Goal: Information Seeking & Learning: Compare options

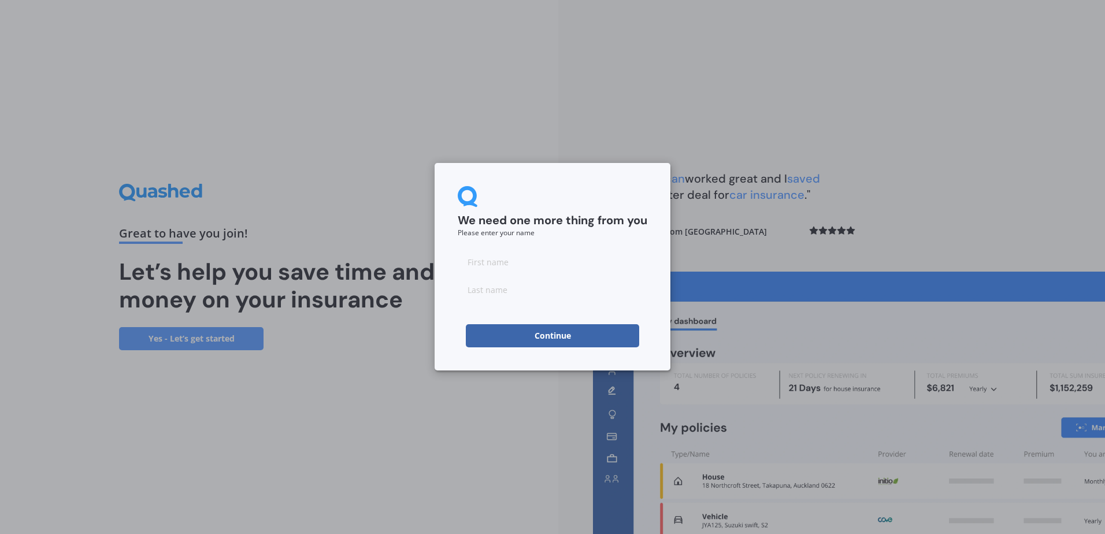
click at [548, 276] on div at bounding box center [553, 275] width 190 height 51
click at [542, 264] on input at bounding box center [553, 261] width 190 height 23
type input "[PERSON_NAME]"
click at [556, 332] on button "Continue" at bounding box center [552, 335] width 173 height 23
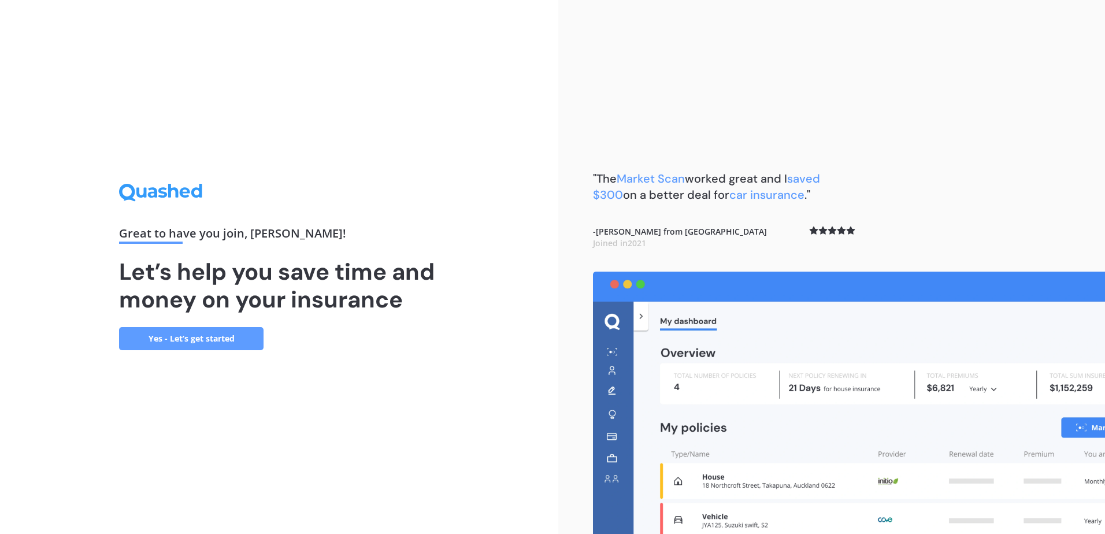
click at [197, 342] on link "Yes - Let’s get started" at bounding box center [191, 338] width 145 height 23
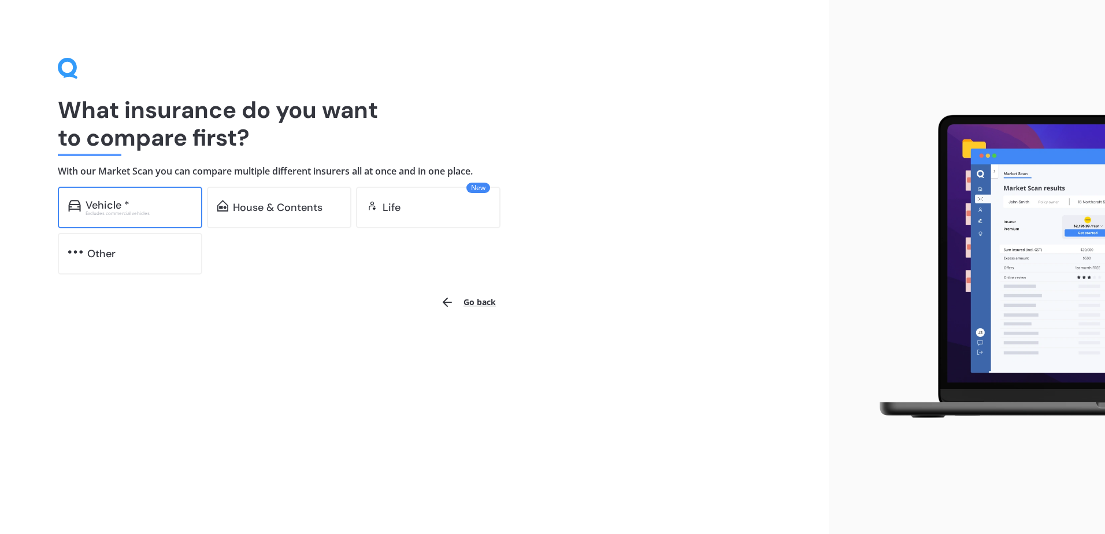
click at [186, 223] on div "Vehicle * Excludes commercial vehicles" at bounding box center [130, 208] width 145 height 42
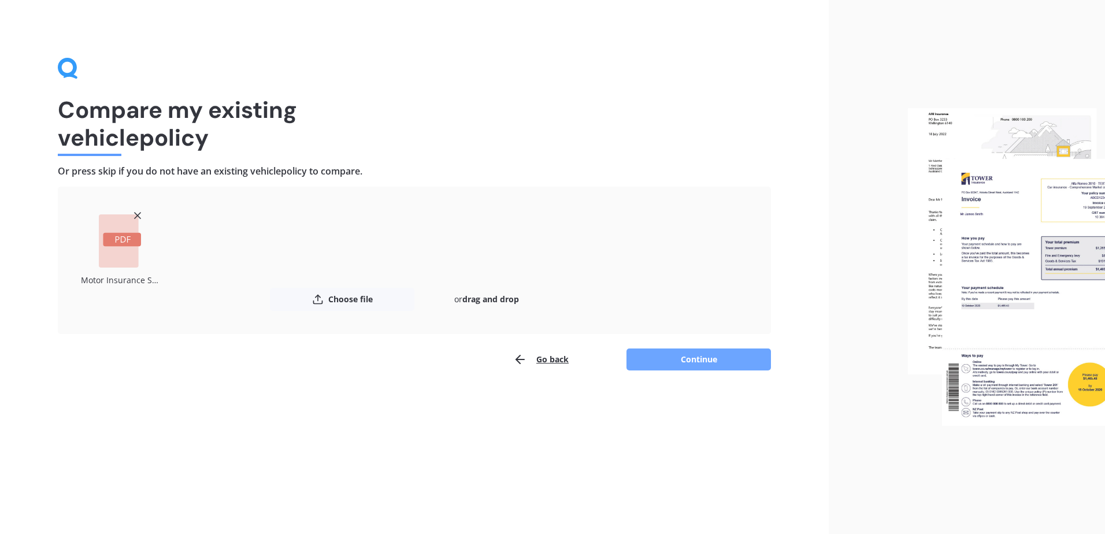
click at [714, 362] on button "Continue" at bounding box center [699, 360] width 145 height 22
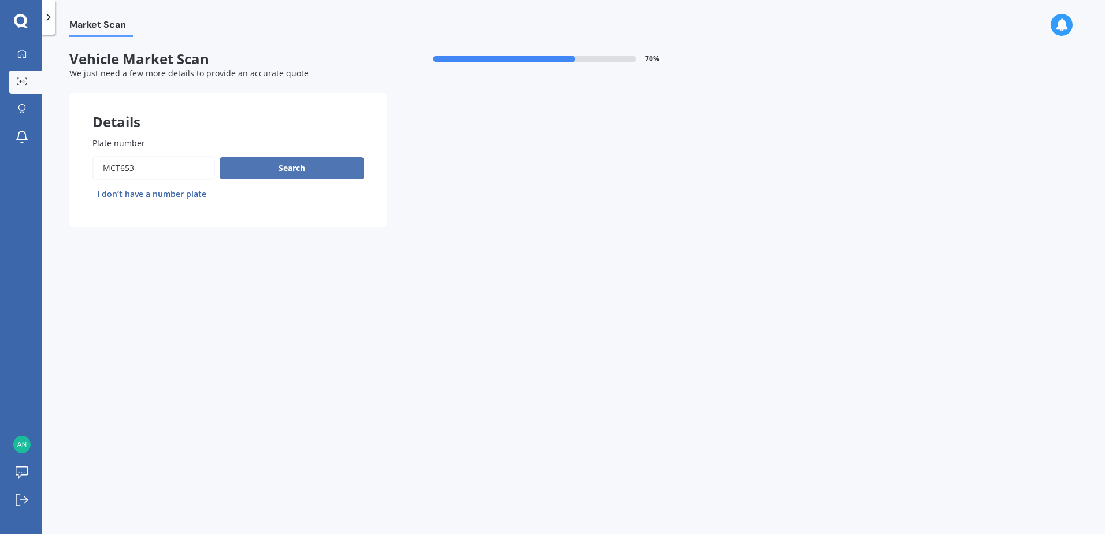
click at [331, 168] on button "Search" at bounding box center [292, 168] width 145 height 22
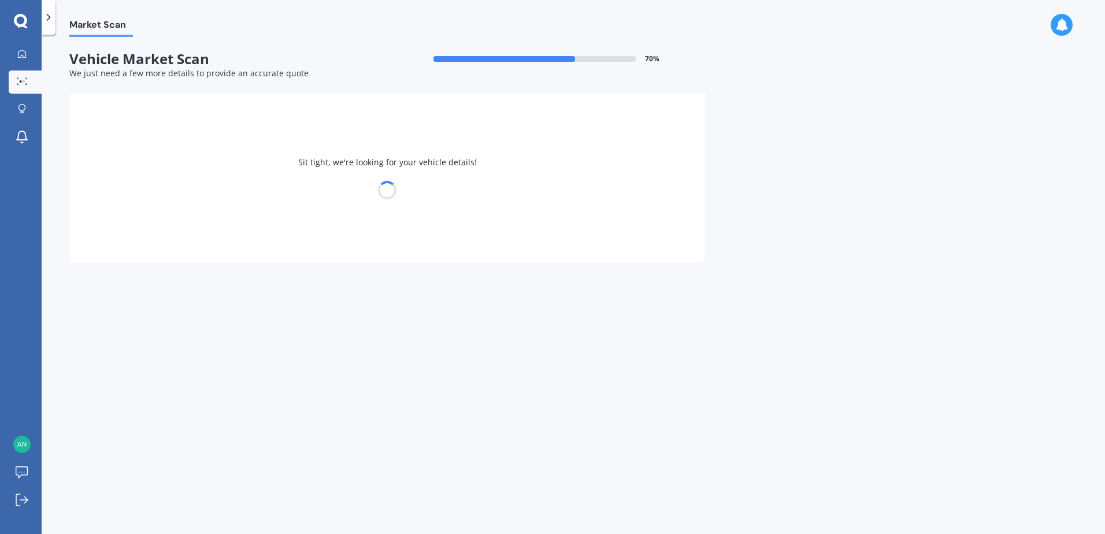
select select "FORD"
select select "FOCUS"
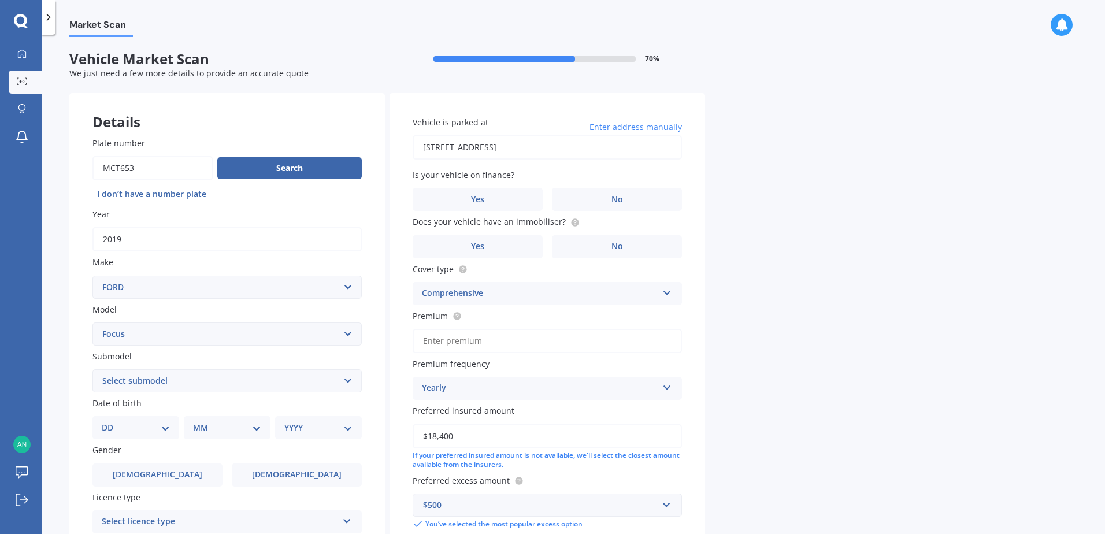
scroll to position [146, 0]
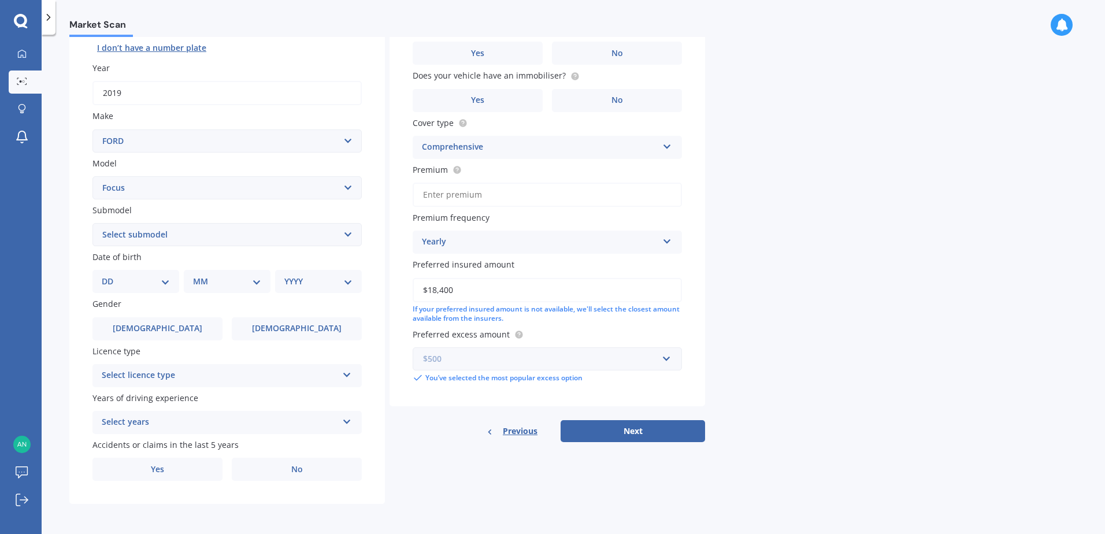
click at [665, 357] on input "text" at bounding box center [543, 359] width 259 height 22
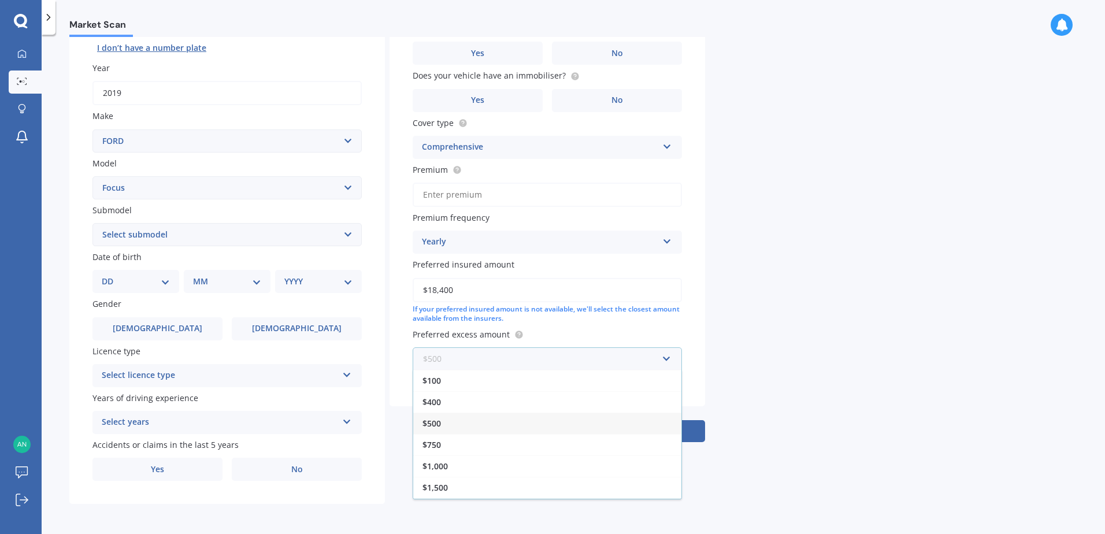
click at [665, 357] on input "text" at bounding box center [543, 359] width 259 height 22
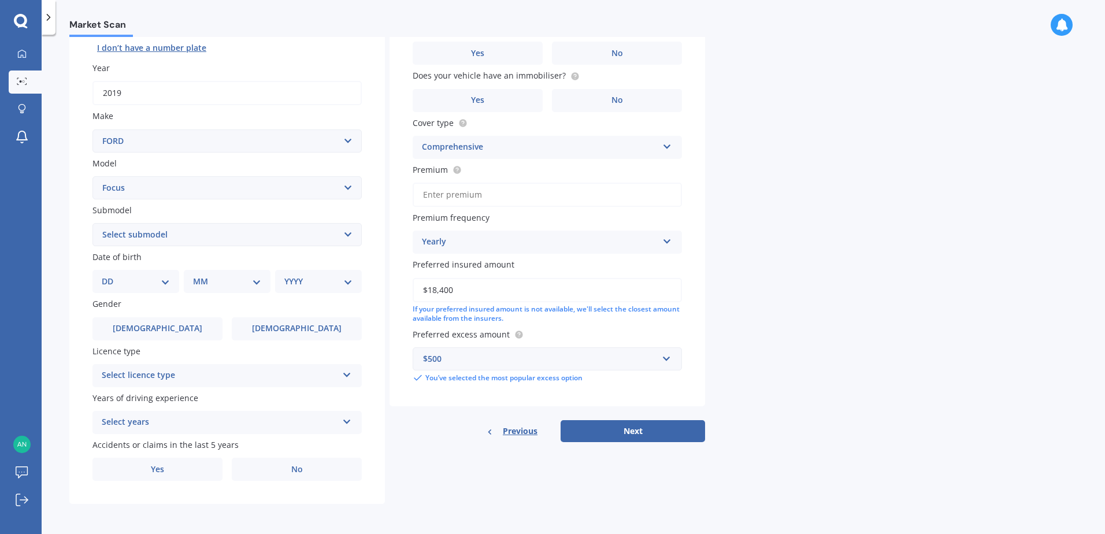
click at [790, 366] on div "Market Scan Vehicle Market Scan 70 % We just need a few more details to provide…" at bounding box center [574, 287] width 1064 height 500
click at [643, 430] on button "Next" at bounding box center [633, 431] width 145 height 22
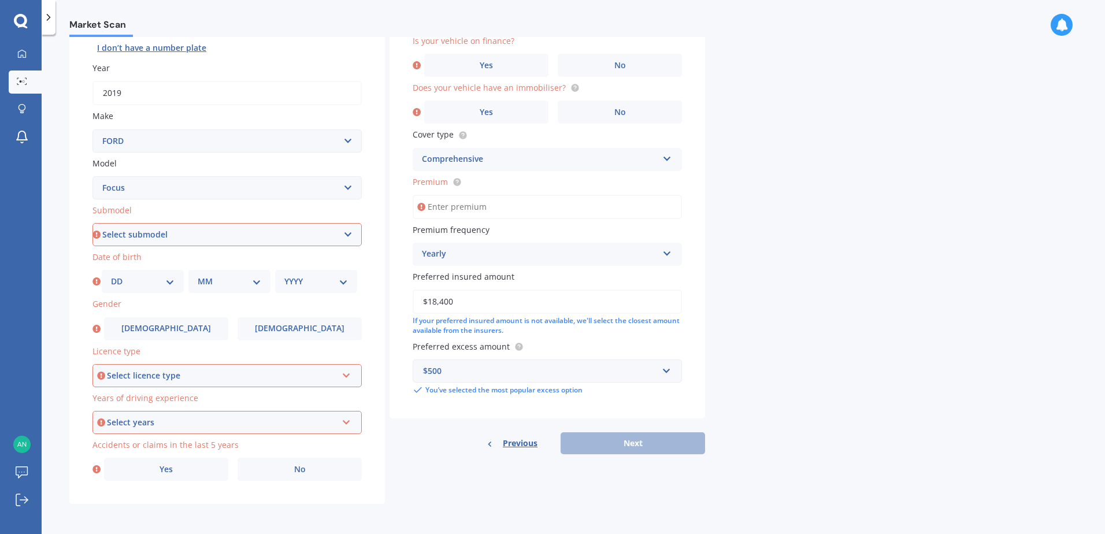
scroll to position [0, 0]
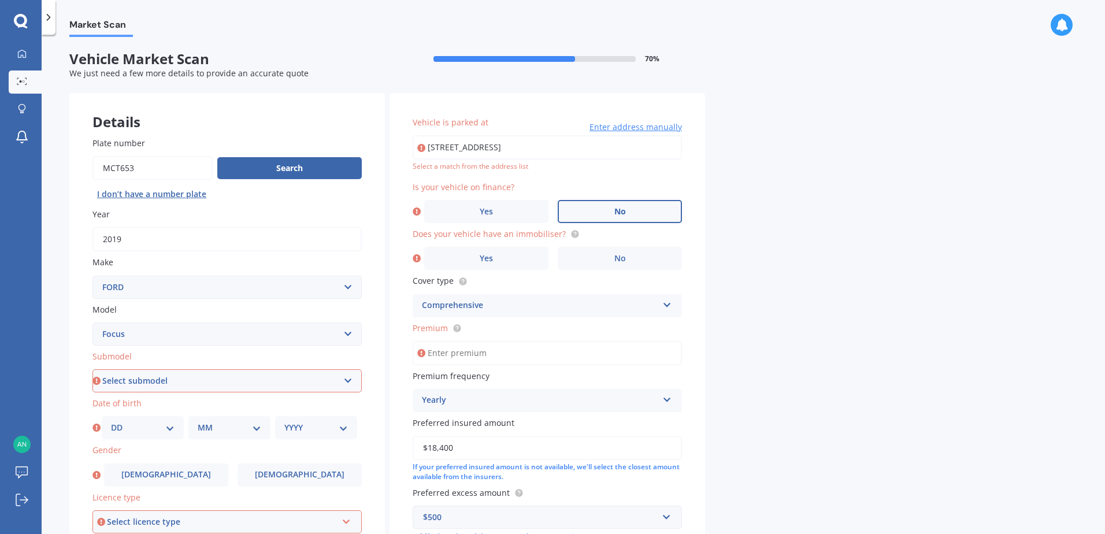
click at [626, 209] on label "No" at bounding box center [620, 211] width 124 height 23
click at [0, 0] on input "No" at bounding box center [0, 0] width 0 height 0
click at [648, 254] on label "No" at bounding box center [620, 258] width 124 height 23
click at [0, 0] on input "No" at bounding box center [0, 0] width 0 height 0
click at [515, 353] on input "Premium" at bounding box center [547, 353] width 269 height 24
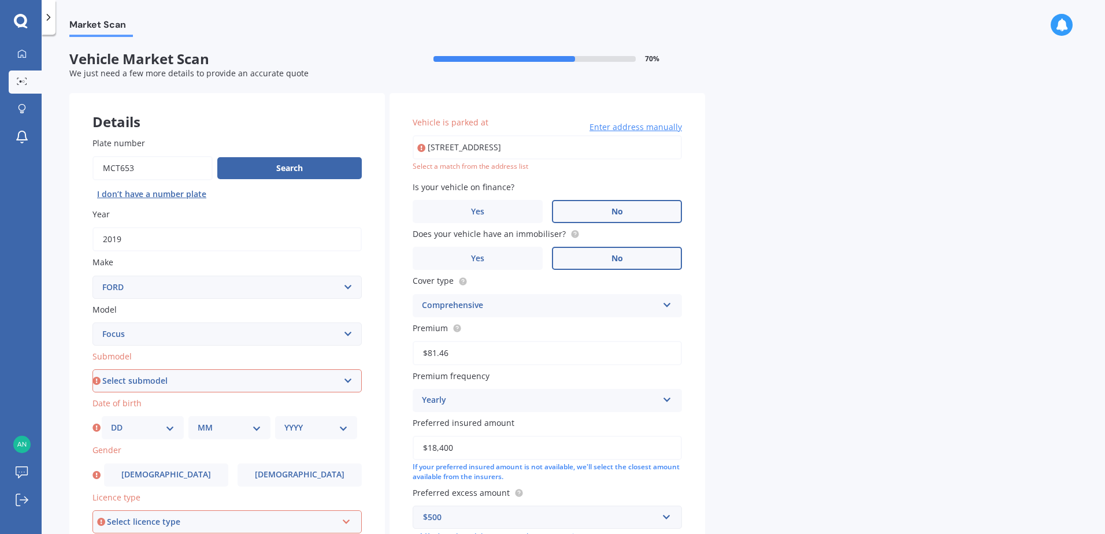
type input "$81.46"
click at [665, 400] on icon at bounding box center [668, 398] width 10 height 8
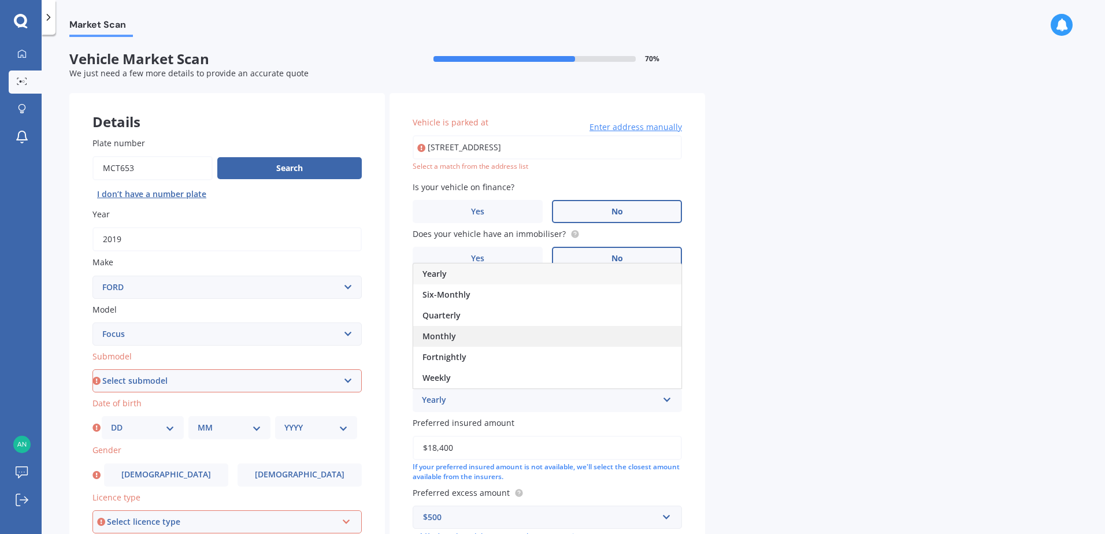
click at [469, 335] on div "Monthly" at bounding box center [547, 336] width 268 height 21
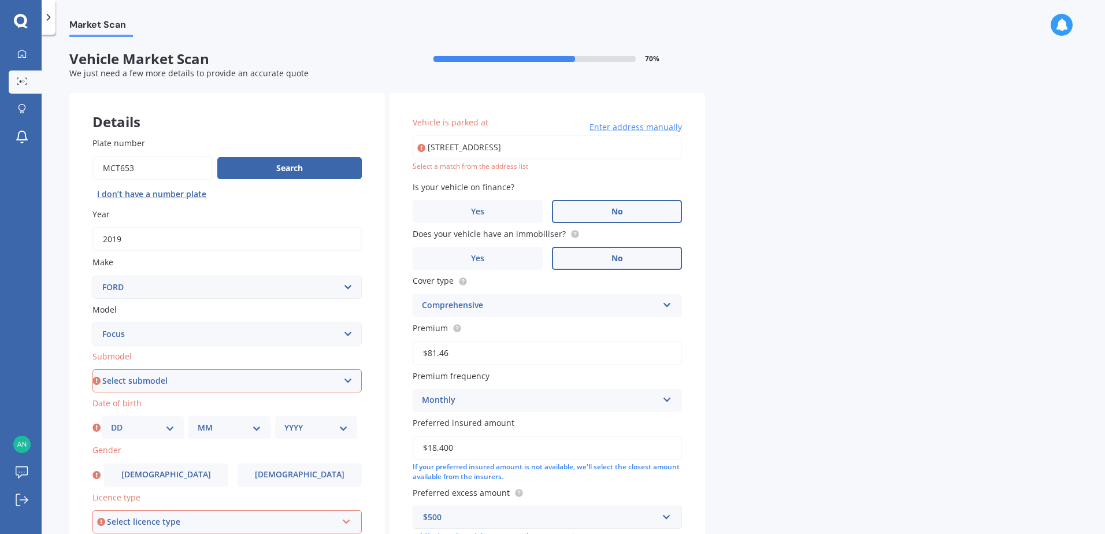
scroll to position [146, 0]
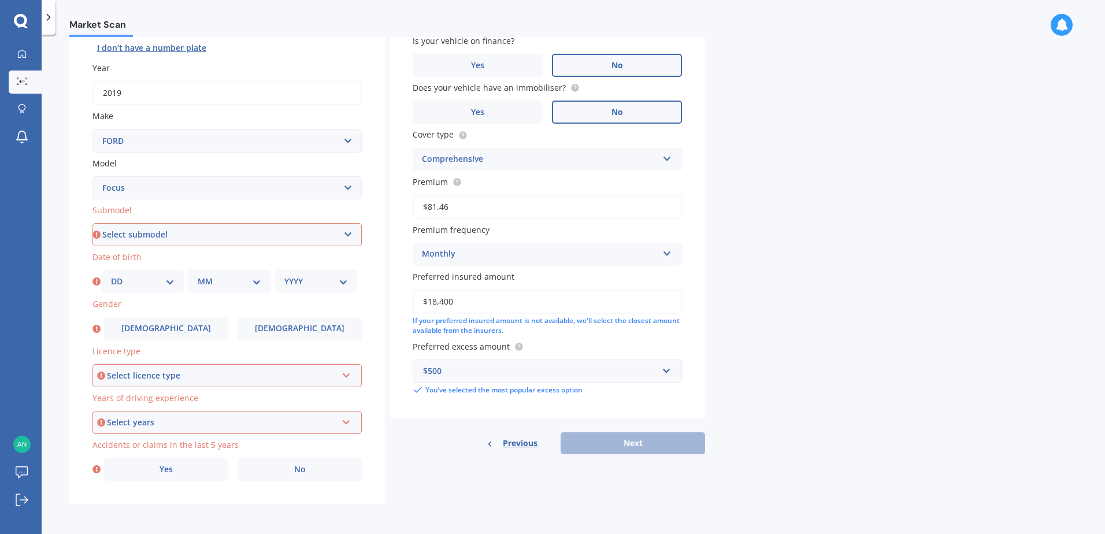
click at [346, 234] on select "Select submodel (All other) 1.8 TDCi Turbo Diesel Wagon 2.0 Petrol Wagon Ambien…" at bounding box center [227, 234] width 269 height 23
click at [351, 230] on select "Select submodel (All other) 1.8 TDCi Turbo Diesel Wagon 2.0 Petrol Wagon Ambien…" at bounding box center [227, 234] width 269 height 23
click at [349, 232] on select "Select submodel (All other) 1.8 TDCi Turbo Diesel Wagon 2.0 Petrol Wagon Ambien…" at bounding box center [227, 234] width 269 height 23
click at [345, 234] on select "Select submodel (All other) 1.8 TDCi Turbo Diesel Wagon 2.0 Petrol Wagon Ambien…" at bounding box center [227, 234] width 269 height 23
select select "TREND WAGON 2.0 DIESEL"
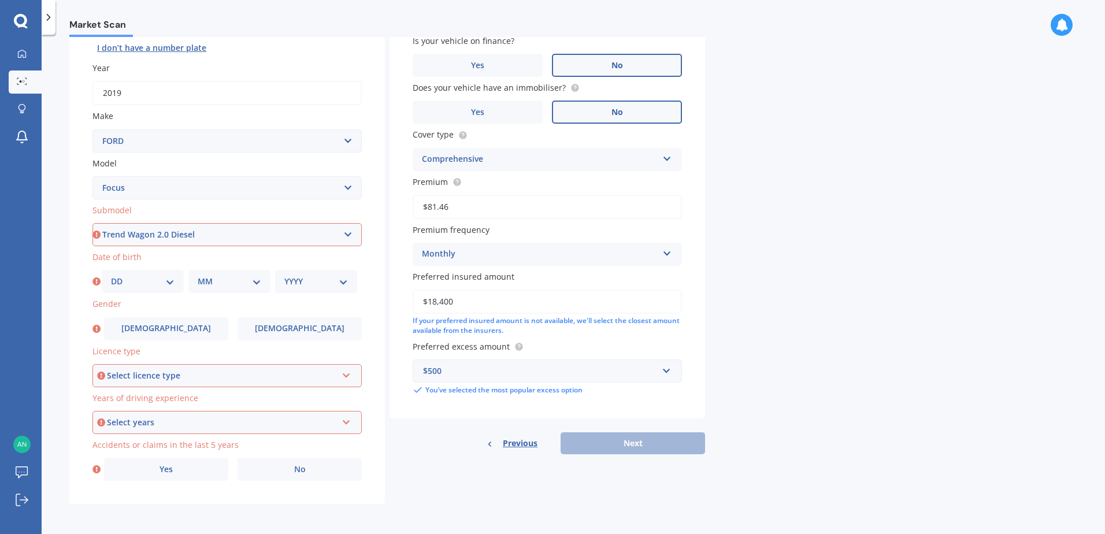
click at [93, 223] on select "Select submodel (All other) 1.8 TDCi Turbo Diesel Wagon 2.0 Petrol Wagon Ambien…" at bounding box center [227, 234] width 269 height 23
click at [171, 279] on select "DD 01 02 03 04 05 06 07 08 09 10 11 12 13 14 15 16 17 18 19 20 21 22 23 24 25 2…" at bounding box center [143, 281] width 64 height 13
select select "13"
click at [111, 275] on select "DD 01 02 03 04 05 06 07 08 09 10 11 12 13 14 15 16 17 18 19 20 21 22 23 24 25 2…" at bounding box center [143, 281] width 64 height 13
click at [260, 282] on select "MM 01 02 03 04 05 06 07 08 09 10 11 12" at bounding box center [230, 281] width 64 height 13
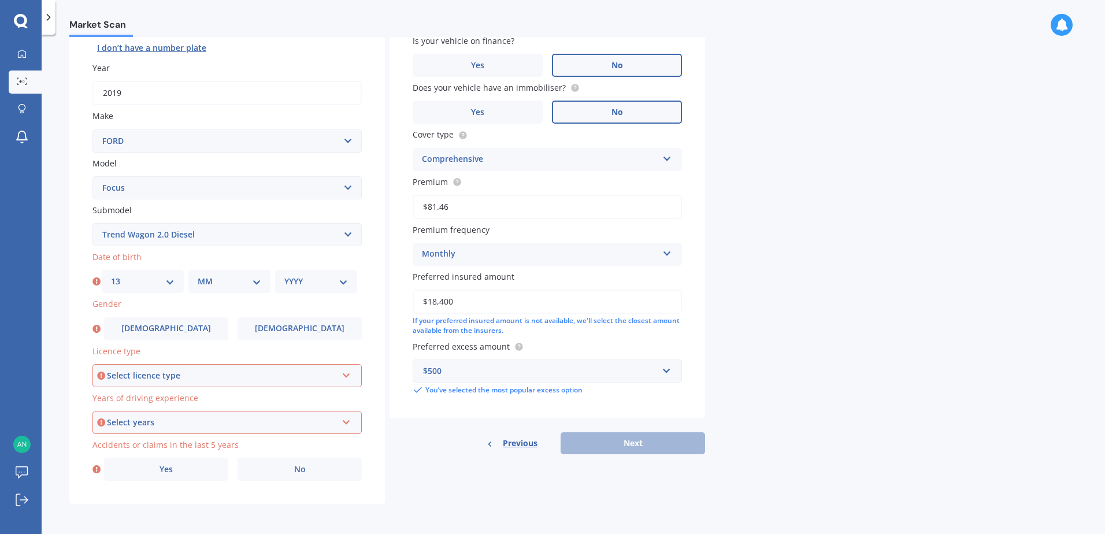
select select "09"
click at [198, 275] on select "MM 01 02 03 04 05 06 07 08 09 10 11 12" at bounding box center [230, 281] width 64 height 13
click at [343, 280] on select "YYYY 2025 2024 2023 2022 2021 2020 2019 2018 2017 2016 2015 2014 2013 2012 2011…" at bounding box center [316, 281] width 64 height 13
select select "1983"
click at [284, 275] on select "YYYY 2025 2024 2023 2022 2021 2020 2019 2018 2017 2016 2015 2014 2013 2012 2011…" at bounding box center [316, 281] width 64 height 13
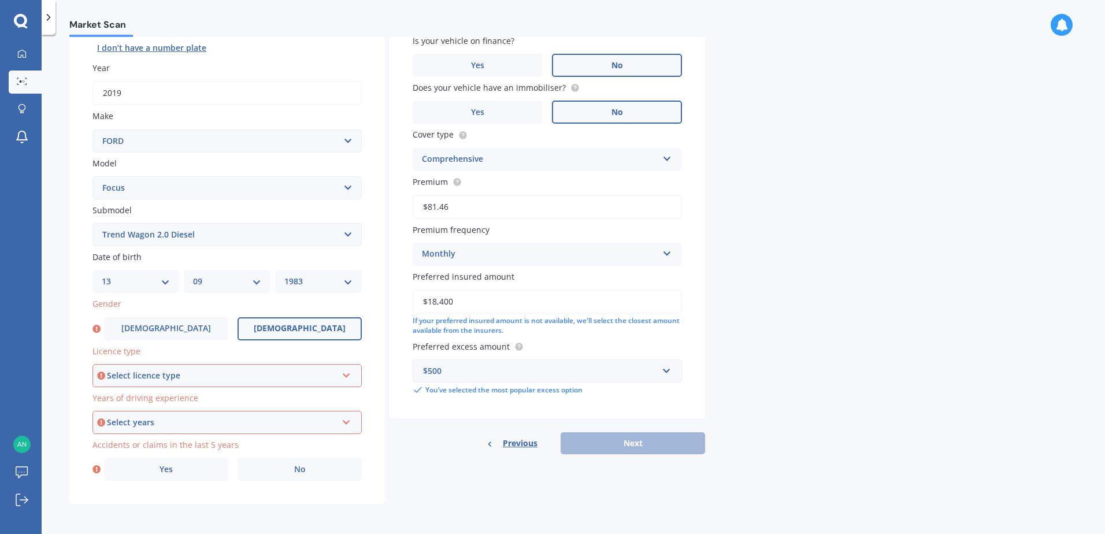
click at [299, 327] on span "[DEMOGRAPHIC_DATA]" at bounding box center [300, 329] width 92 height 10
click at [0, 0] on input "[DEMOGRAPHIC_DATA]" at bounding box center [0, 0] width 0 height 0
click at [210, 378] on div "Select licence type" at bounding box center [222, 375] width 230 height 13
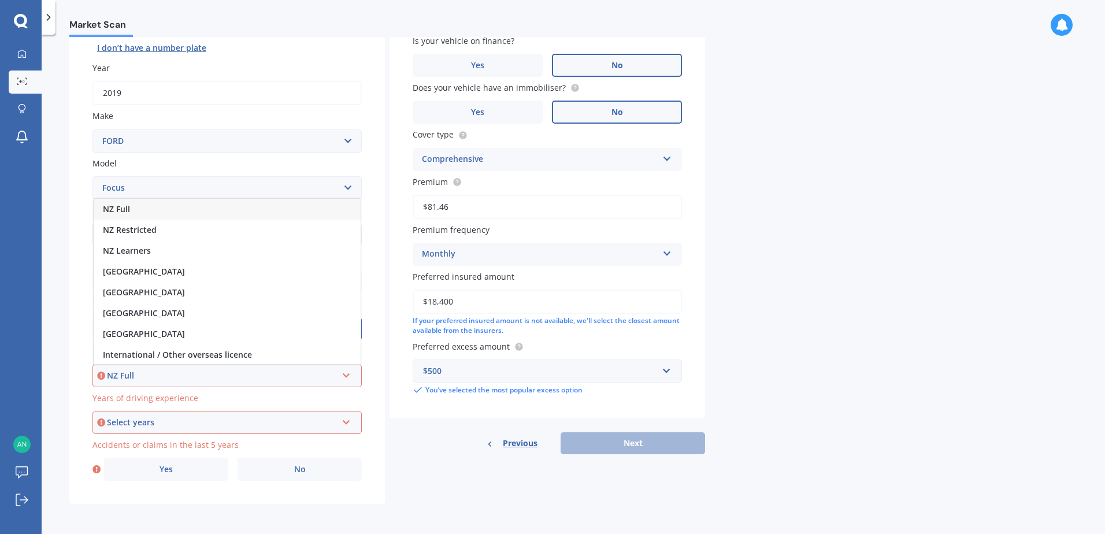
click at [182, 206] on div "NZ Full" at bounding box center [227, 209] width 267 height 21
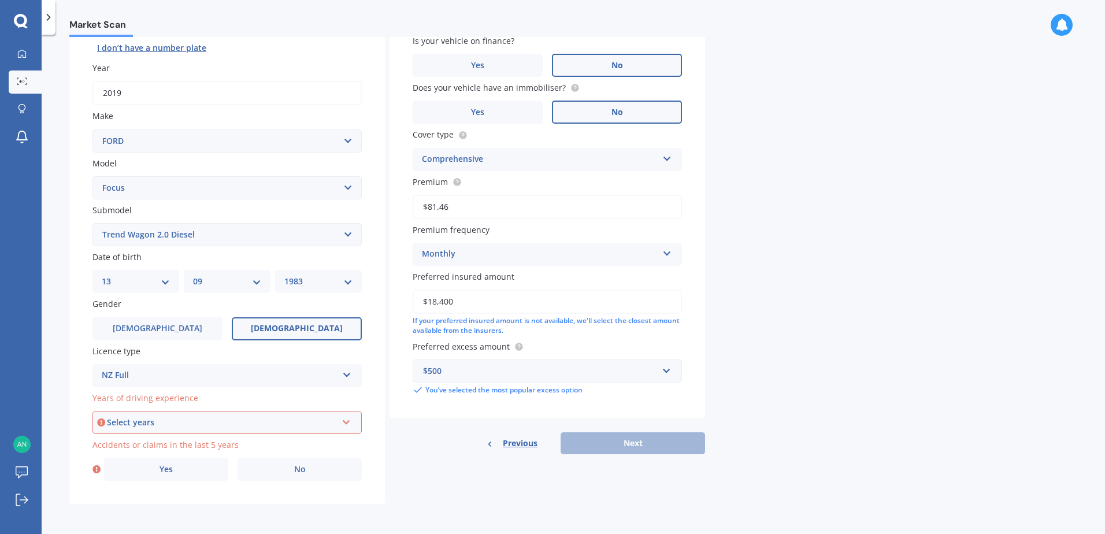
click at [187, 428] on div "Select years" at bounding box center [222, 422] width 230 height 13
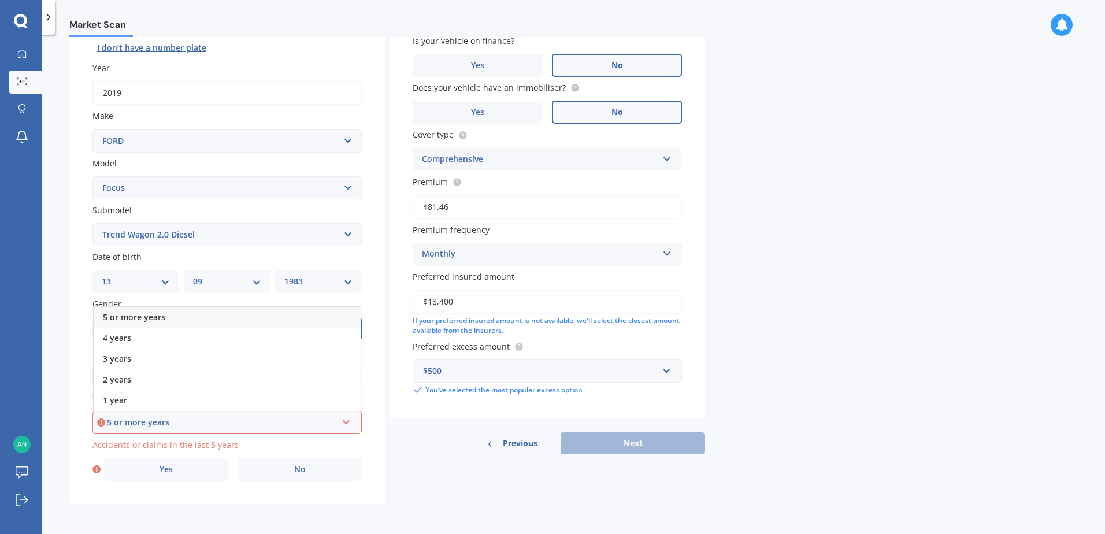
click at [186, 318] on div "5 or more years" at bounding box center [227, 317] width 267 height 21
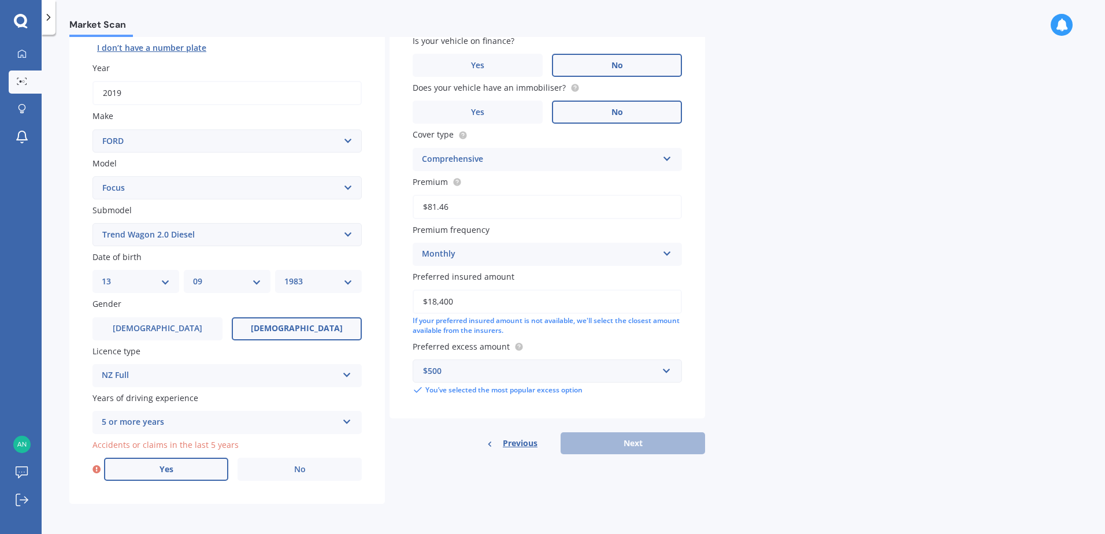
click at [204, 474] on label "Yes" at bounding box center [166, 469] width 124 height 23
click at [0, 0] on input "Yes" at bounding box center [0, 0] width 0 height 0
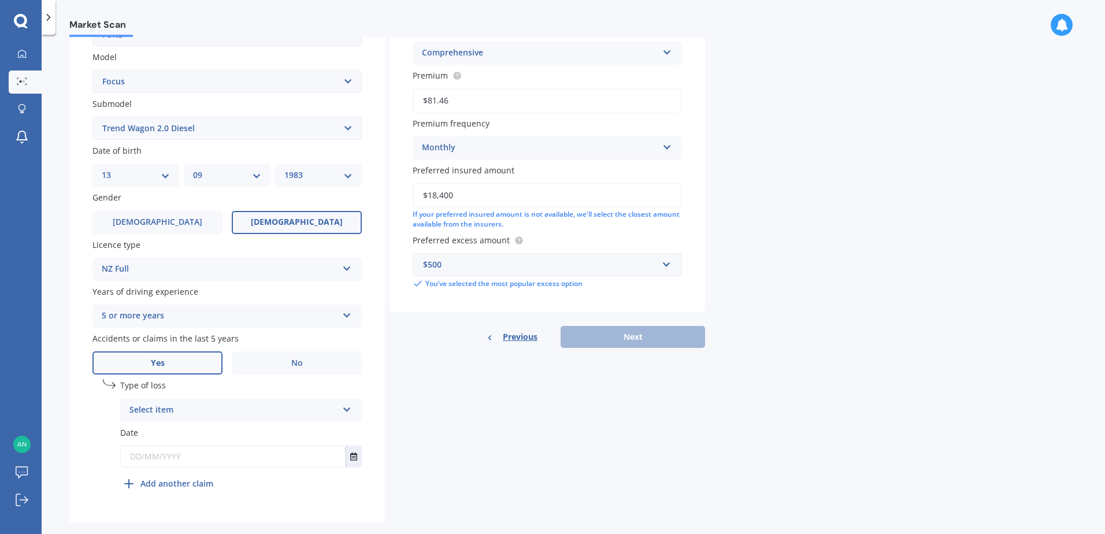
scroll to position [272, 0]
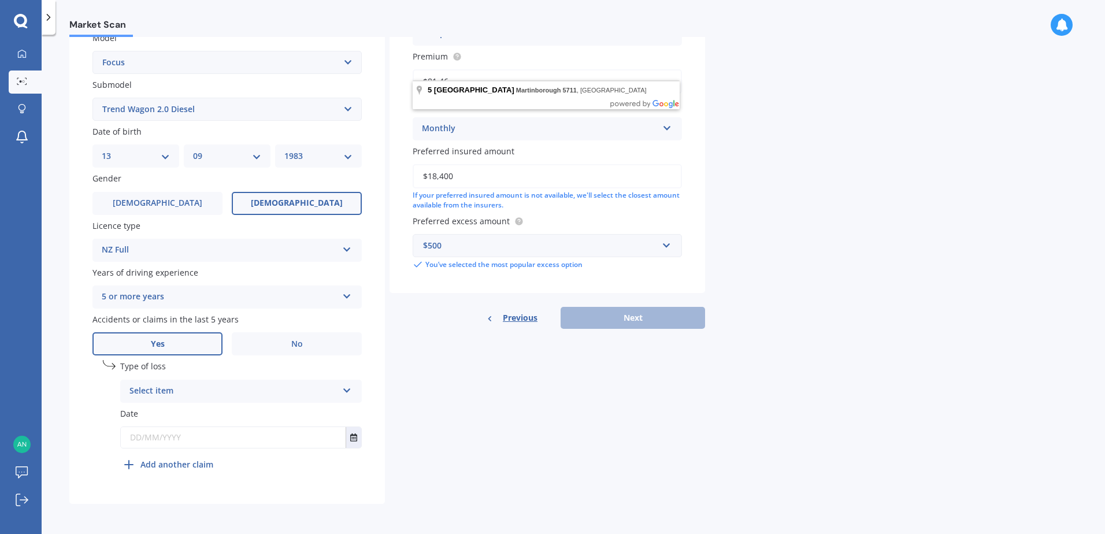
click at [347, 389] on icon at bounding box center [347, 388] width 10 height 8
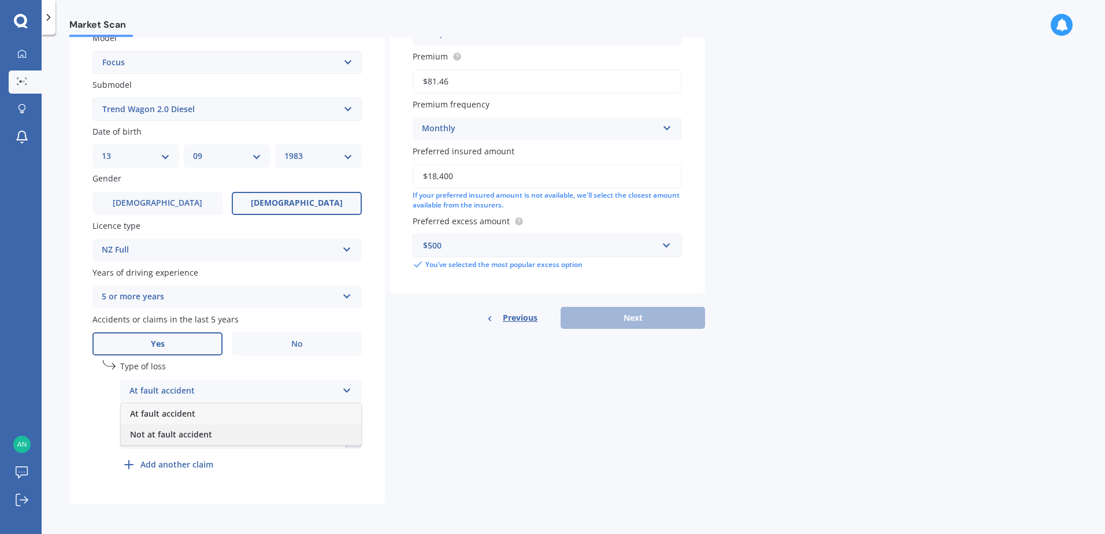
click at [176, 437] on span "Not at fault accident" at bounding box center [171, 434] width 82 height 11
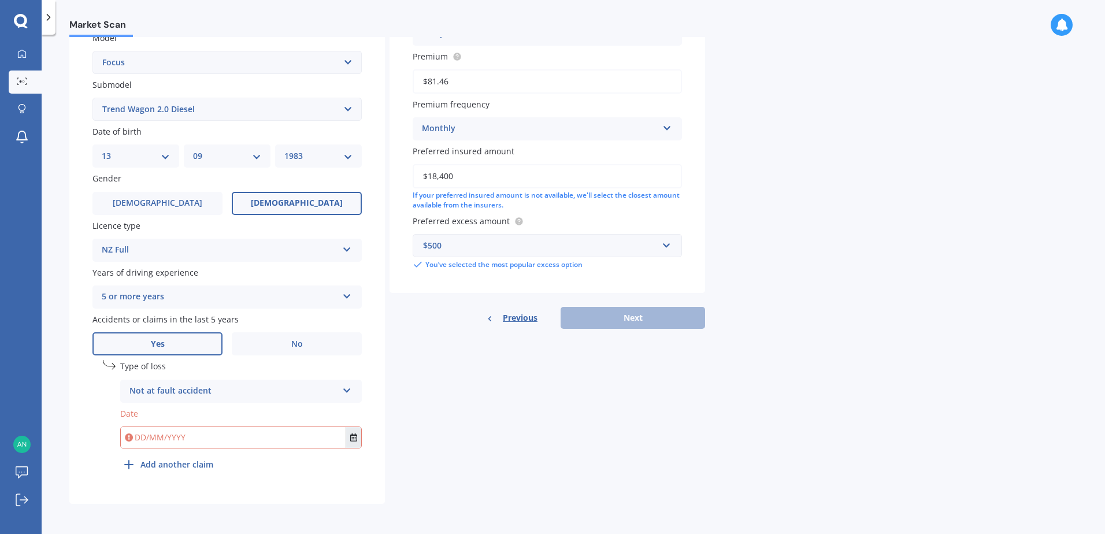
click at [352, 438] on icon "Select date" at bounding box center [353, 438] width 7 height 8
type input "[DATE]"
click at [493, 471] on div "Details Plate number Search I don’t have a number plate Year [DATE] Make Select…" at bounding box center [387, 162] width 636 height 683
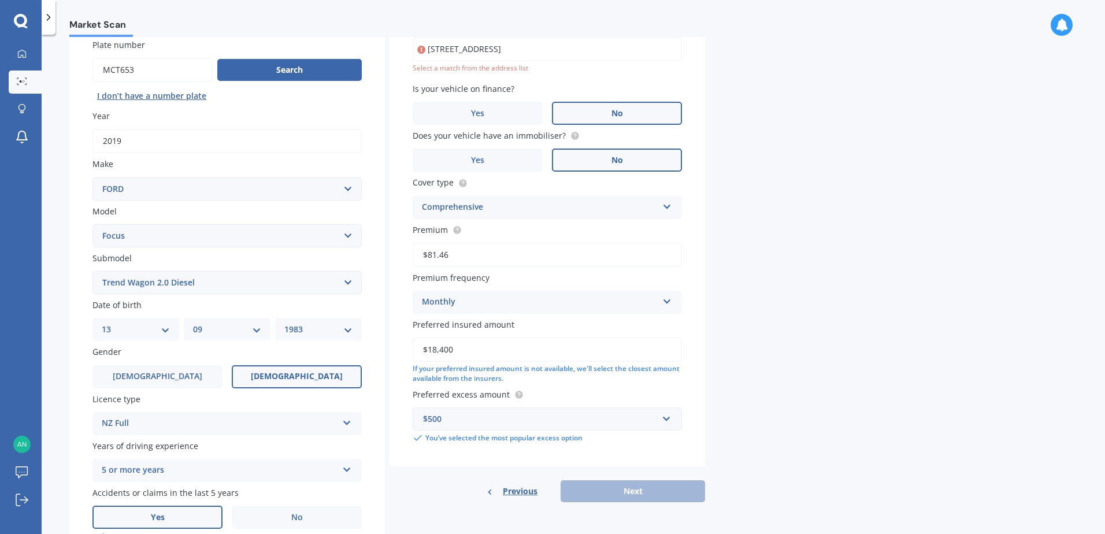
scroll to position [40, 0]
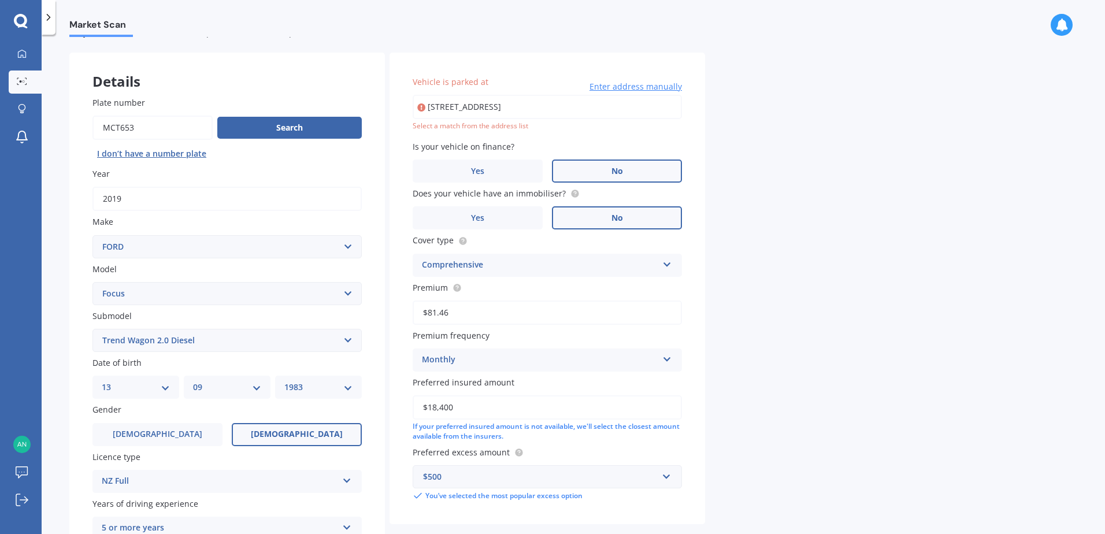
click at [611, 106] on input "[STREET_ADDRESS]" at bounding box center [547, 107] width 269 height 24
type input "[STREET_ADDRESS]"
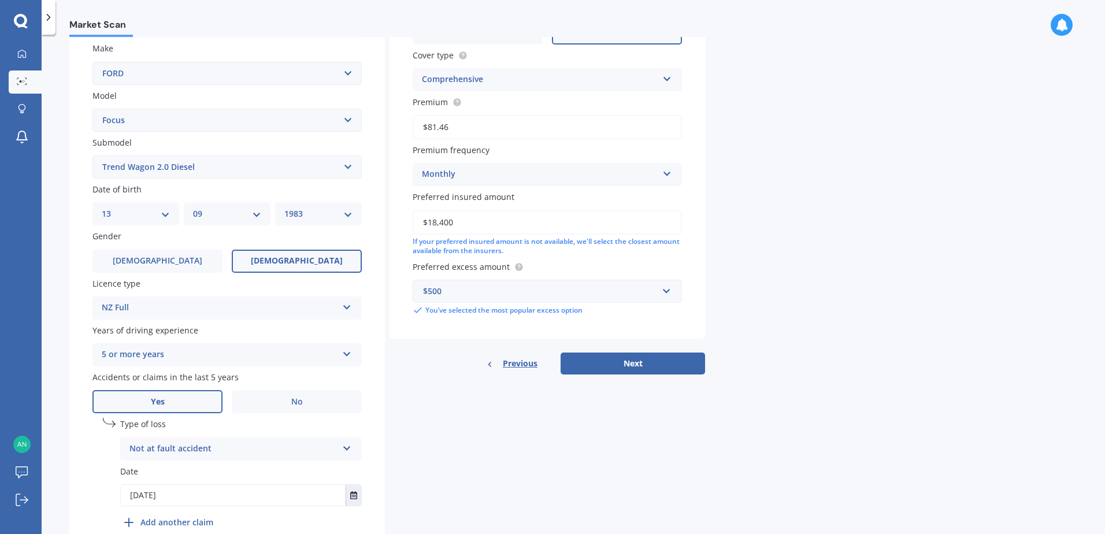
scroll to position [272, 0]
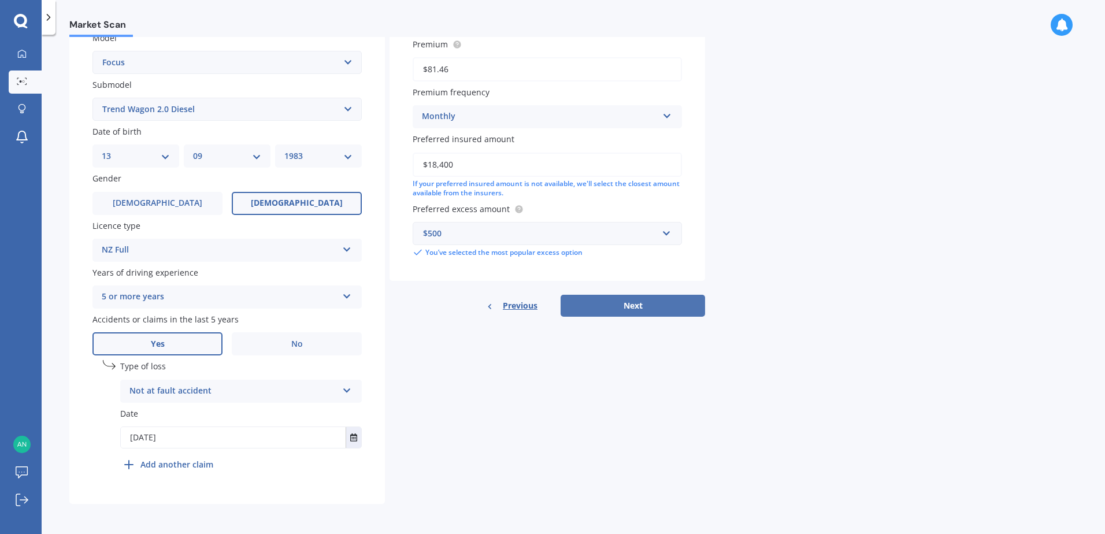
click at [648, 306] on button "Next" at bounding box center [633, 306] width 145 height 22
select select "13"
select select "09"
select select "1983"
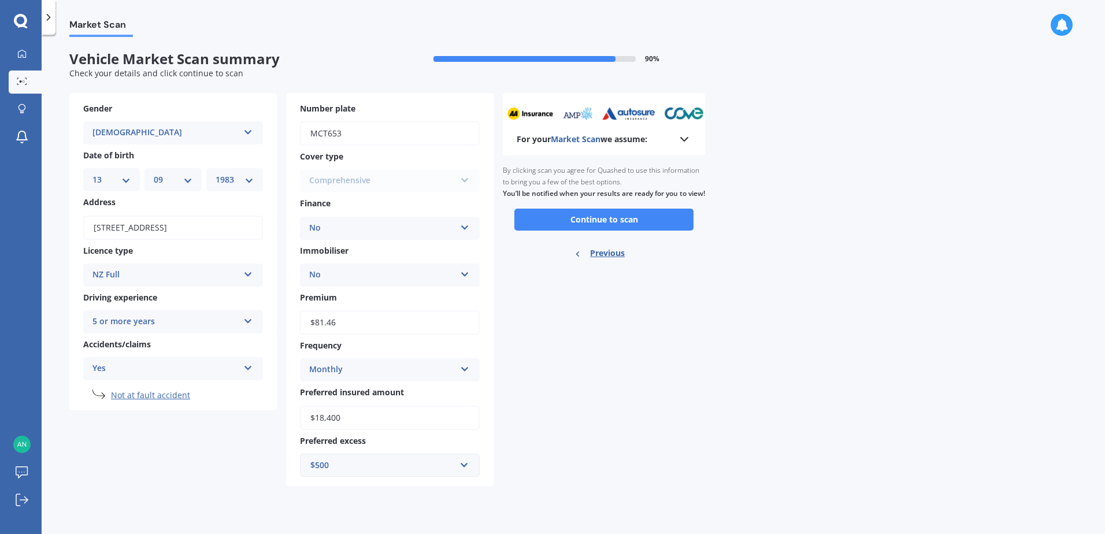
scroll to position [0, 0]
click at [651, 231] on button "Continue to scan" at bounding box center [604, 220] width 179 height 22
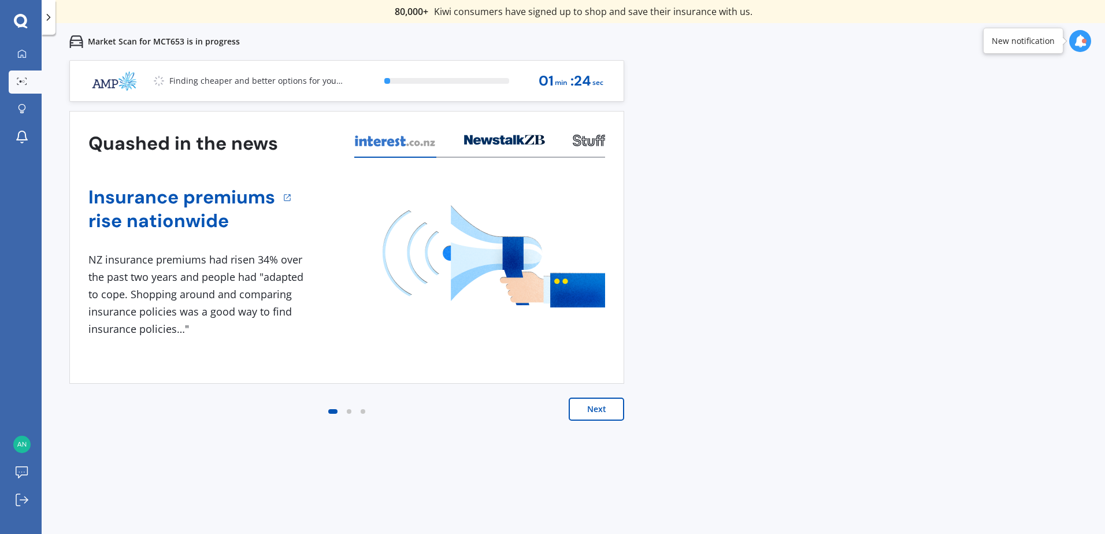
click at [609, 408] on button "Next" at bounding box center [597, 409] width 56 height 23
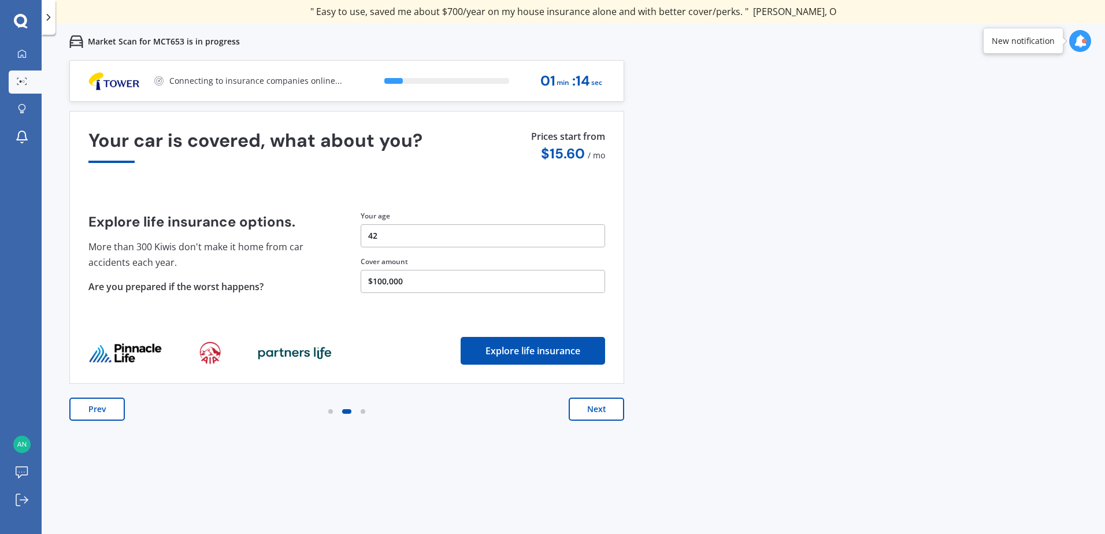
click at [591, 409] on button "Next" at bounding box center [597, 409] width 56 height 23
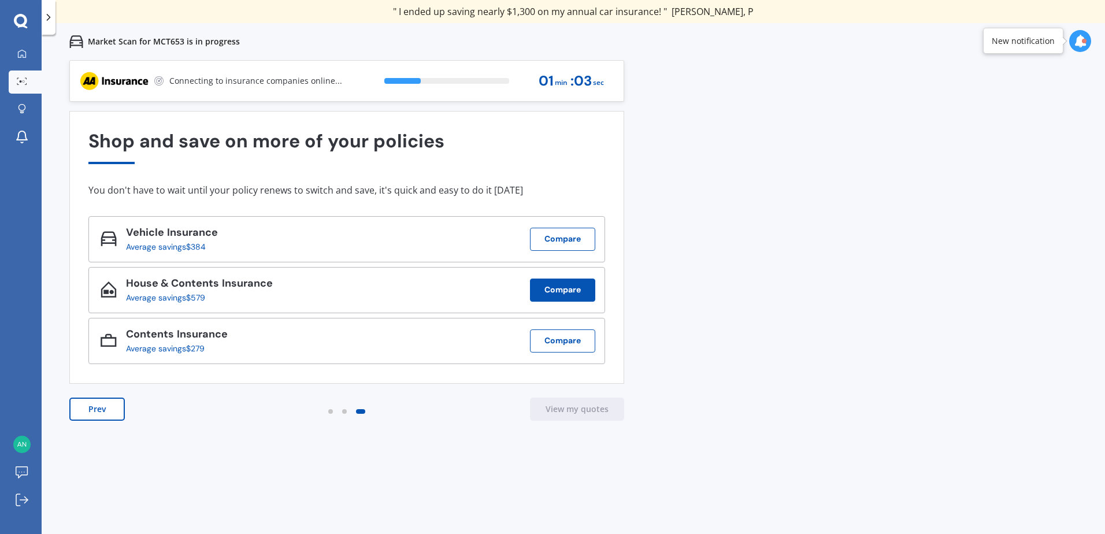
click at [592, 288] on button "Compare" at bounding box center [562, 290] width 65 height 23
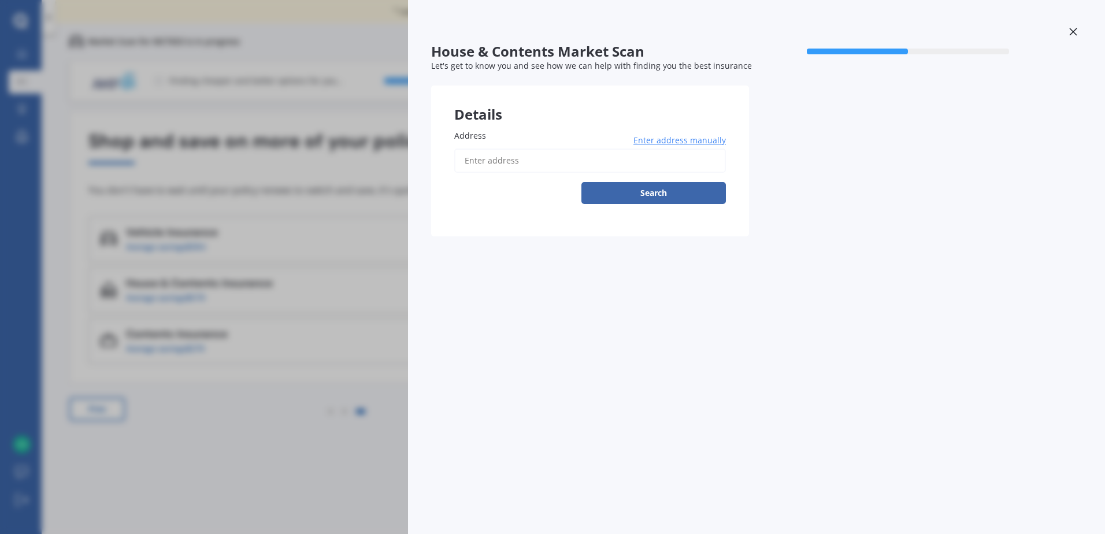
click at [529, 164] on input "Address" at bounding box center [590, 161] width 272 height 24
type input "[STREET_ADDRESS]"
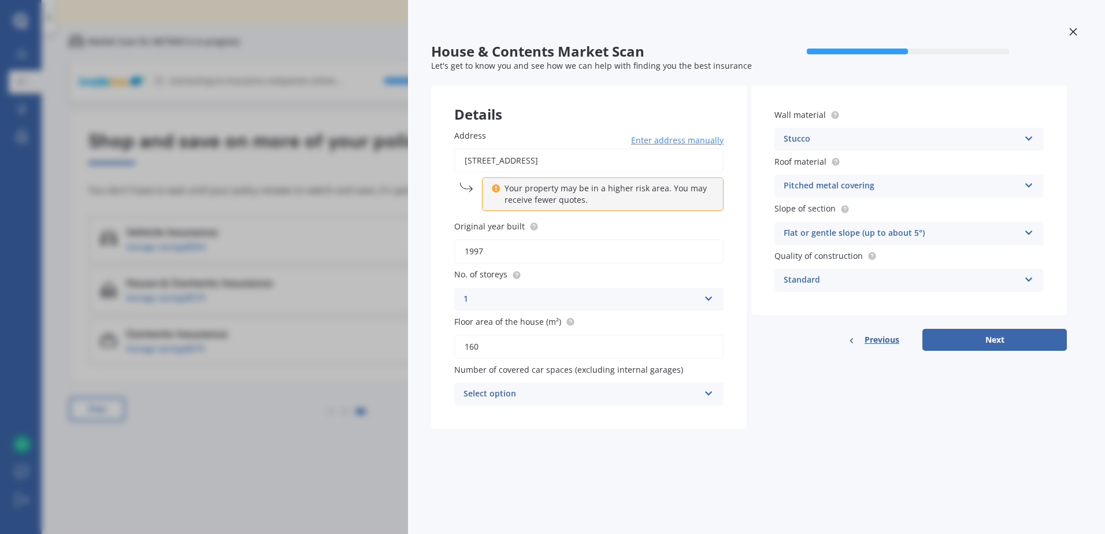
click at [709, 391] on icon at bounding box center [709, 391] width 10 height 8
click at [497, 417] on div "0" at bounding box center [589, 416] width 268 height 21
click at [1009, 330] on button "Next" at bounding box center [995, 340] width 145 height 22
select select "13"
select select "09"
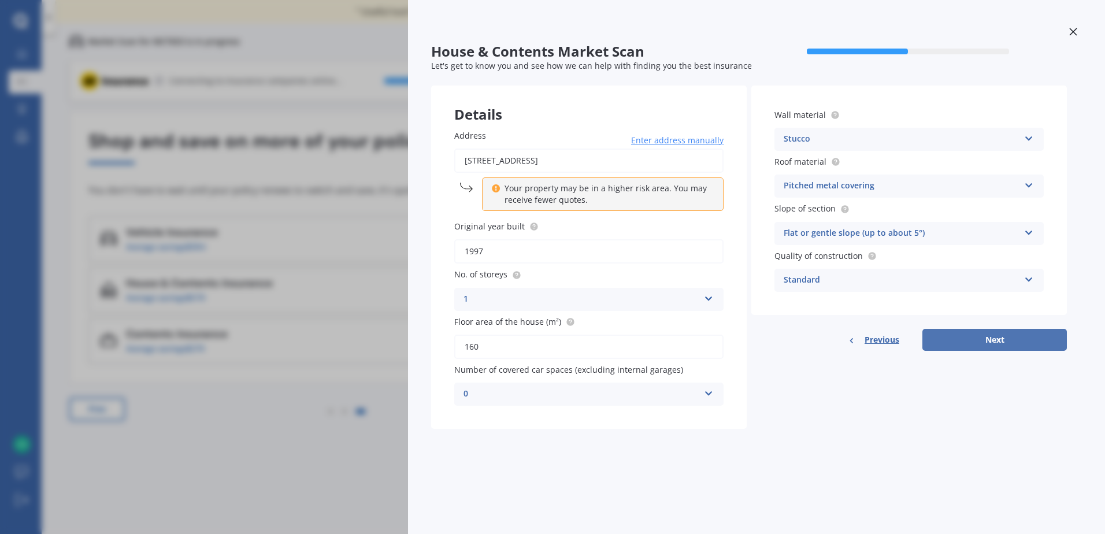
select select "1983"
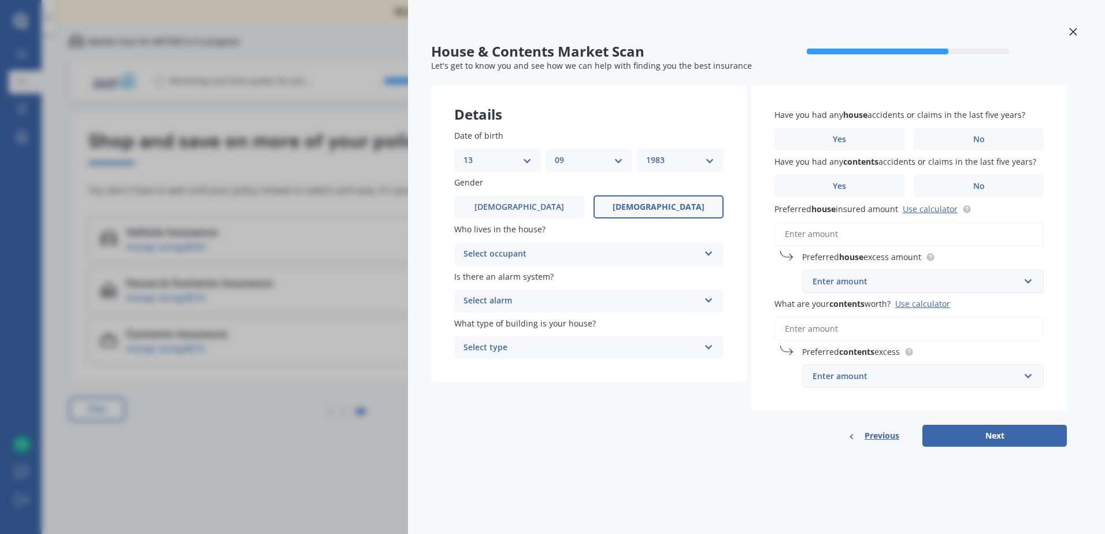
click at [627, 258] on div "Select occupant" at bounding box center [582, 254] width 236 height 14
click at [509, 273] on div "Owner" at bounding box center [589, 277] width 268 height 21
click at [551, 303] on div "Select alarm" at bounding box center [582, 301] width 236 height 14
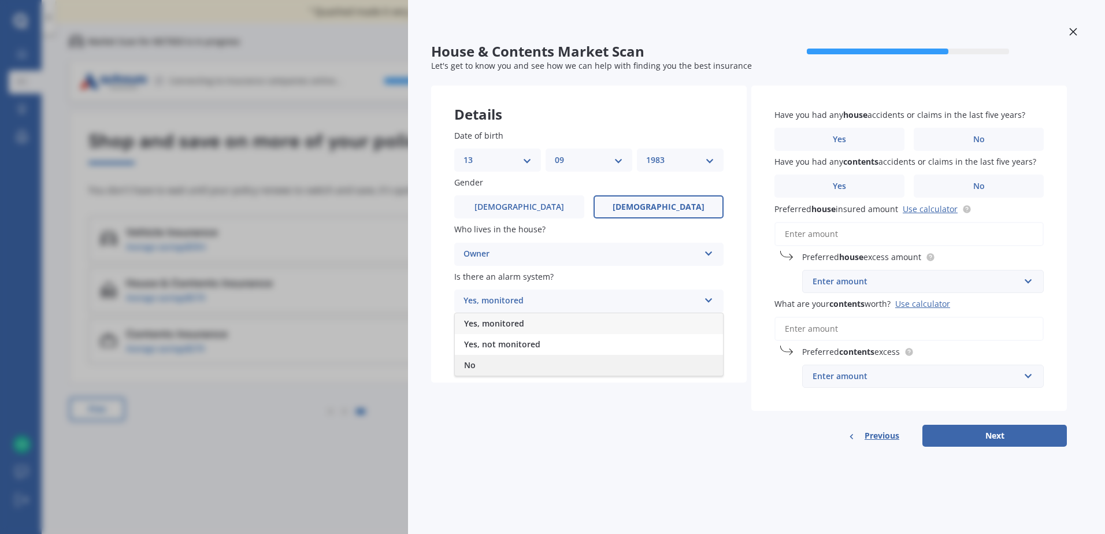
click at [534, 361] on div "No" at bounding box center [589, 365] width 268 height 21
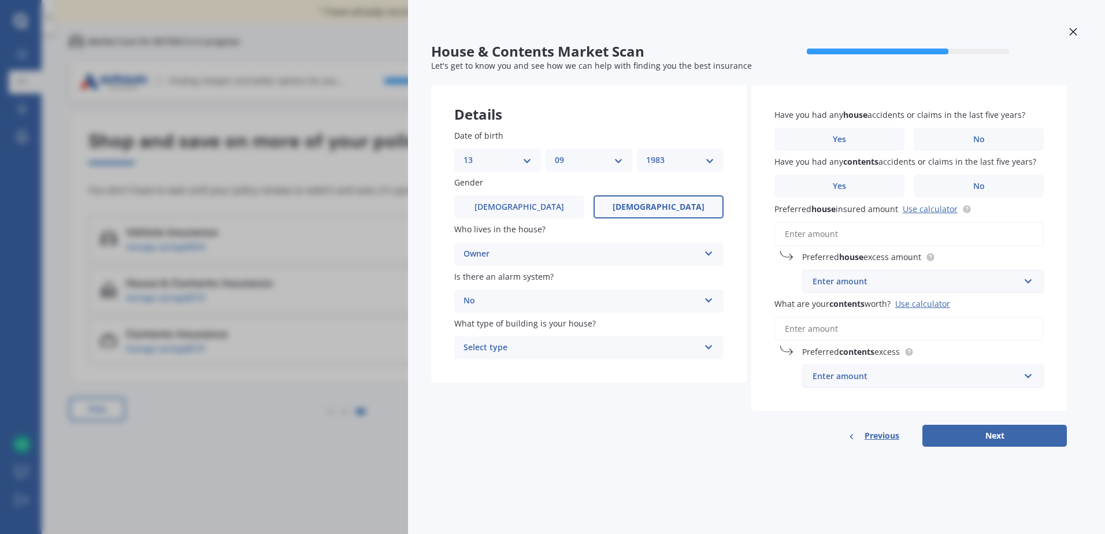
click at [578, 349] on div "Select type" at bounding box center [582, 348] width 236 height 14
click at [576, 364] on div "Freestanding" at bounding box center [589, 370] width 268 height 21
click at [983, 135] on span "No" at bounding box center [980, 140] width 12 height 10
click at [0, 0] on input "No" at bounding box center [0, 0] width 0 height 0
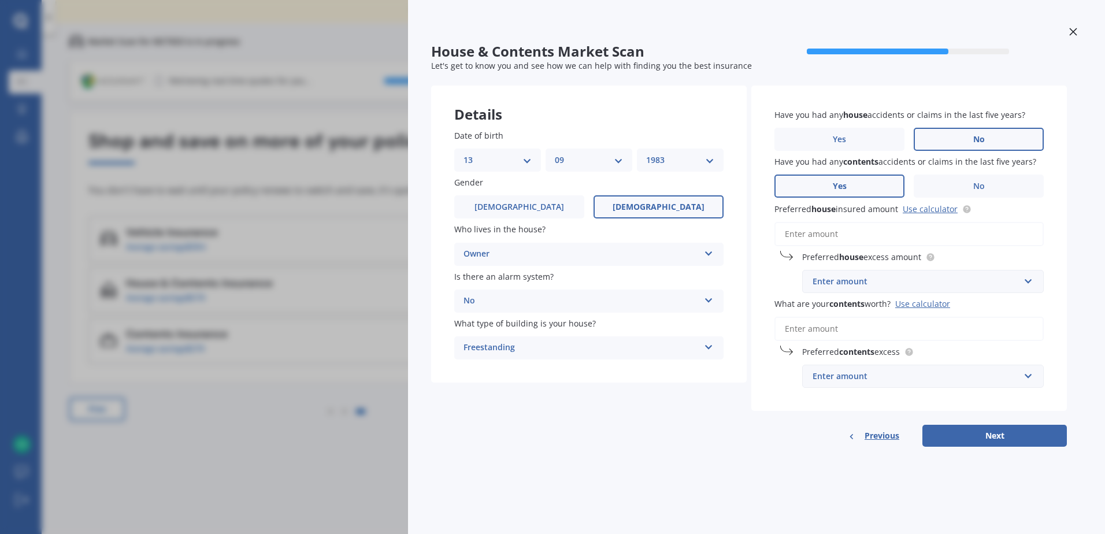
click at [879, 180] on label "Yes" at bounding box center [840, 186] width 130 height 23
click at [0, 0] on input "Yes" at bounding box center [0, 0] width 0 height 0
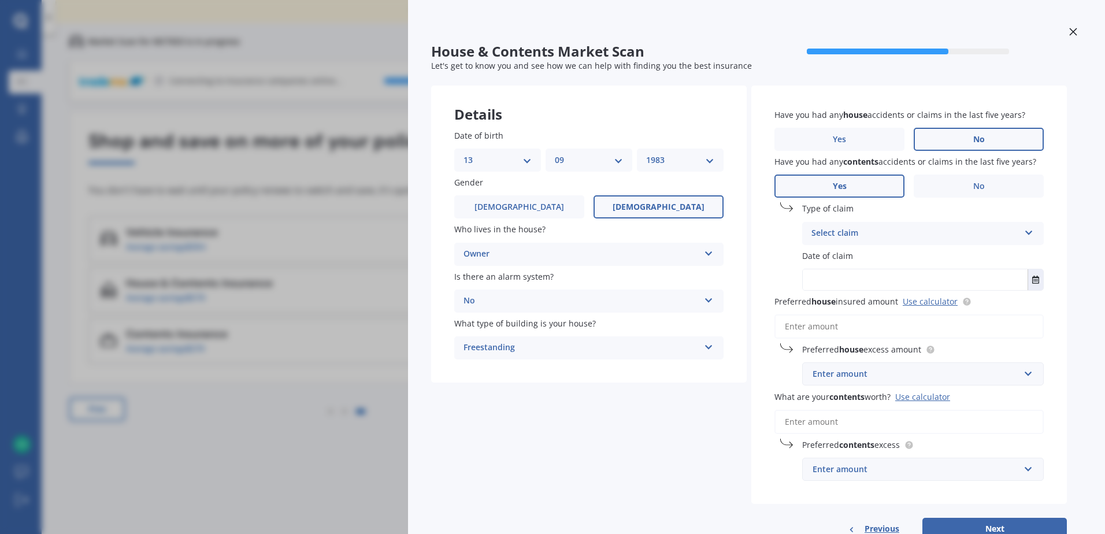
click at [1027, 232] on icon at bounding box center [1030, 231] width 10 height 8
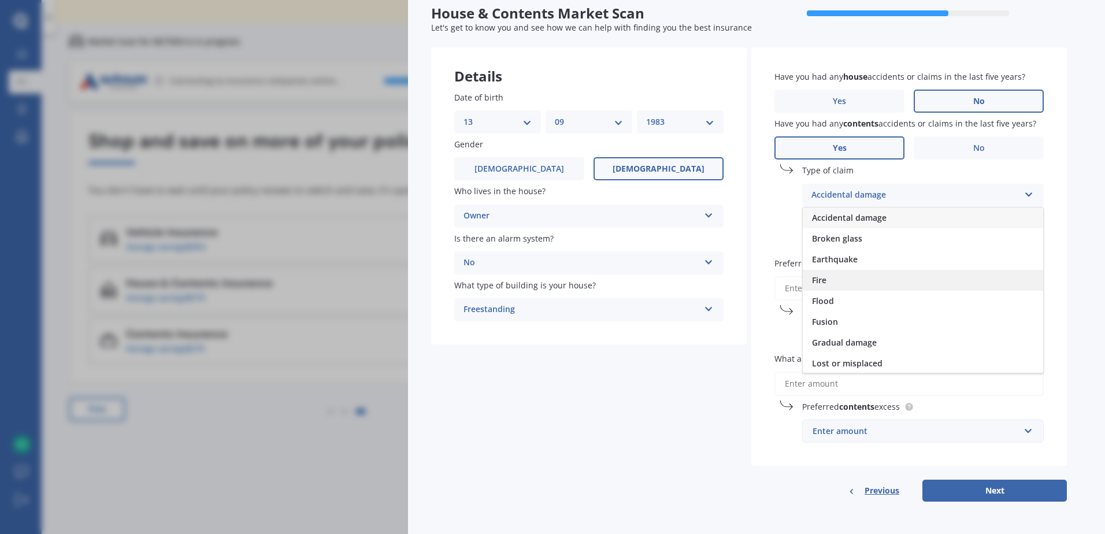
scroll to position [84, 0]
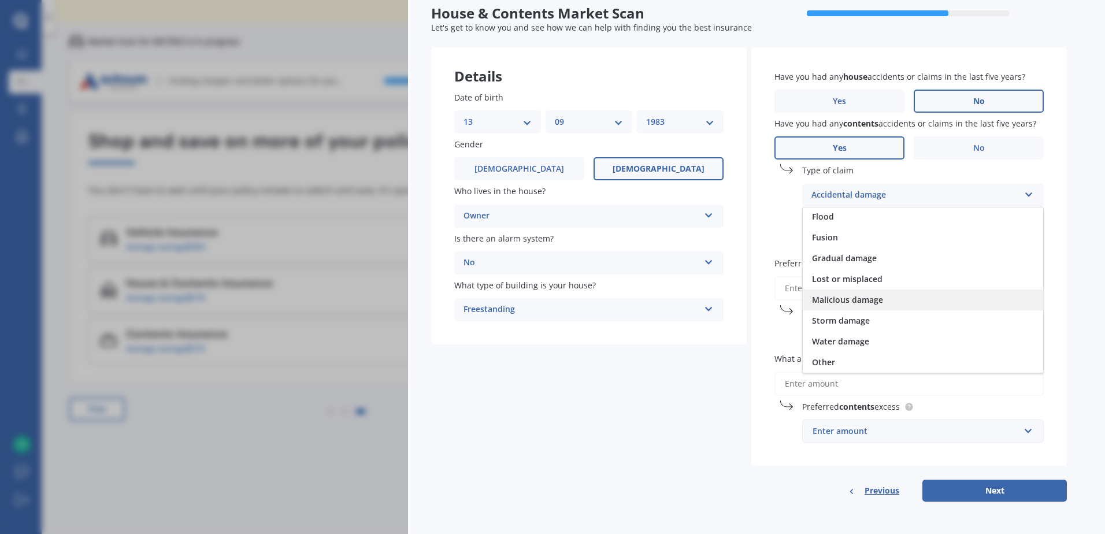
click at [953, 303] on div "Malicious damage" at bounding box center [923, 300] width 241 height 21
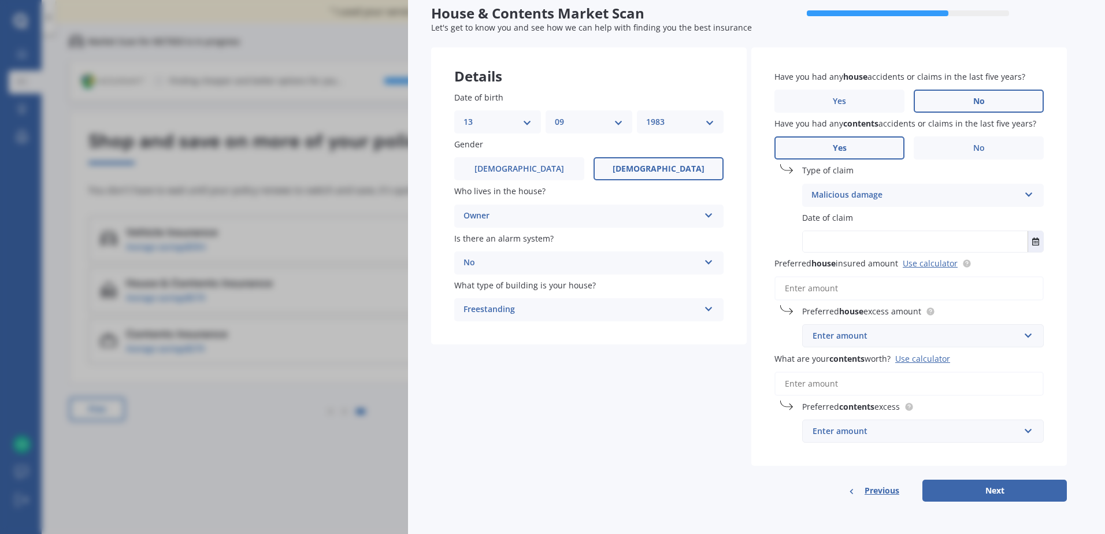
click at [901, 197] on div "Malicious damage" at bounding box center [916, 195] width 208 height 14
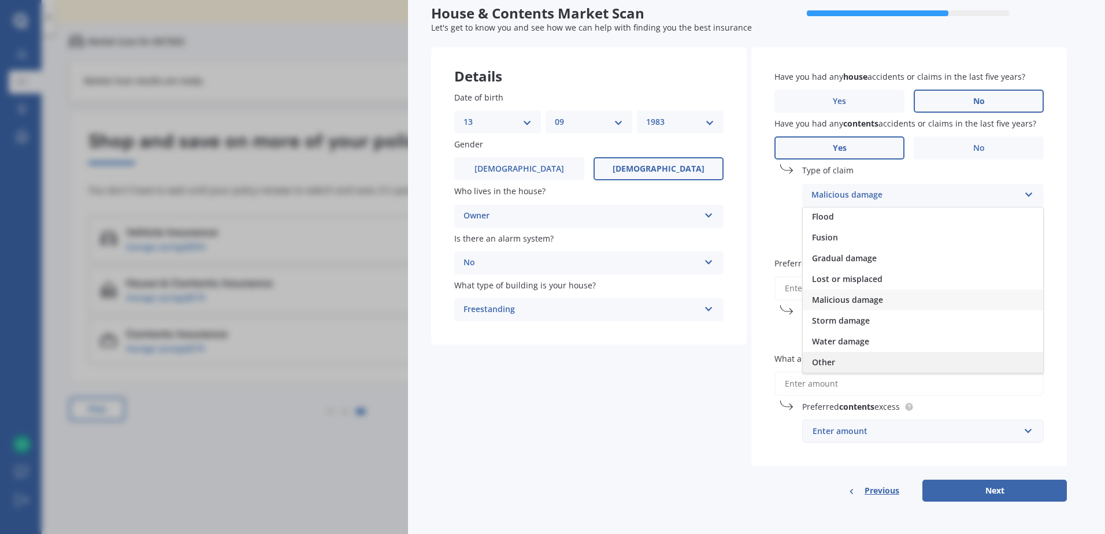
click at [868, 353] on div "Other" at bounding box center [923, 362] width 241 height 21
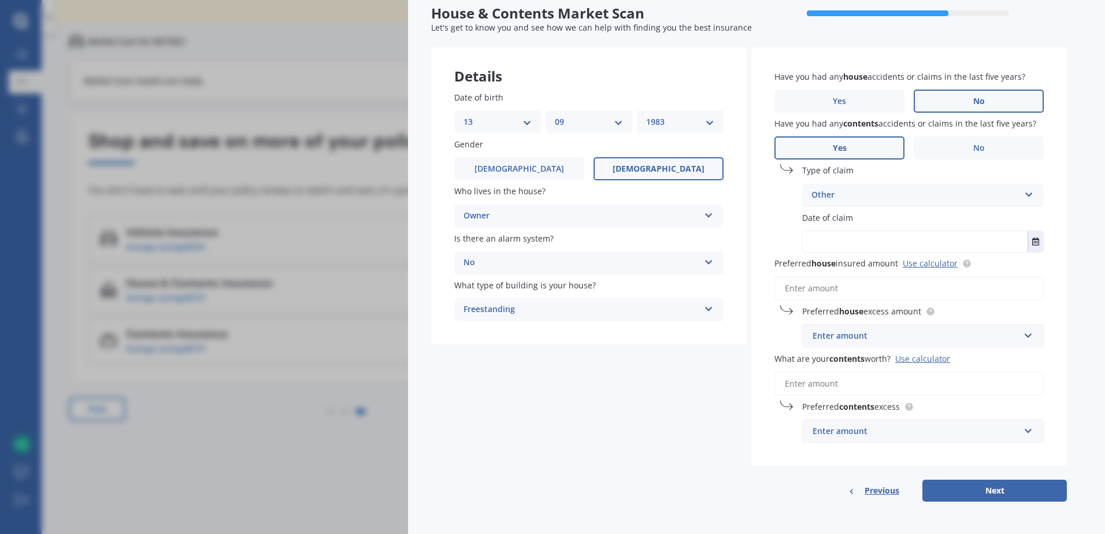
click at [877, 241] on input "text" at bounding box center [915, 241] width 225 height 21
click at [1037, 238] on icon "Select date" at bounding box center [1036, 242] width 7 height 8
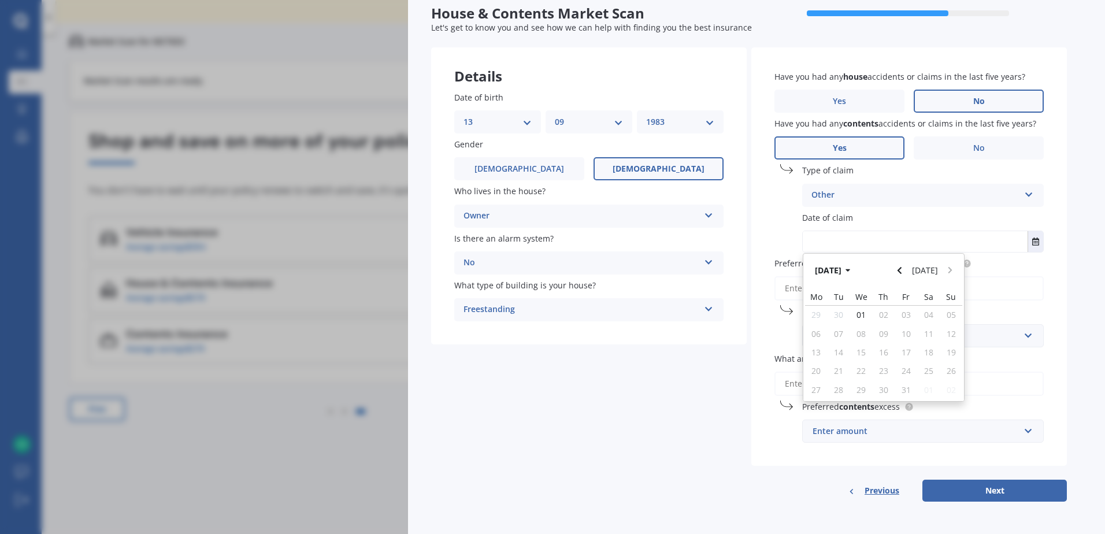
click at [875, 238] on input "text" at bounding box center [915, 241] width 225 height 21
type input "[DATE]"
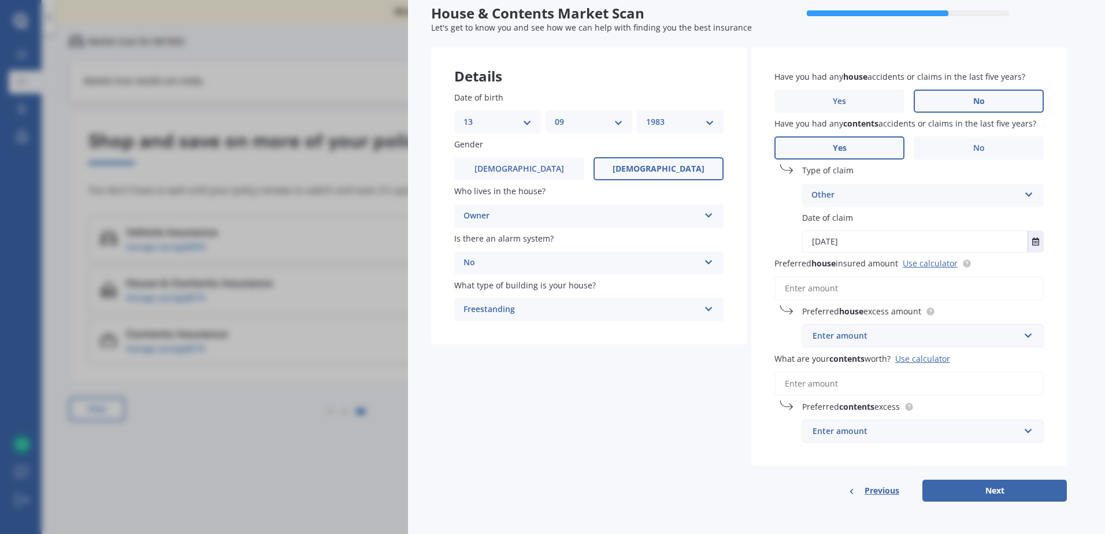
click at [930, 219] on label "Date of claim" at bounding box center [920, 218] width 237 height 12
click at [861, 287] on input "Preferred house insured amount Use calculator" at bounding box center [909, 288] width 269 height 24
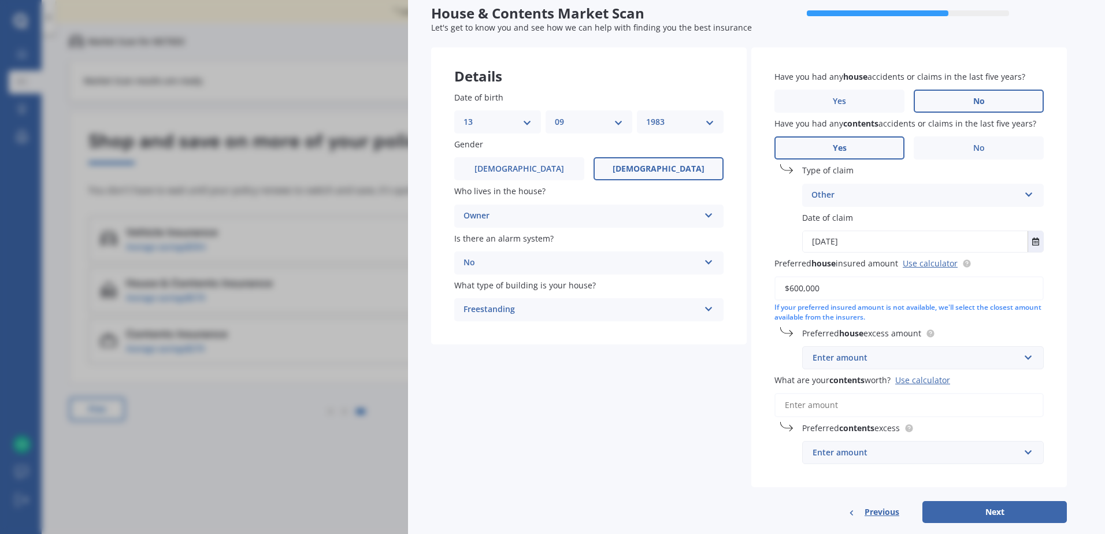
type input "$600,000"
click at [1032, 359] on input "text" at bounding box center [919, 358] width 231 height 22
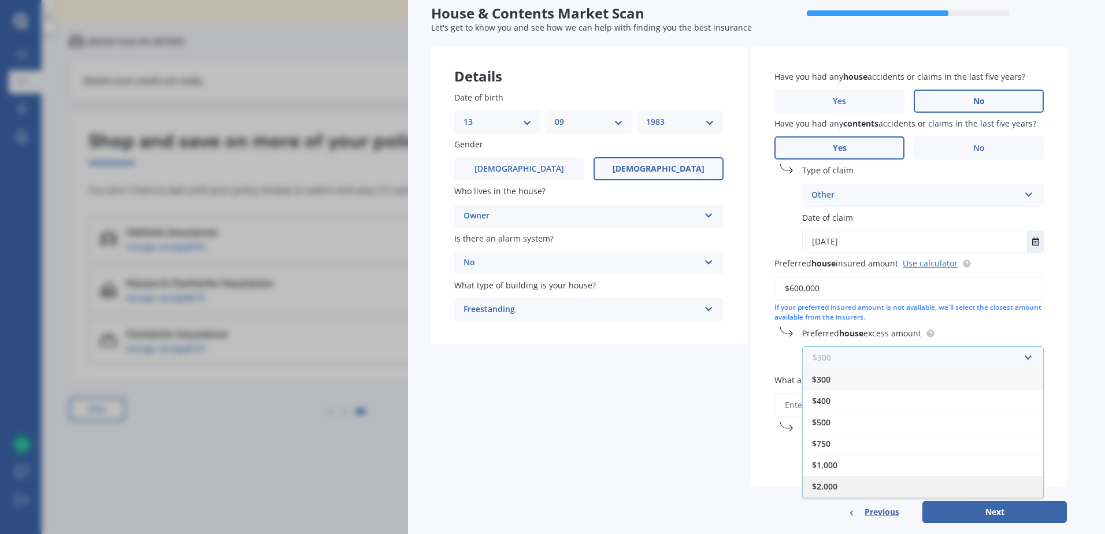
scroll to position [21, 0]
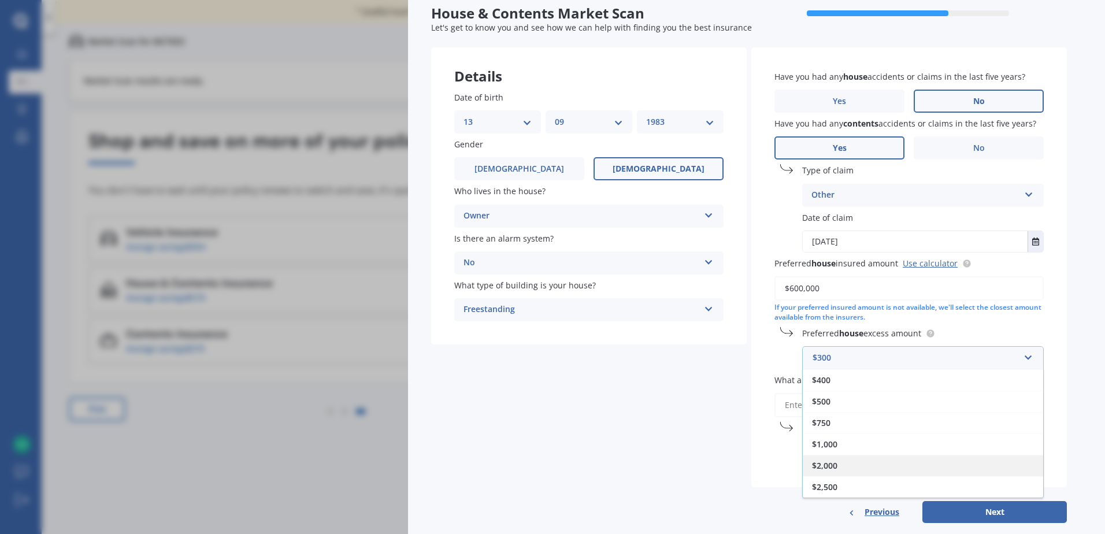
click at [859, 466] on div "$2,000" at bounding box center [923, 465] width 241 height 21
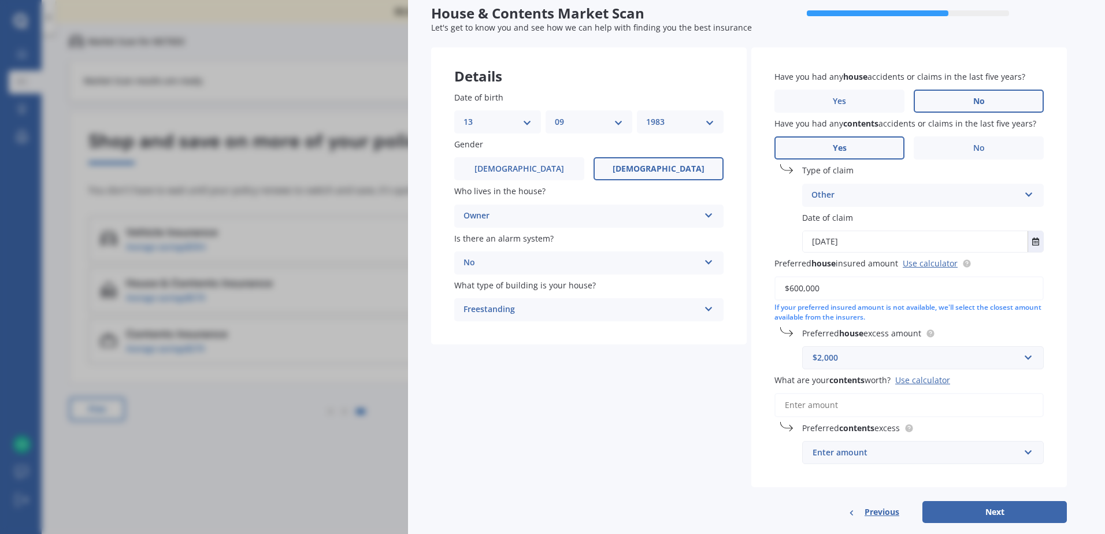
click at [844, 406] on input "What are your contents worth? Use calculator" at bounding box center [909, 405] width 269 height 24
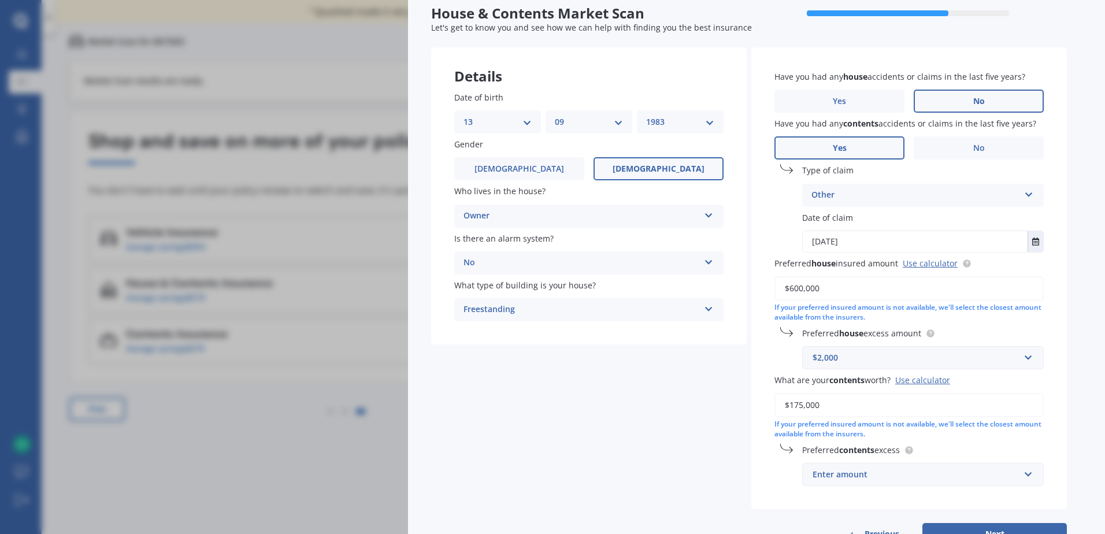
type input "$175,000"
click at [1029, 474] on input "text" at bounding box center [919, 475] width 231 height 22
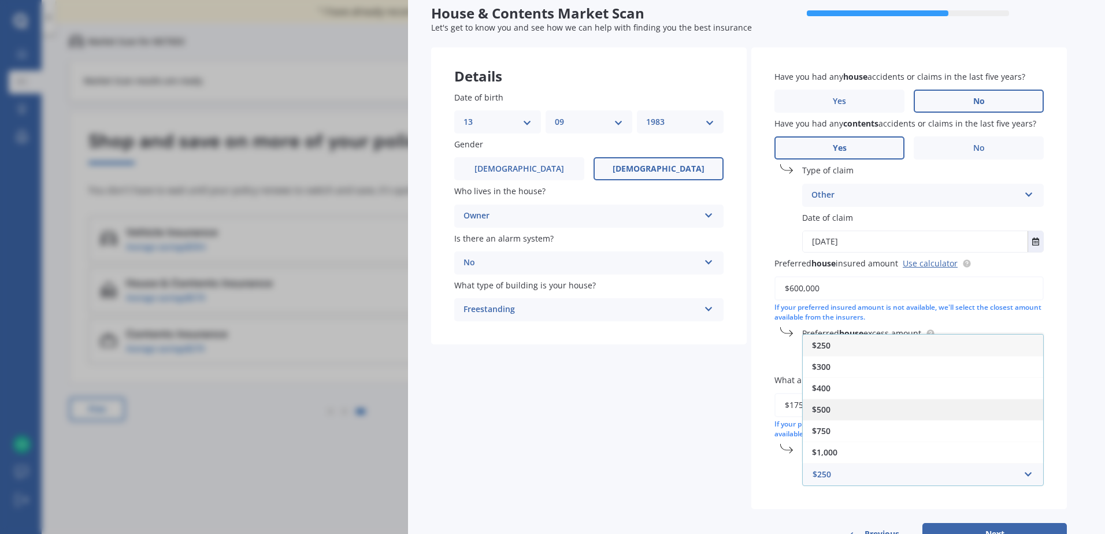
click at [898, 402] on div "$500" at bounding box center [923, 409] width 241 height 21
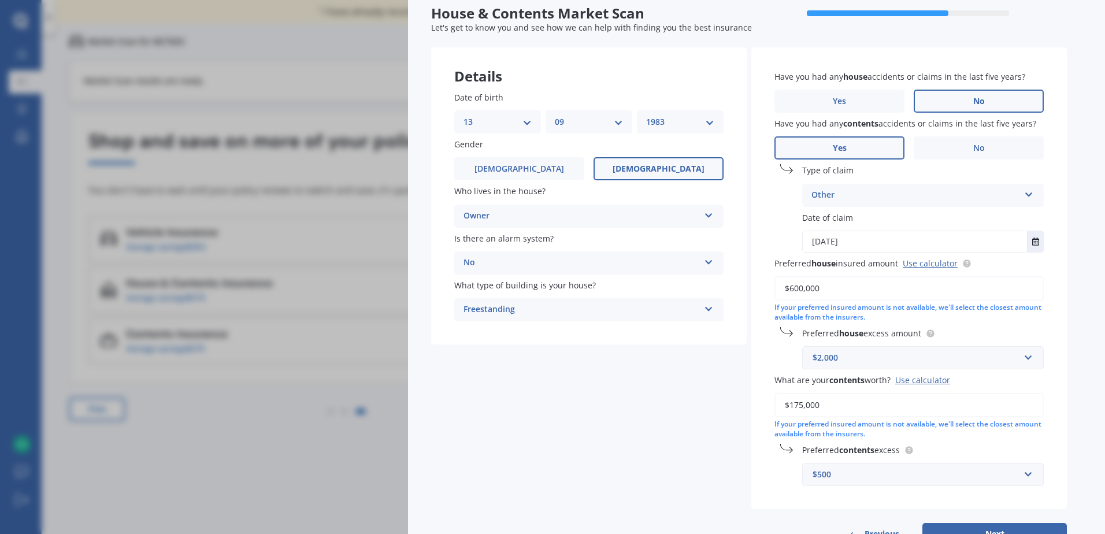
scroll to position [82, 0]
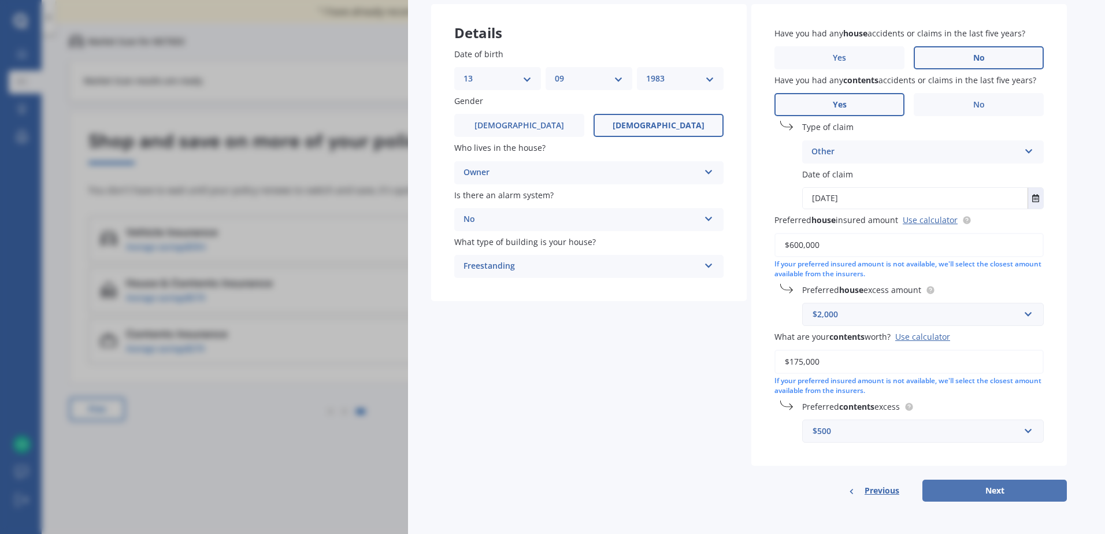
click at [982, 497] on button "Next" at bounding box center [995, 491] width 145 height 22
select select "13"
select select "09"
select select "1983"
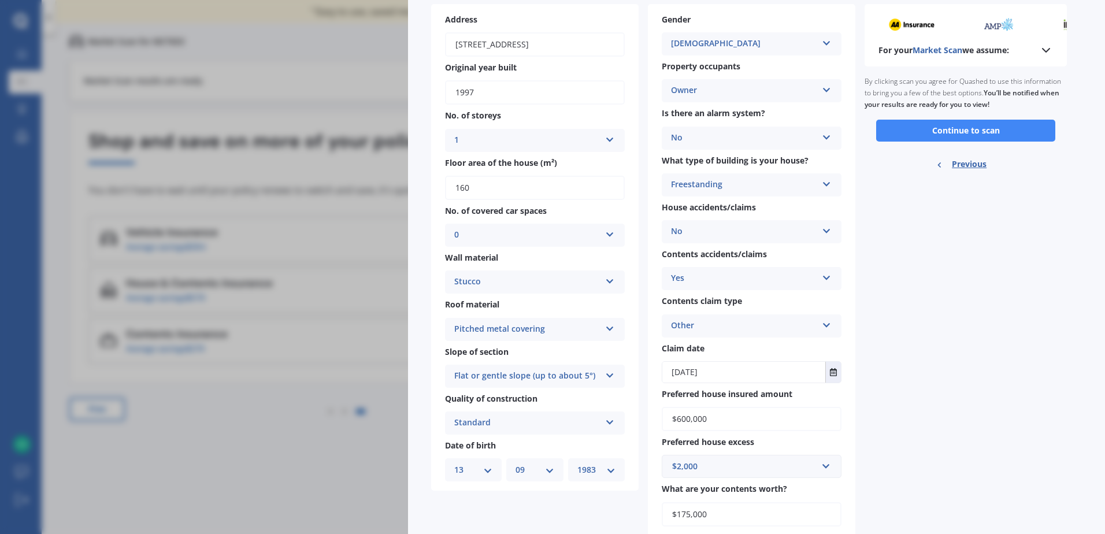
scroll to position [0, 0]
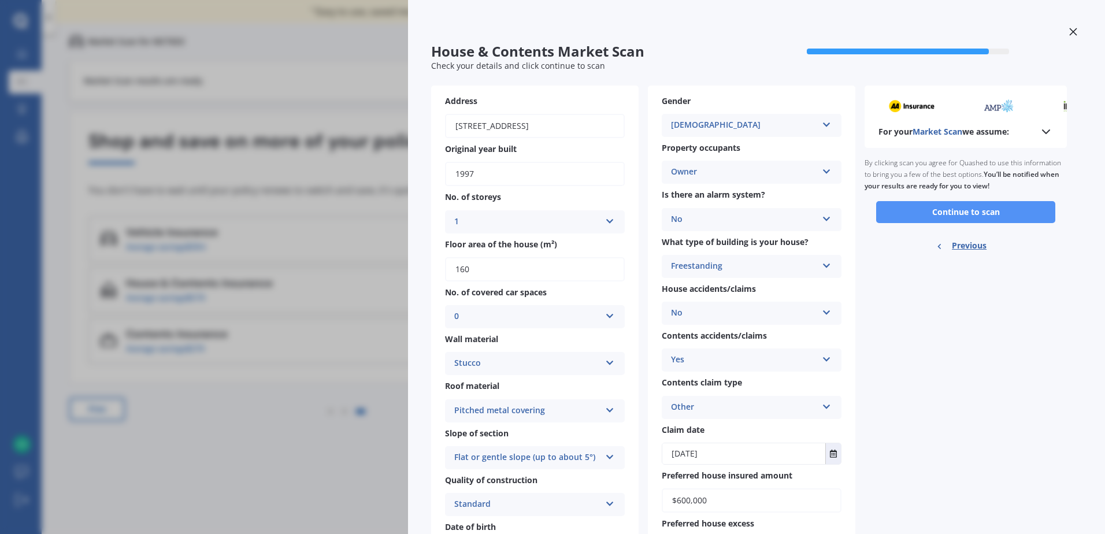
click at [1005, 217] on button "Continue to scan" at bounding box center [966, 212] width 179 height 22
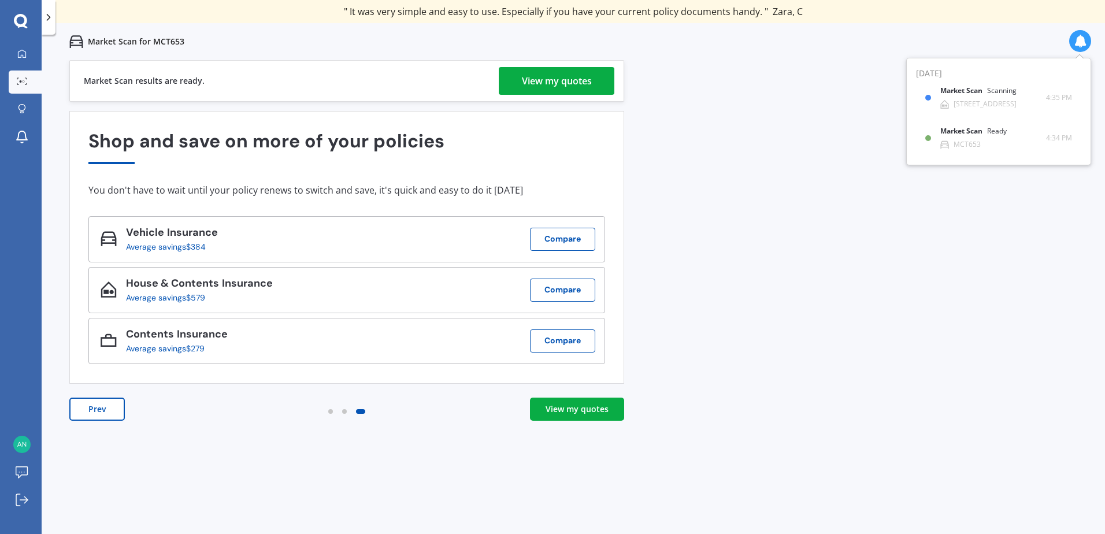
click at [564, 77] on div "View my quotes" at bounding box center [557, 81] width 70 height 28
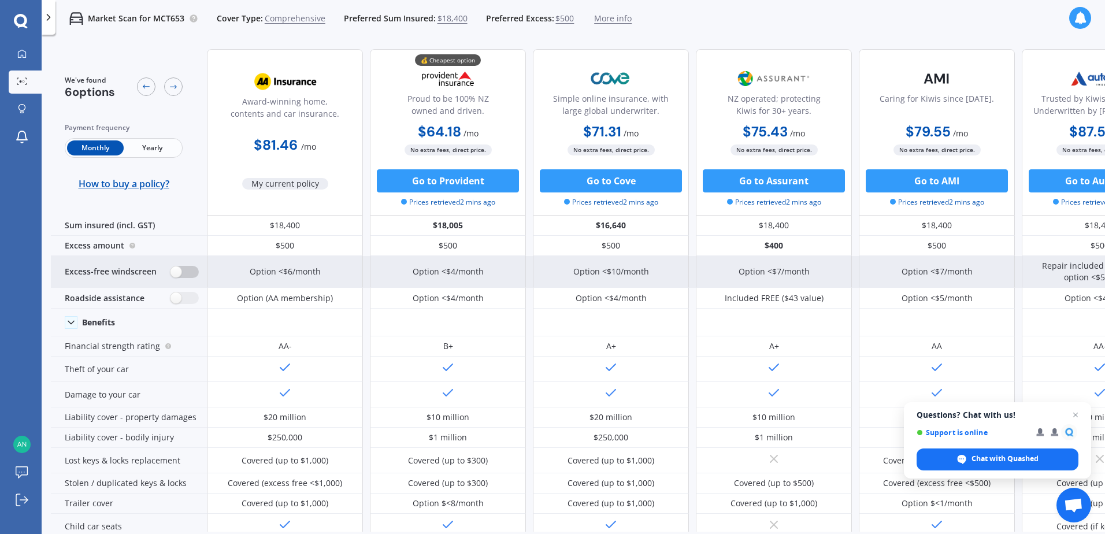
click at [190, 271] on label at bounding box center [185, 272] width 28 height 12
radio input "true"
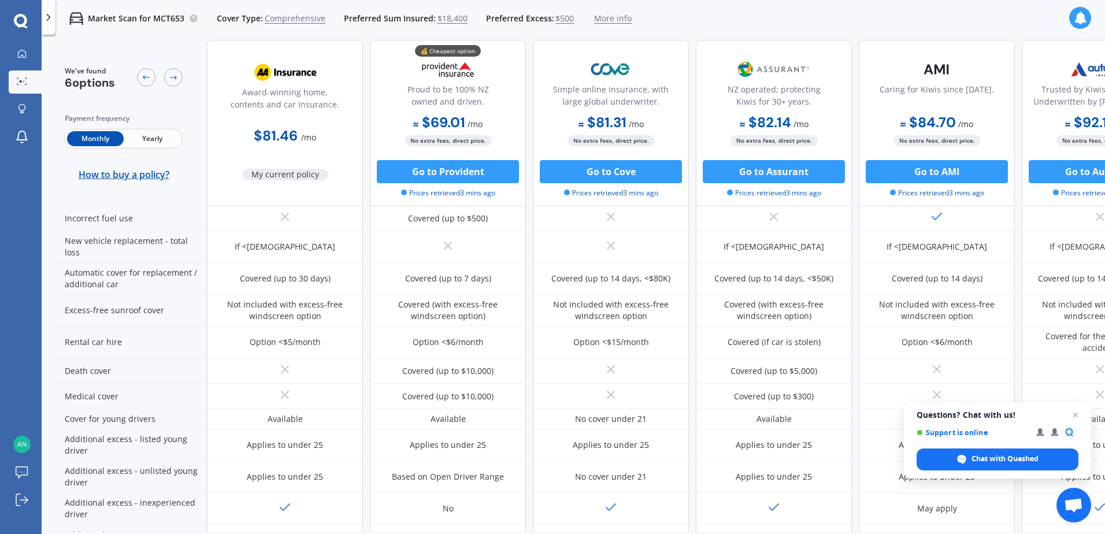
scroll to position [520, 0]
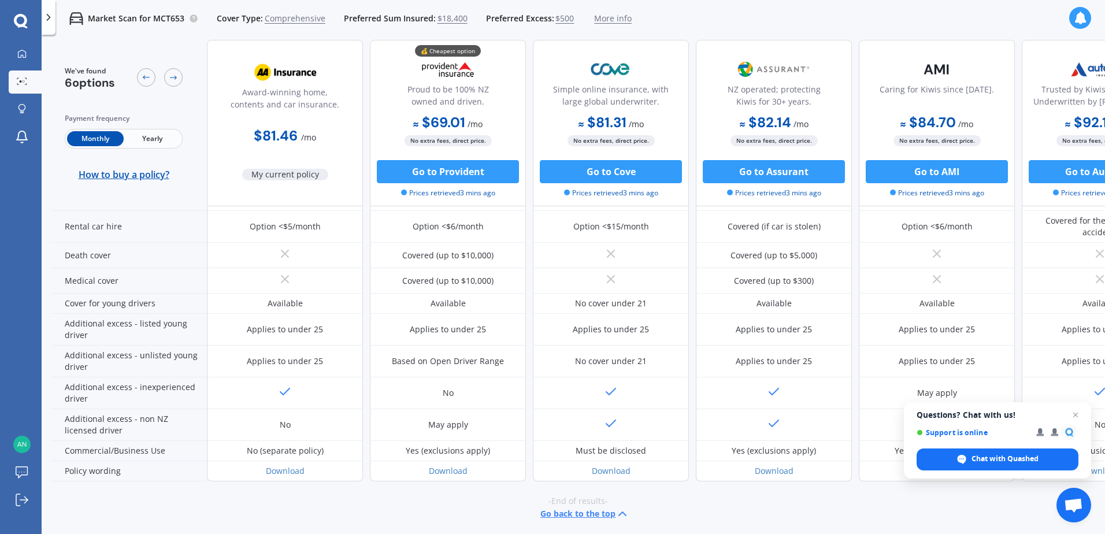
drag, startPoint x: 495, startPoint y: 418, endPoint x: 497, endPoint y: 497, distance: 78.7
click at [497, 497] on div "-End of results- Go back to the top" at bounding box center [578, 508] width 1055 height 53
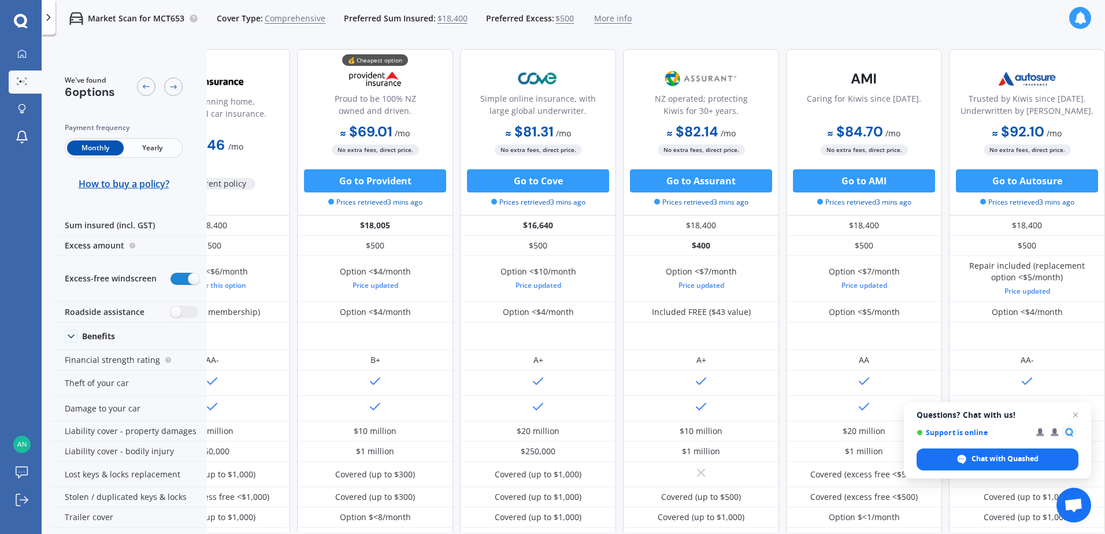
scroll to position [0, 0]
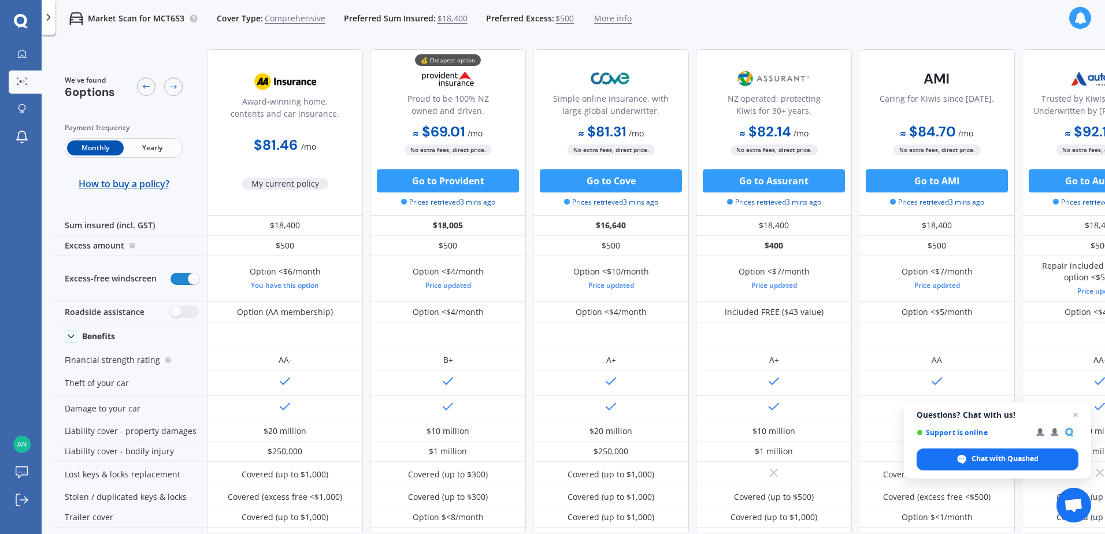
click at [25, 20] on icon at bounding box center [20, 20] width 13 height 13
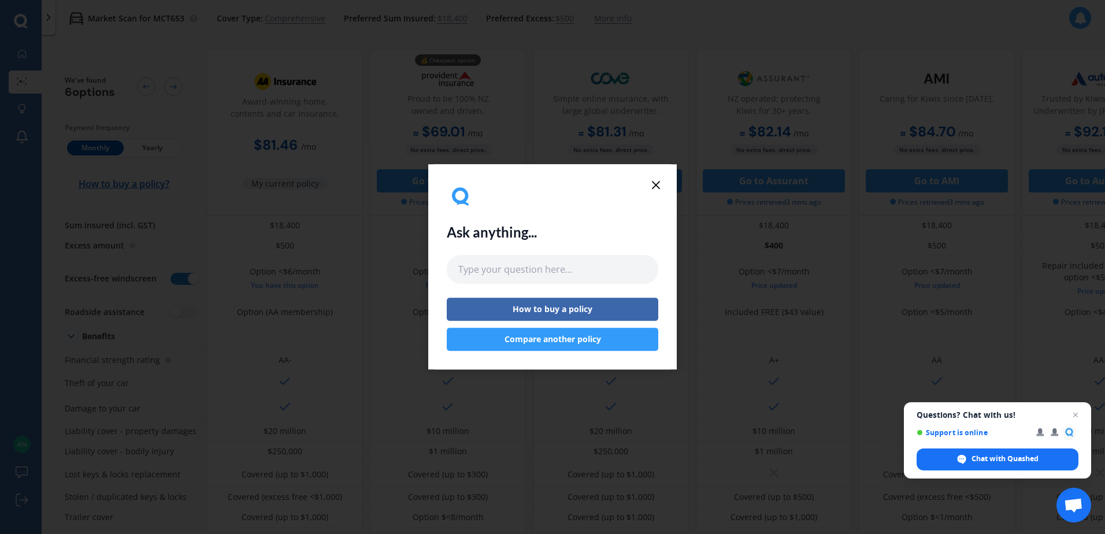
click at [659, 184] on icon at bounding box center [656, 185] width 14 height 14
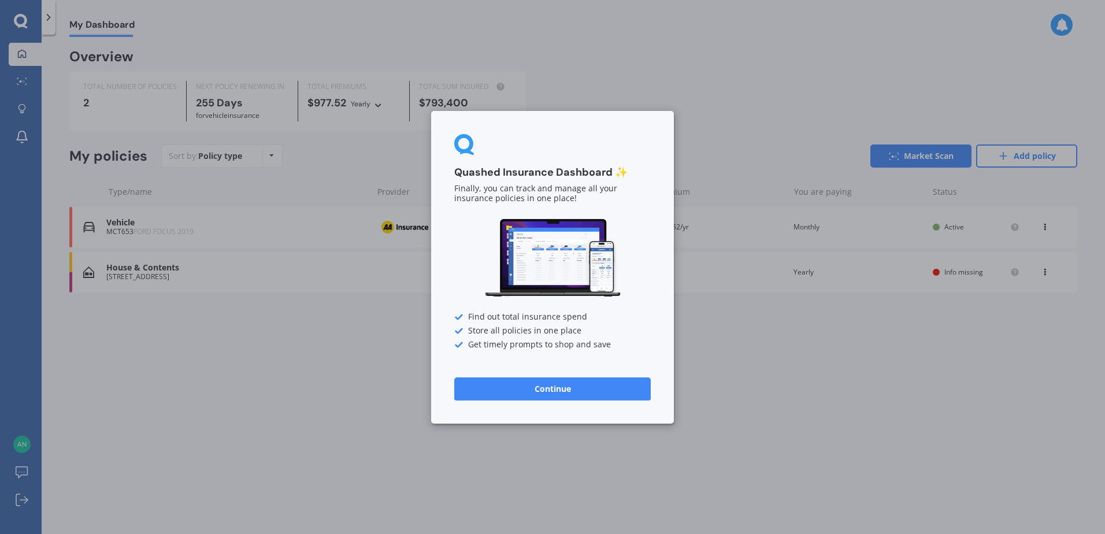
click at [357, 443] on div "Quashed Insurance Dashboard ✨ Finally, you can track and manage all your insura…" at bounding box center [552, 267] width 1105 height 534
click at [559, 394] on button "Continue" at bounding box center [552, 388] width 197 height 23
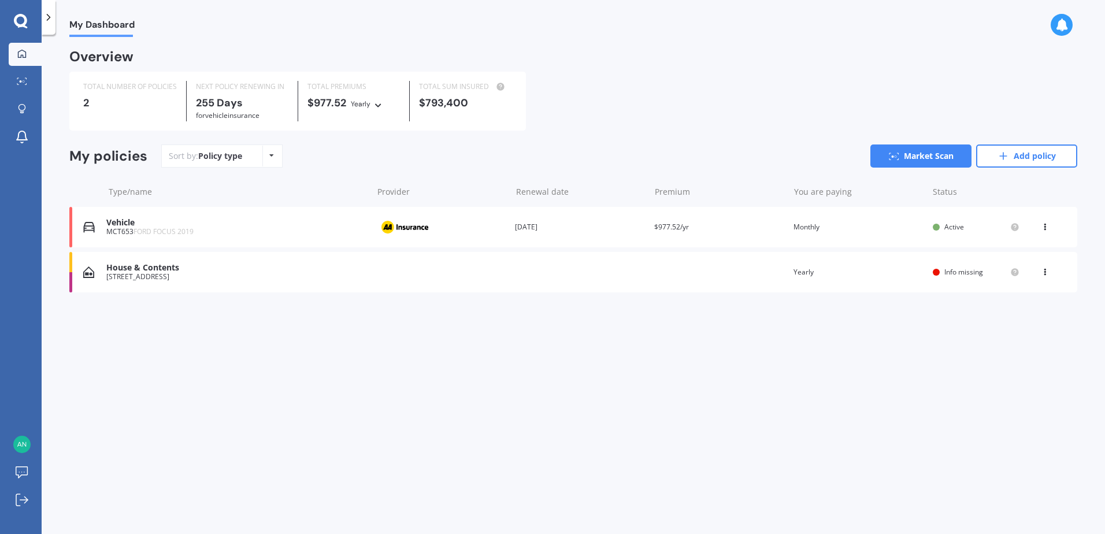
click at [699, 406] on div "My Dashboard Overview TOTAL NUMBER OF POLICIES 2 NEXT POLICY RENEWING [DATE] fo…" at bounding box center [574, 287] width 1064 height 500
click at [268, 279] on div "[STREET_ADDRESS]" at bounding box center [236, 277] width 260 height 8
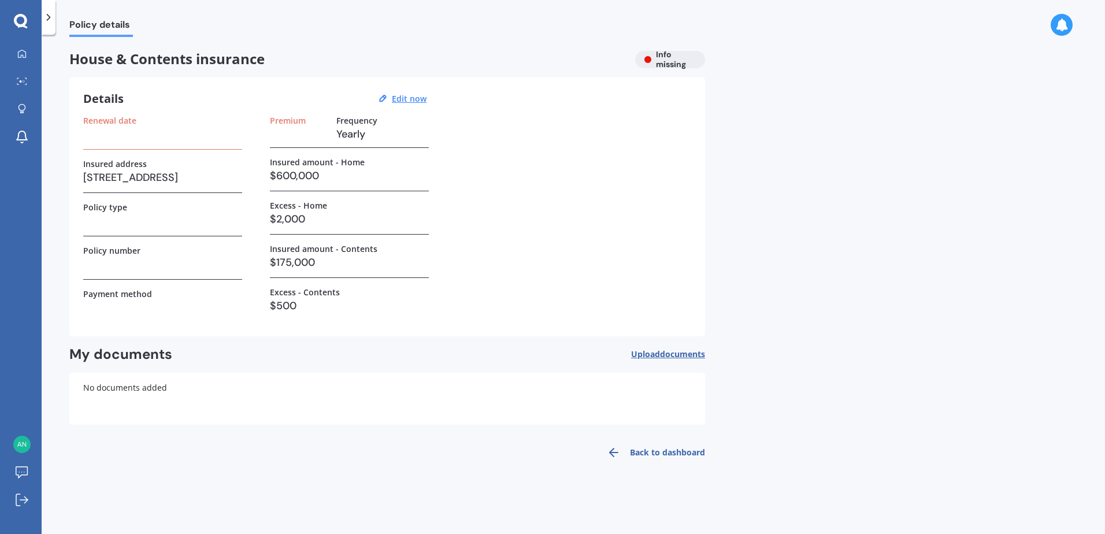
click at [119, 121] on label "Renewal date" at bounding box center [109, 121] width 53 height 10
click at [400, 98] on u "Edit now" at bounding box center [409, 98] width 35 height 11
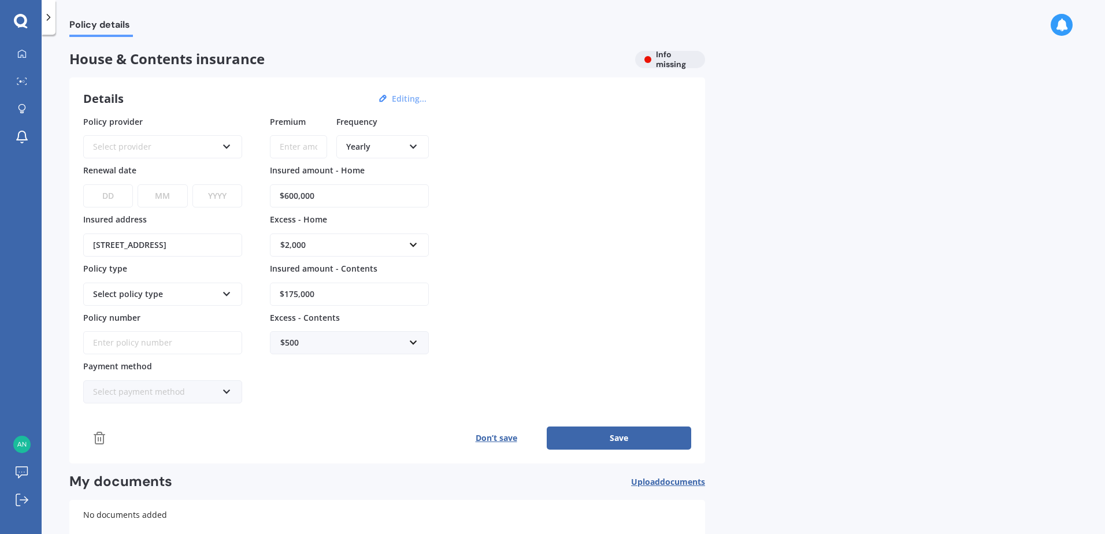
click at [227, 145] on icon at bounding box center [227, 144] width 10 height 8
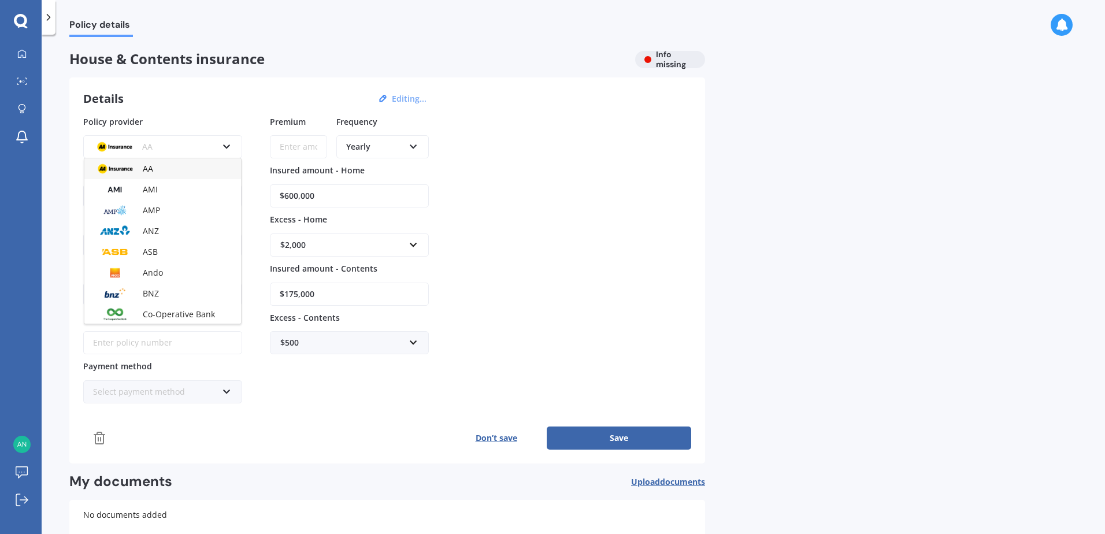
click at [183, 173] on div "AA" at bounding box center [162, 168] width 157 height 21
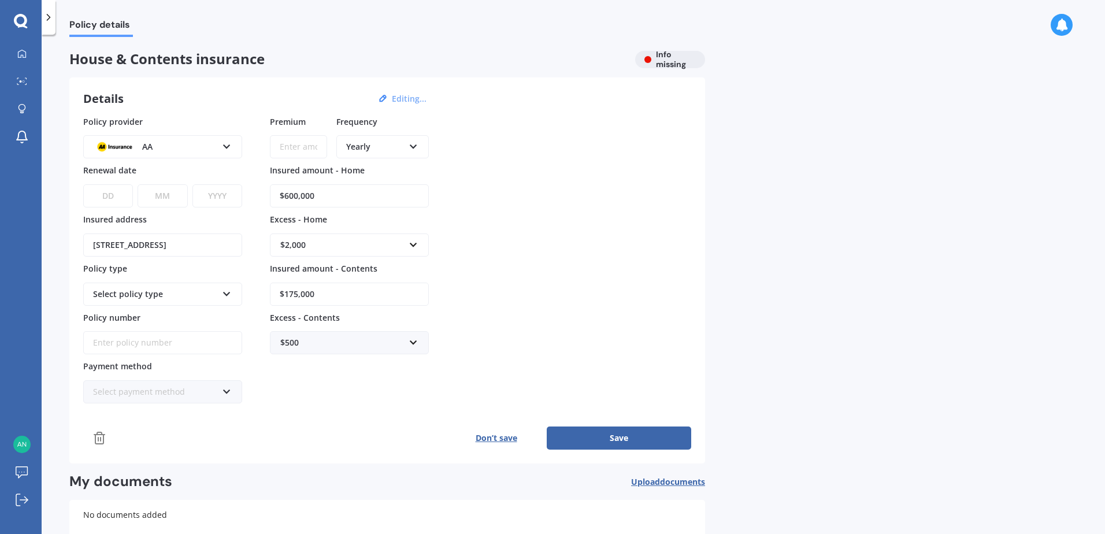
click at [123, 187] on select "DD 01 02 03 04 05 06 07 08 09 10 11 12 13 14 15 16 17 18 19 20 21 22 23 24 25 2…" at bounding box center [108, 195] width 50 height 23
click at [114, 193] on select "DD 01 02 03 04 05 06 07 08 09 10 11 12 13 14 15 16 17 18 19 20 21 22 23 24 25 2…" at bounding box center [108, 195] width 50 height 23
click at [117, 195] on select "DD 01 02 03 04 05 06 07 08 09 10 11 12 13 14 15 16 17 18 19 20 21 22 23 24 25 2…" at bounding box center [108, 195] width 50 height 23
click at [301, 395] on div "Premium Frequency Yearly Yearly Six-Monthly Quarterly Monthly Fortnightly Weekl…" at bounding box center [349, 260] width 159 height 289
click at [413, 145] on icon at bounding box center [414, 144] width 10 height 8
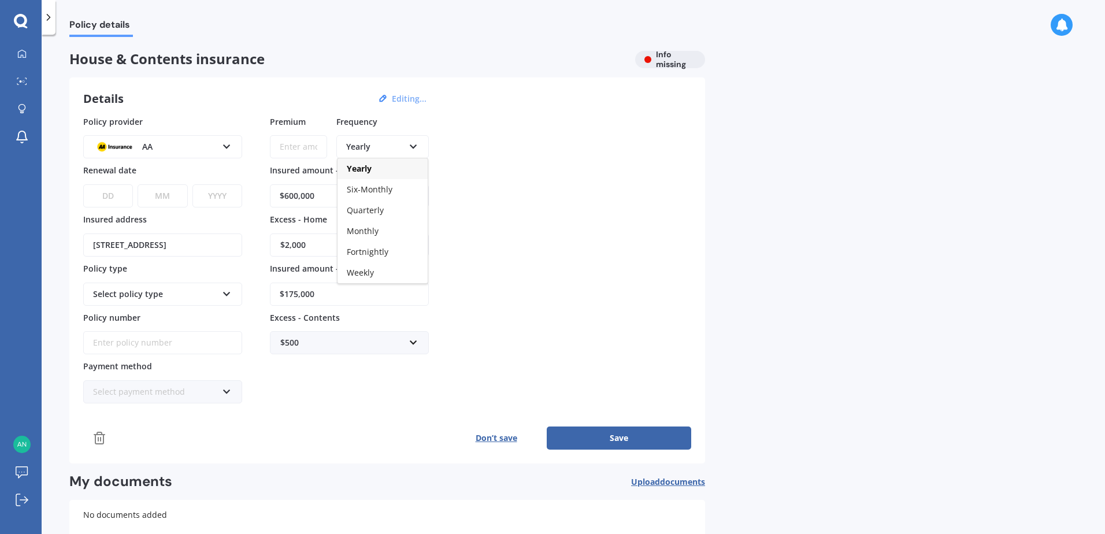
click at [413, 145] on icon at bounding box center [414, 144] width 10 height 8
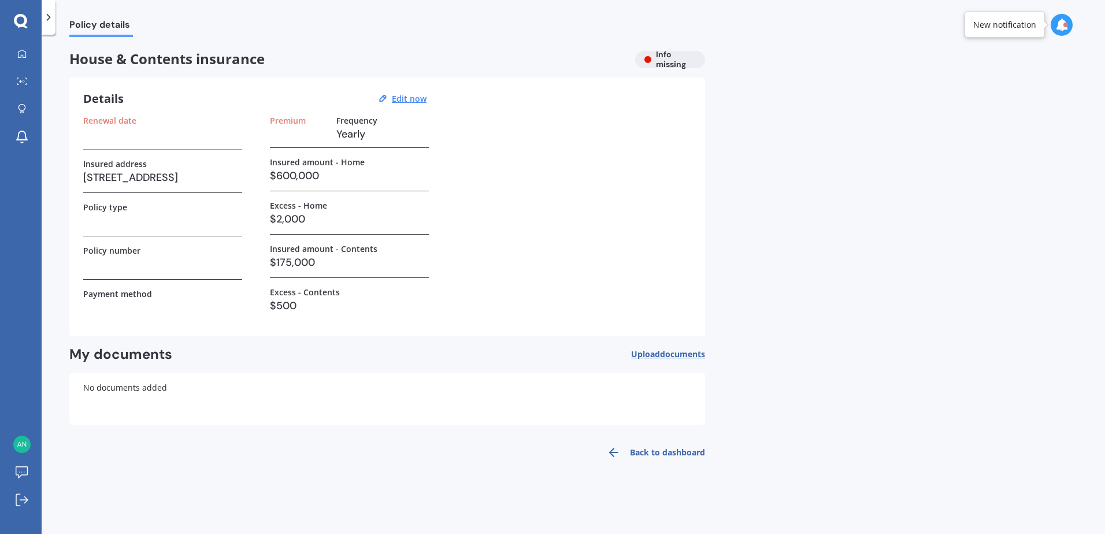
click at [287, 142] on h3 at bounding box center [298, 133] width 57 height 17
click at [290, 134] on h3 at bounding box center [298, 133] width 57 height 17
click at [413, 98] on u "Edit now" at bounding box center [409, 98] width 35 height 11
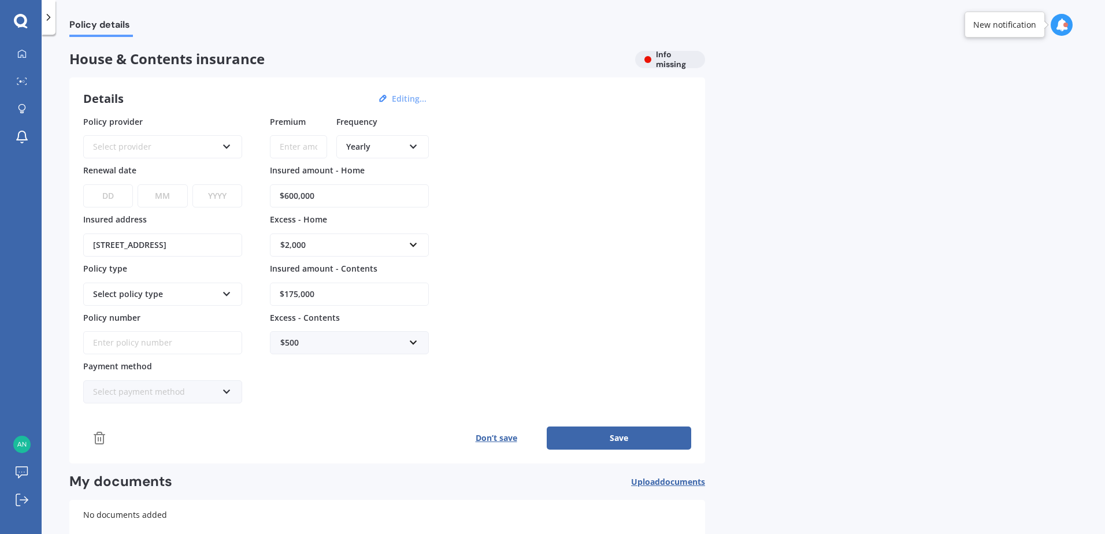
click at [312, 150] on input "Premium" at bounding box center [298, 146] width 57 height 23
type input "$310.00"
click at [412, 141] on icon at bounding box center [414, 144] width 10 height 8
click at [386, 227] on div "Monthly" at bounding box center [383, 231] width 90 height 21
click at [138, 335] on input "Policy number" at bounding box center [162, 342] width 159 height 23
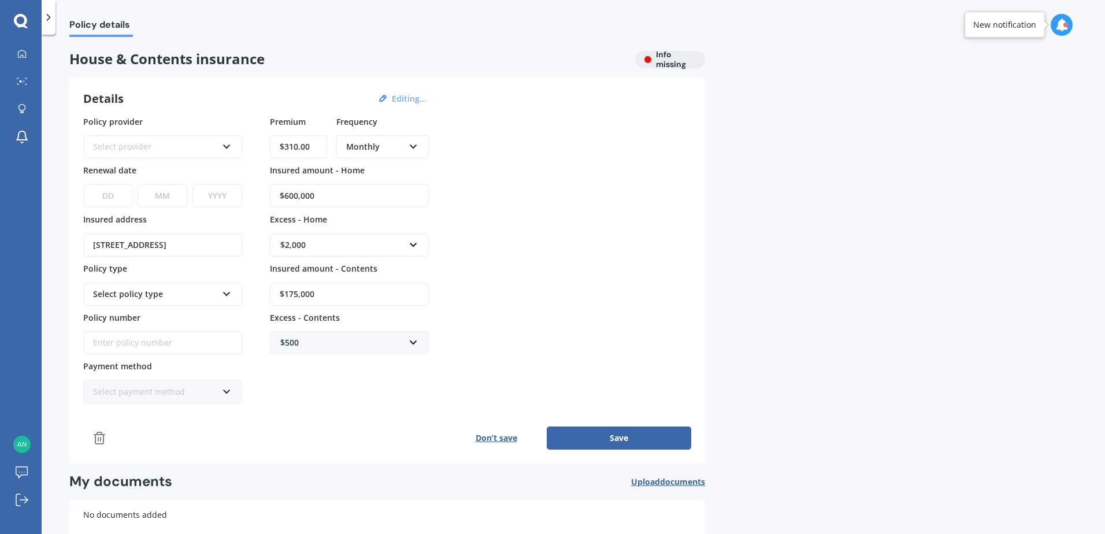
click at [135, 343] on input "Policy number" at bounding box center [162, 342] width 159 height 23
paste input "mber AHM013949046"
type input "mber AHM013949046"
click at [213, 390] on div "Select payment method" at bounding box center [155, 392] width 124 height 13
click at [206, 414] on div "Direct debit - bank account" at bounding box center [162, 414] width 157 height 21
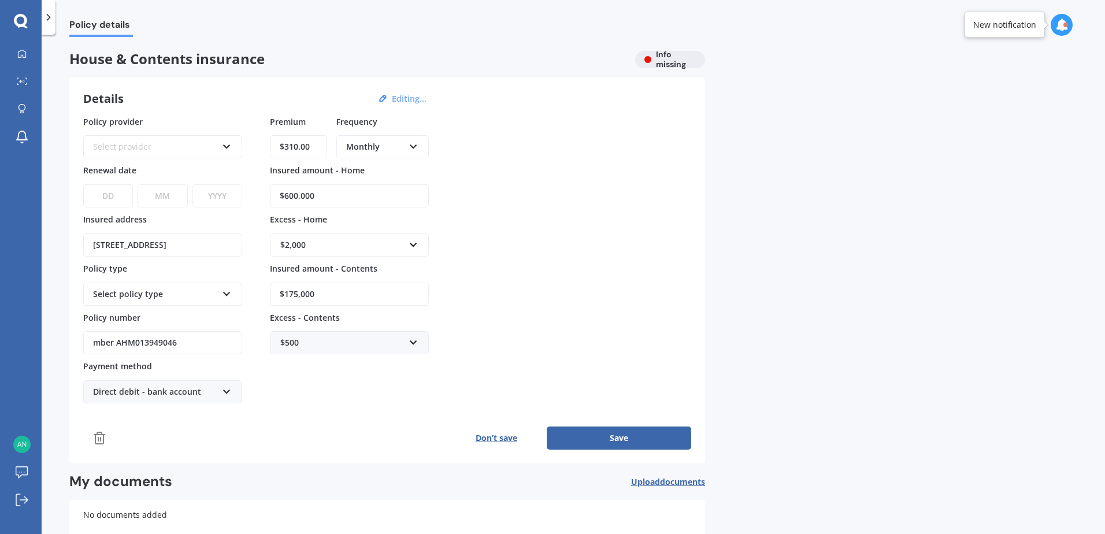
click at [120, 188] on select "DD 01 02 03 04 05 06 07 08 09 10 11 12 13 14 15 16 17 18 19 20 21 22 23 24 25 2…" at bounding box center [108, 195] width 50 height 23
click at [228, 145] on icon at bounding box center [227, 144] width 10 height 8
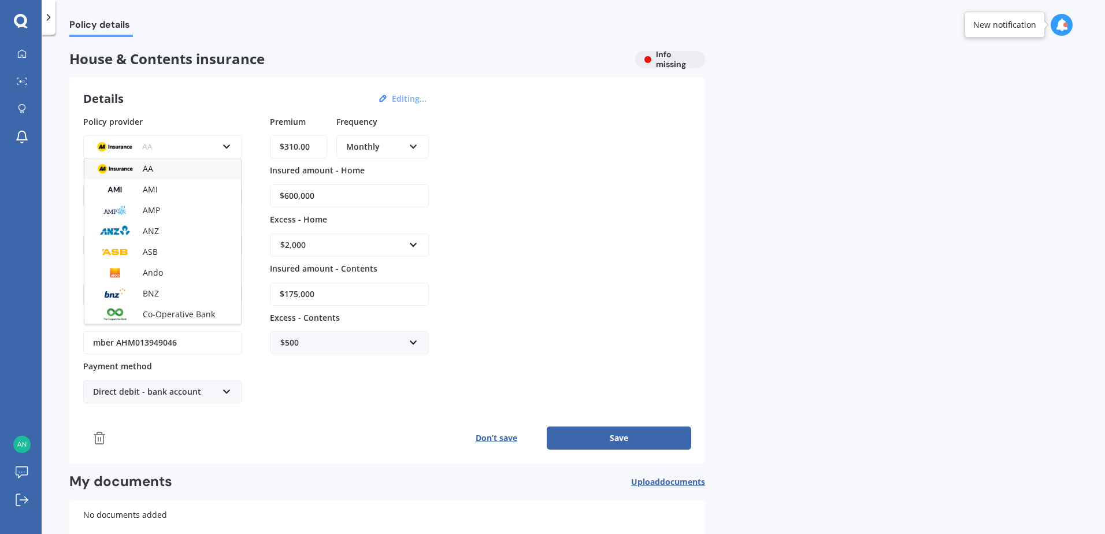
click at [158, 165] on div "AA" at bounding box center [162, 168] width 157 height 21
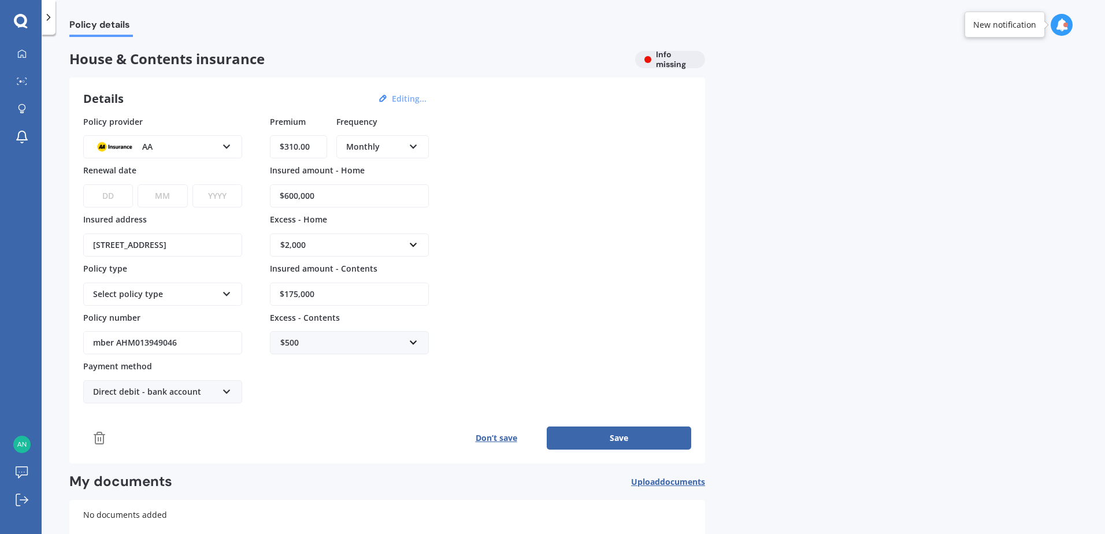
click at [117, 202] on select "DD 01 02 03 04 05 06 07 08 09 10 11 12 13 14 15 16 17 18 19 20 21 22 23 24 25 2…" at bounding box center [108, 195] width 50 height 23
click at [346, 440] on div "Don’t save Save" at bounding box center [387, 438] width 608 height 23
click at [627, 437] on button "Save" at bounding box center [619, 438] width 145 height 23
click at [117, 191] on select "DD 01 02 03 04 05 06 07 08 09 10 11 12 13 14 15 16 17 18 19 20 21 22 23 24 25 2…" at bounding box center [107, 195] width 49 height 23
select select "13"
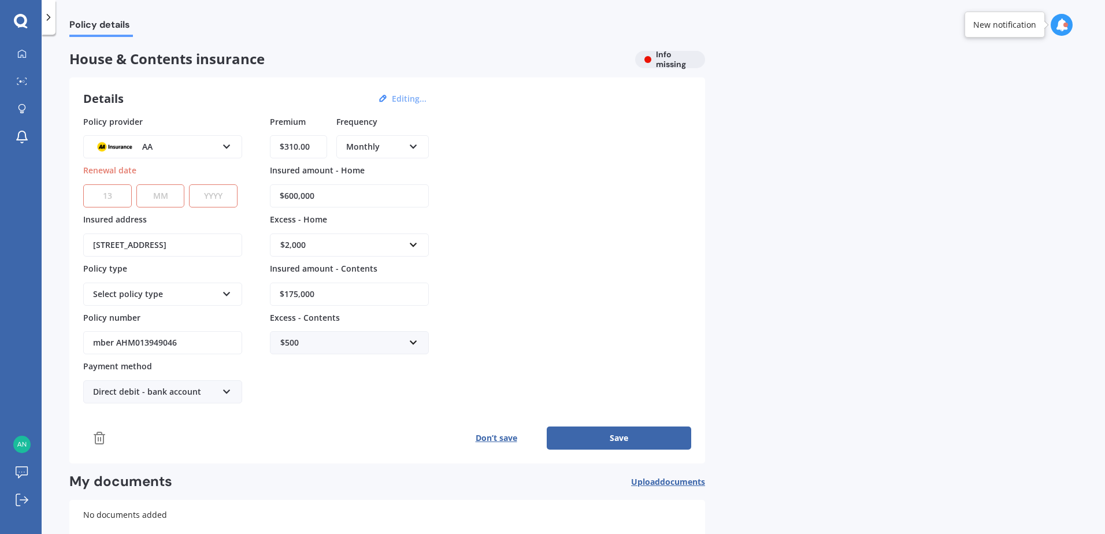
click at [83, 184] on select "DD 01 02 03 04 05 06 07 08 09 10 11 12 13 14 15 16 17 18 19 20 21 22 23 24 25 2…" at bounding box center [107, 195] width 49 height 23
click at [167, 191] on select "MM 01 02 03 04 05 06 07 08 09 10 11 12" at bounding box center [160, 195] width 49 height 23
select select "01"
drag, startPoint x: 215, startPoint y: 194, endPoint x: 240, endPoint y: 198, distance: 25.8
click at [215, 194] on select "YYYY 2027 2026 2025 2024 2023 2022 2021 2020 2019 2018 2017 2016 2015 2014 2013…" at bounding box center [213, 195] width 49 height 23
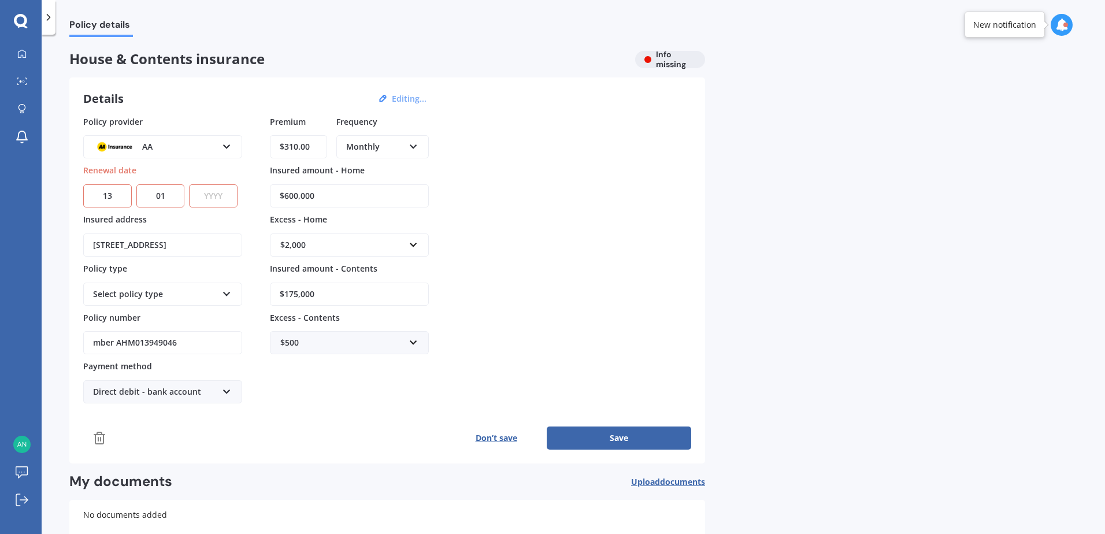
select select "2026"
click at [192, 184] on select "YYYY 2027 2026 2025 2024 2023 2022 2021 2020 2019 2018 2017 2016 2015 2014 2013…" at bounding box center [213, 195] width 49 height 23
click at [632, 446] on button "Save" at bounding box center [619, 438] width 145 height 23
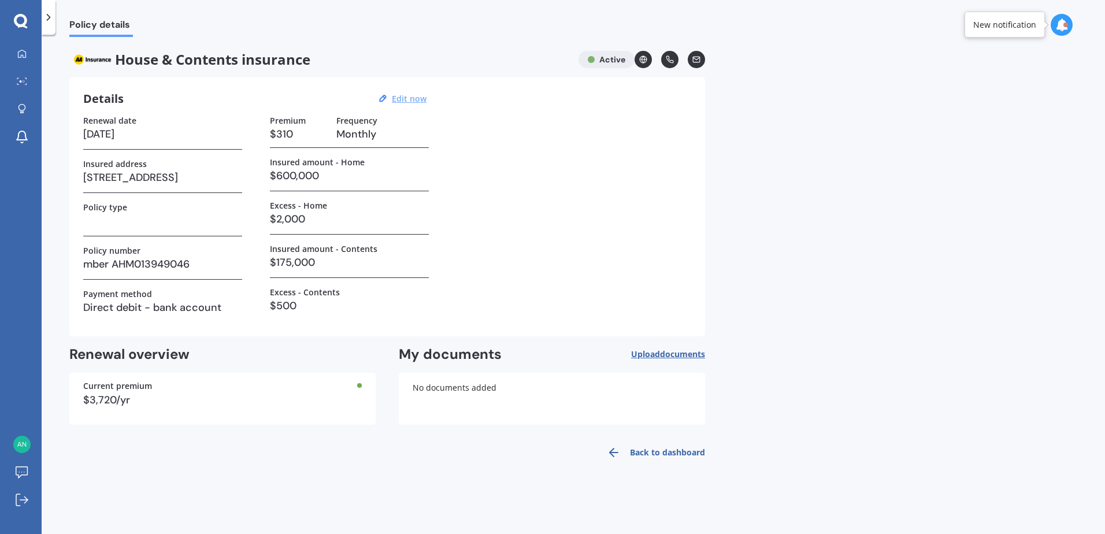
click at [670, 352] on span "documents" at bounding box center [682, 354] width 45 height 11
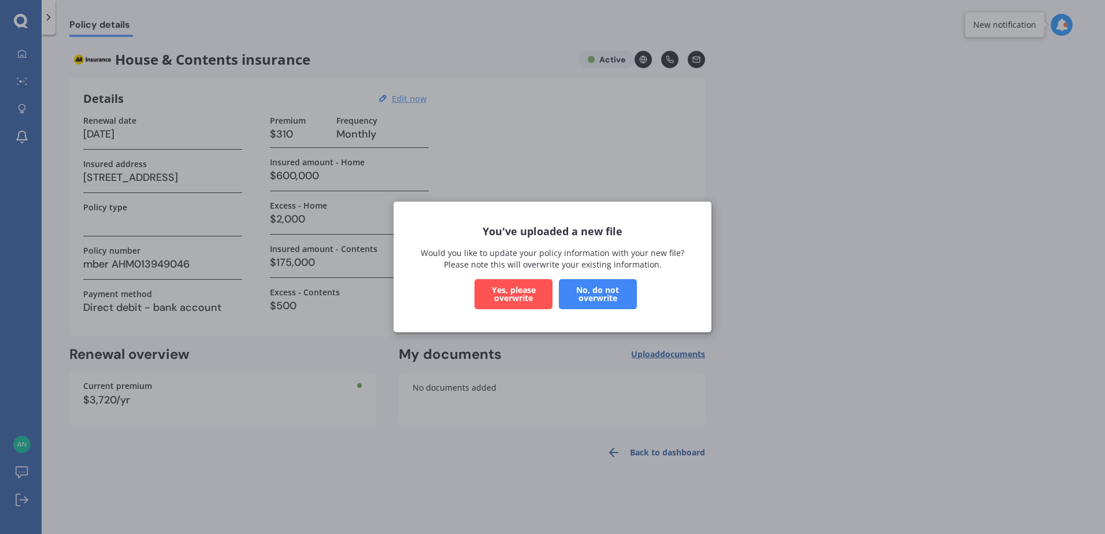
click at [530, 295] on button "Yes, please overwrite" at bounding box center [514, 294] width 78 height 30
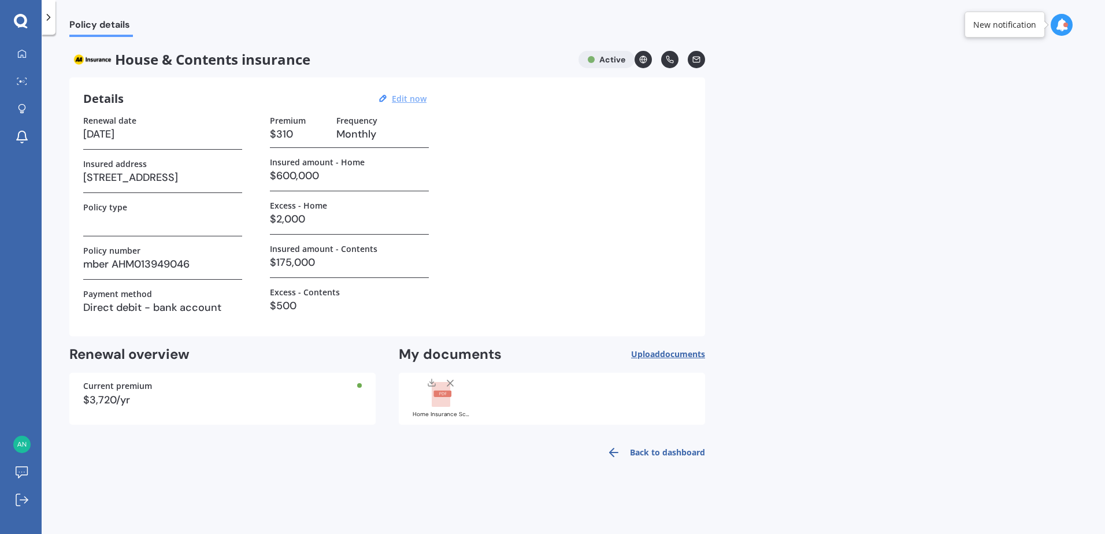
click at [679, 454] on link "Back to dashboard" at bounding box center [652, 453] width 105 height 28
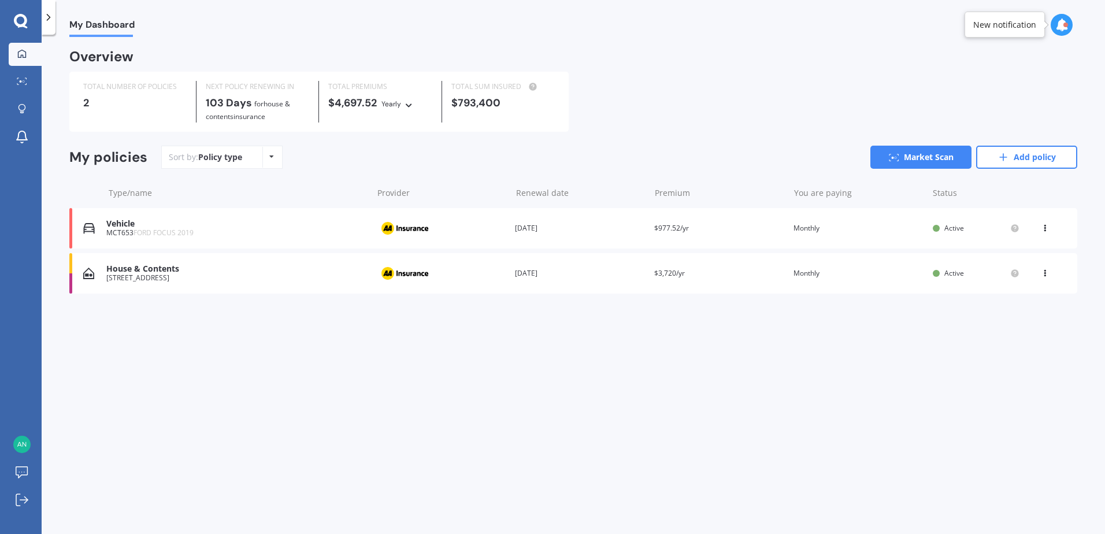
click at [272, 232] on div "MCT653 FORD FOCUS 2019" at bounding box center [236, 233] width 260 height 8
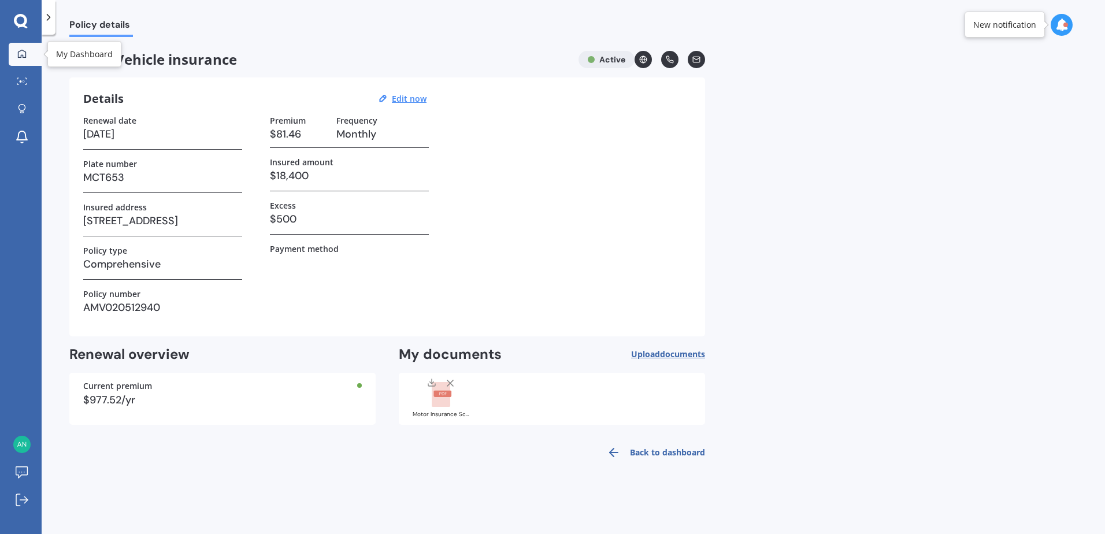
click at [23, 56] on icon at bounding box center [22, 53] width 8 height 8
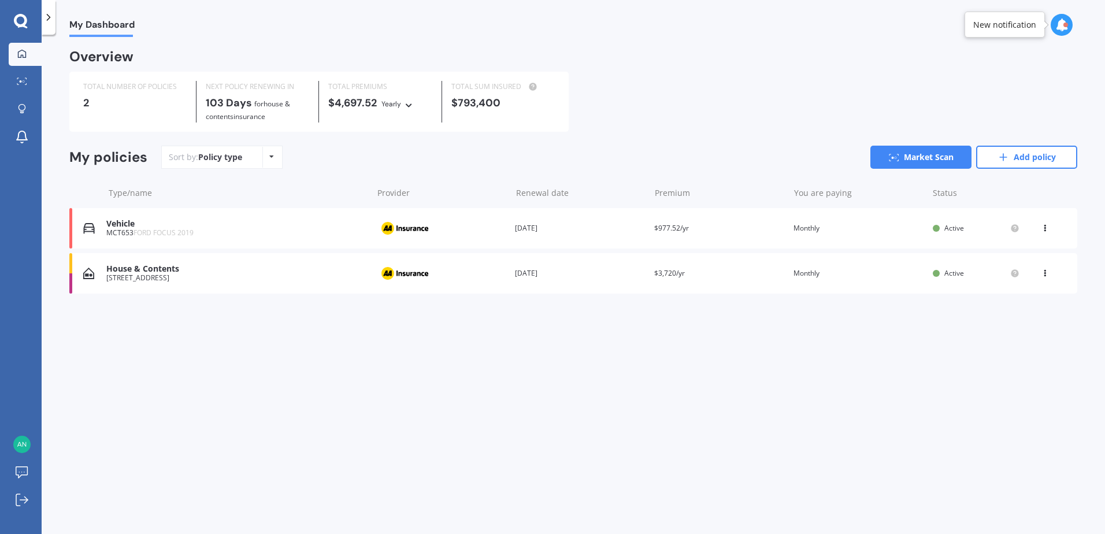
click at [1048, 228] on icon at bounding box center [1045, 226] width 8 height 7
click at [977, 405] on div "My Dashboard Overview TOTAL NUMBER OF POLICIES 2 NEXT POLICY RENEWING [DATE] fo…" at bounding box center [574, 287] width 1064 height 500
click at [26, 77] on icon at bounding box center [22, 81] width 10 height 8
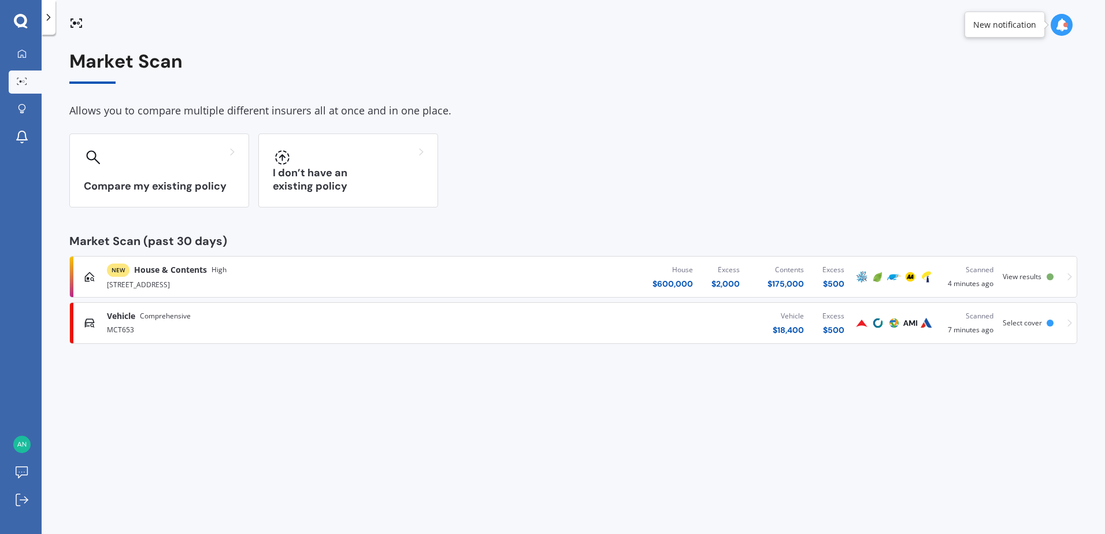
click at [579, 278] on div "House $ 600,000 Excess $ 2,000 Contents $ 175,000 Excess $ 500" at bounding box center [661, 277] width 385 height 35
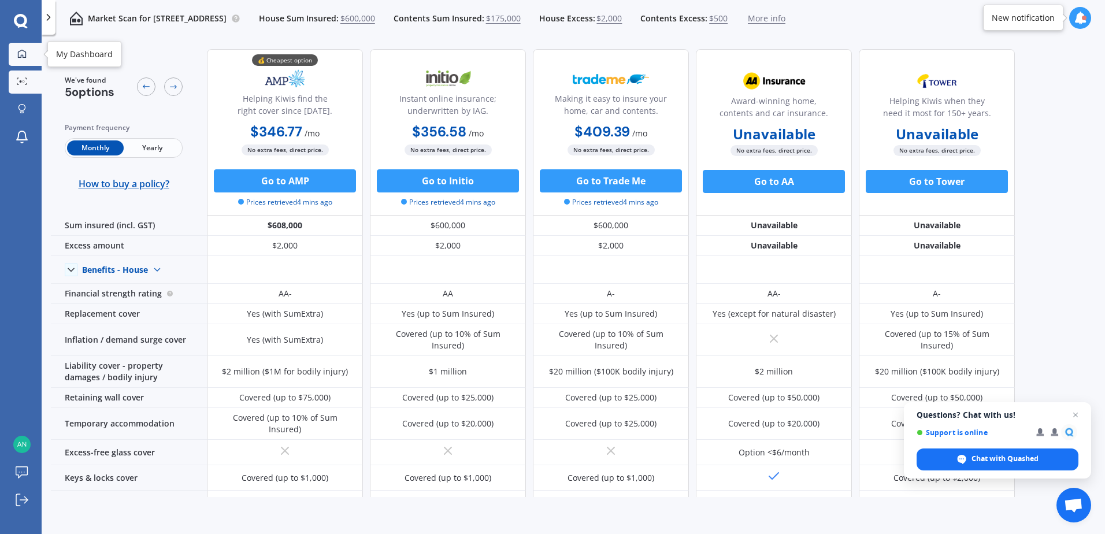
click at [23, 59] on div at bounding box center [21, 54] width 17 height 10
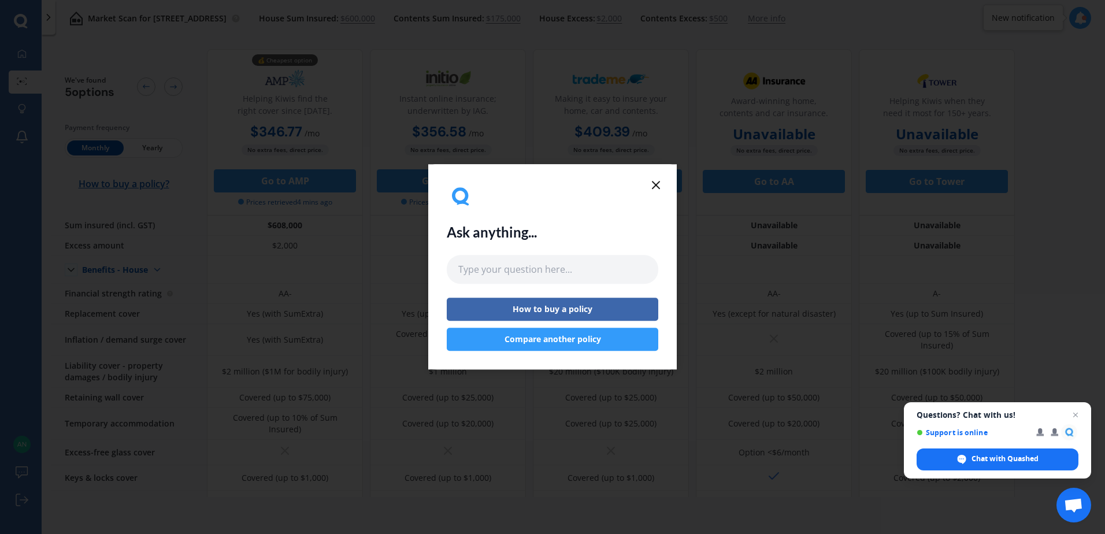
click at [656, 182] on icon at bounding box center [656, 185] width 14 height 14
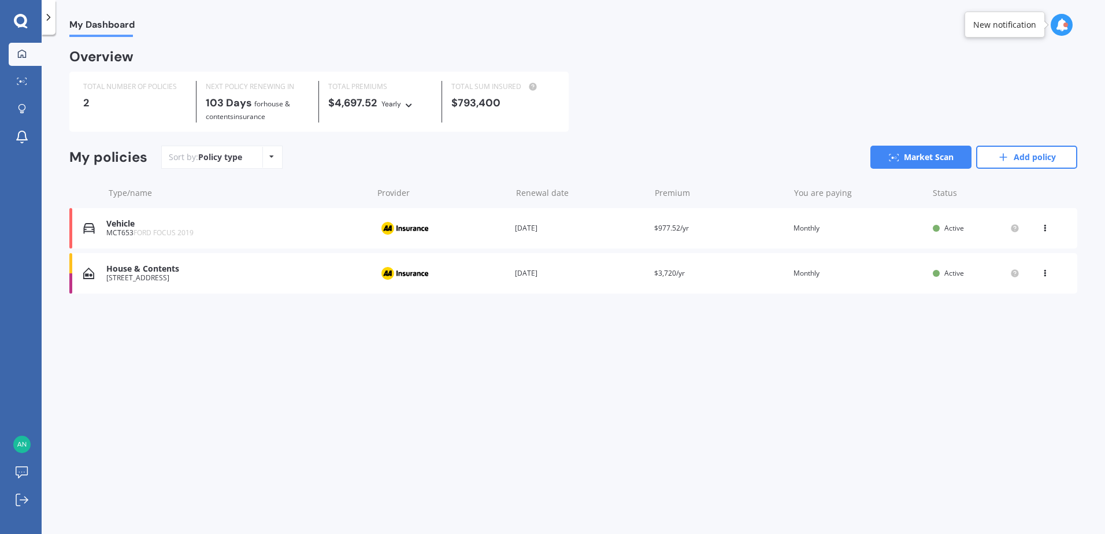
click at [341, 232] on div "MCT653 FORD FOCUS 2019" at bounding box center [236, 233] width 260 height 8
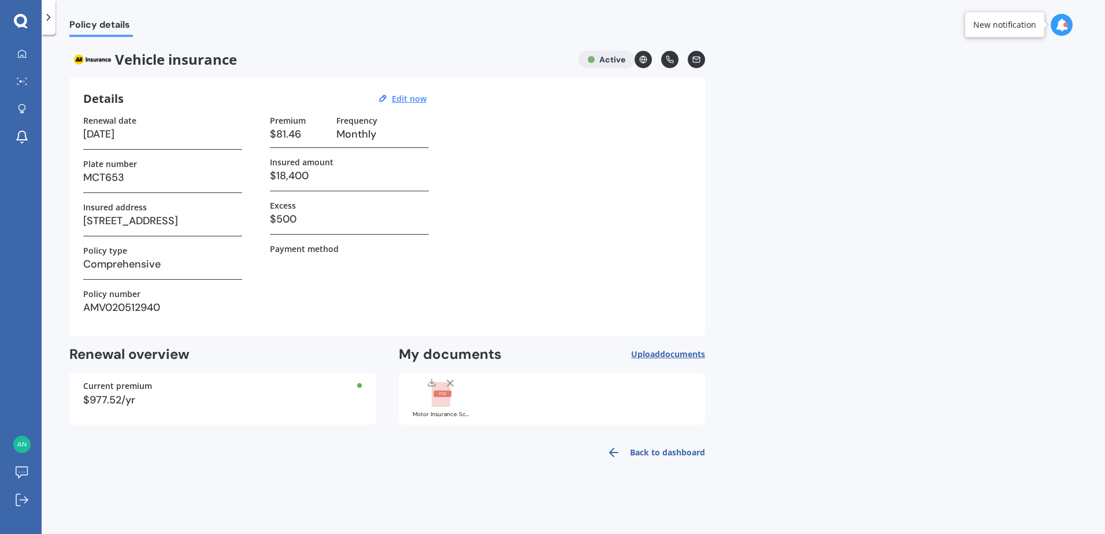
click at [284, 216] on h3 "$500" at bounding box center [349, 218] width 159 height 17
click at [409, 94] on u "Edit now" at bounding box center [409, 98] width 35 height 11
select select "14"
select select "06"
select select "2026"
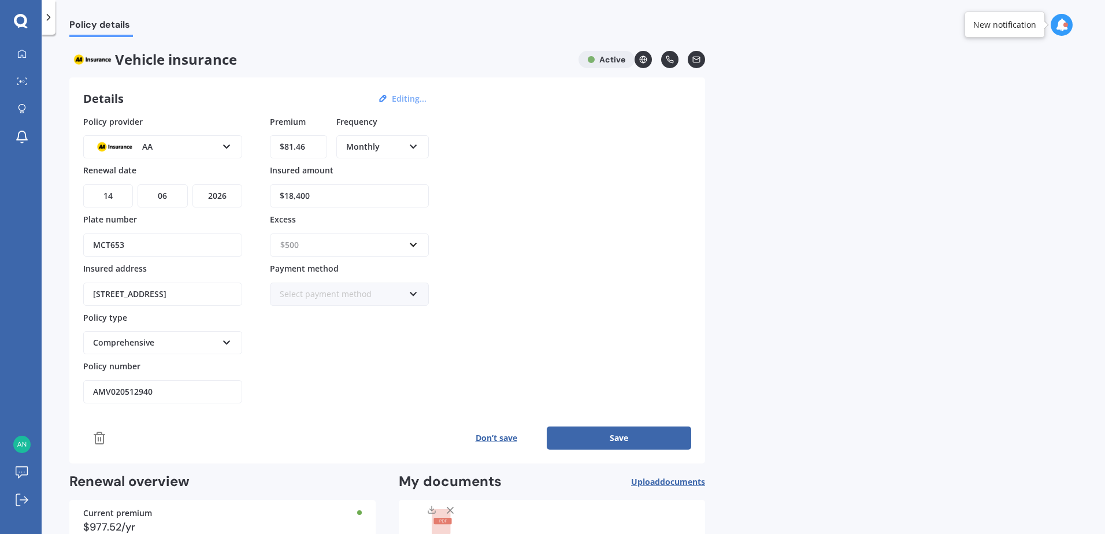
click at [413, 246] on input "text" at bounding box center [345, 245] width 149 height 22
click at [355, 349] on div "$1,000" at bounding box center [350, 352] width 158 height 21
click at [638, 440] on button "Save" at bounding box center [619, 438] width 145 height 23
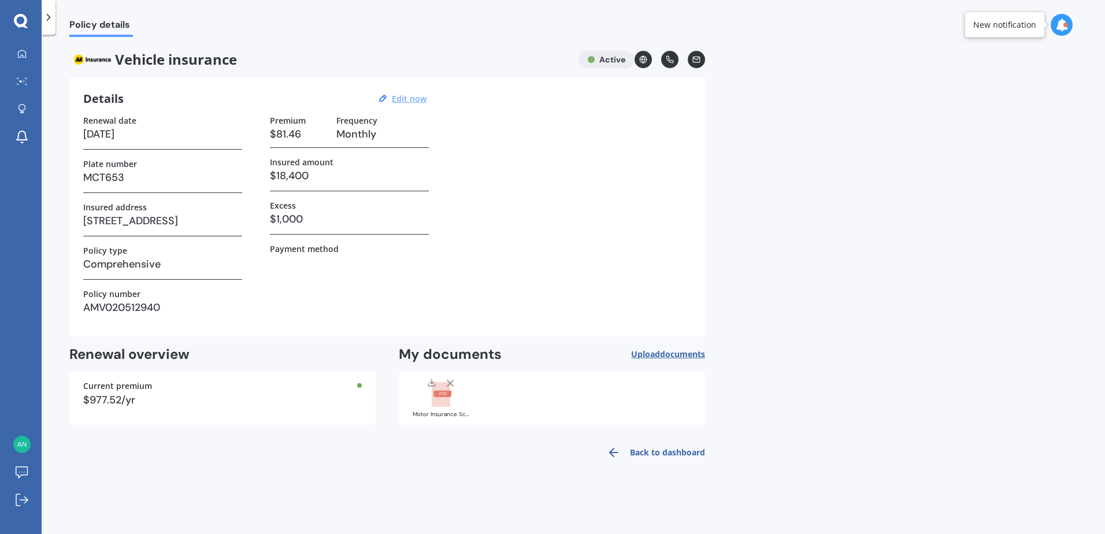
click at [649, 448] on link "Back to dashboard" at bounding box center [652, 453] width 105 height 28
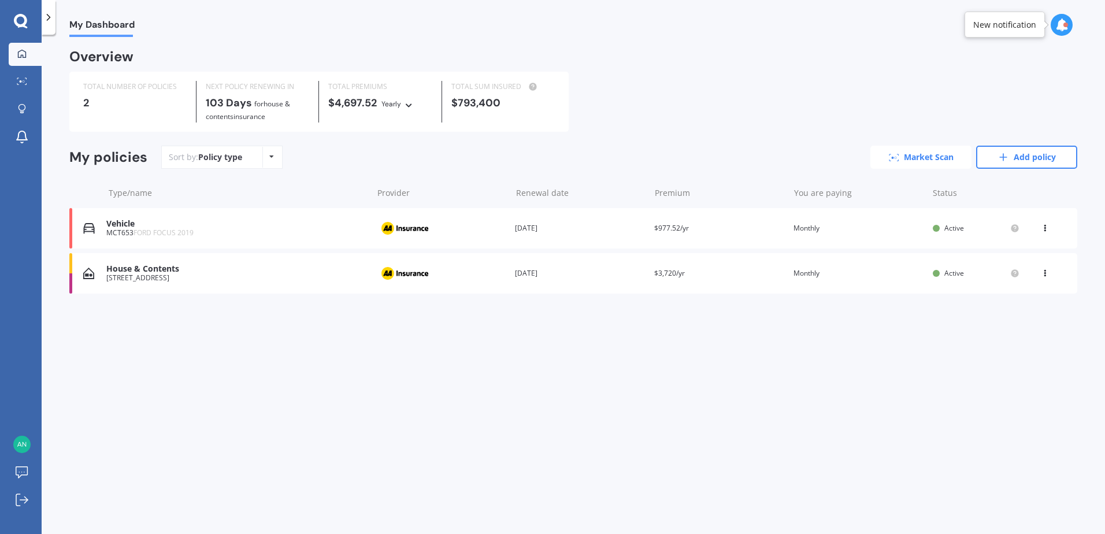
click at [920, 154] on link "Market Scan" at bounding box center [921, 157] width 101 height 23
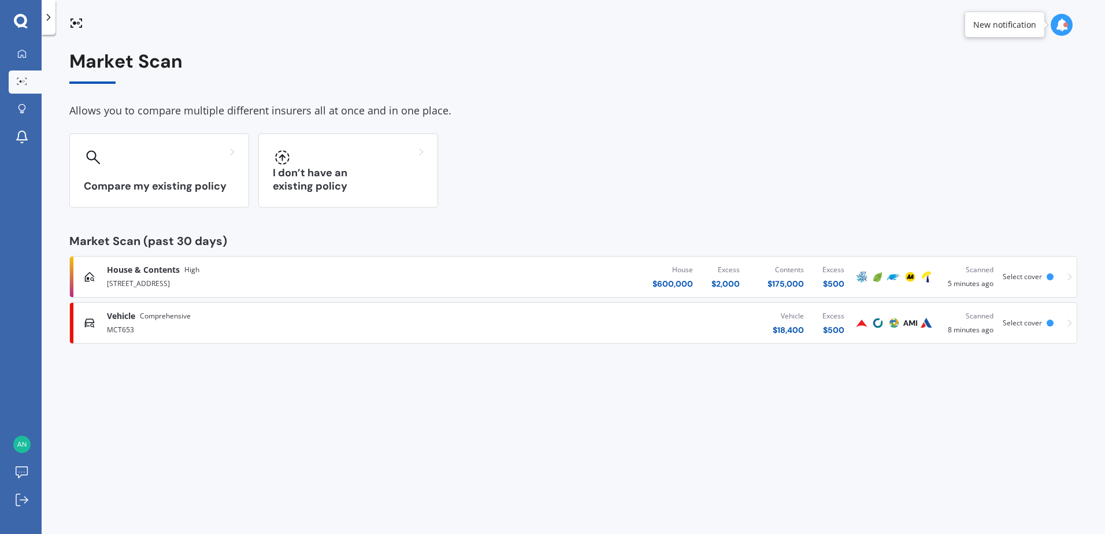
click at [638, 280] on div "House $ 600,000 Excess $ 2,000 Contents $ 175,000 Excess $ 500" at bounding box center [661, 277] width 385 height 35
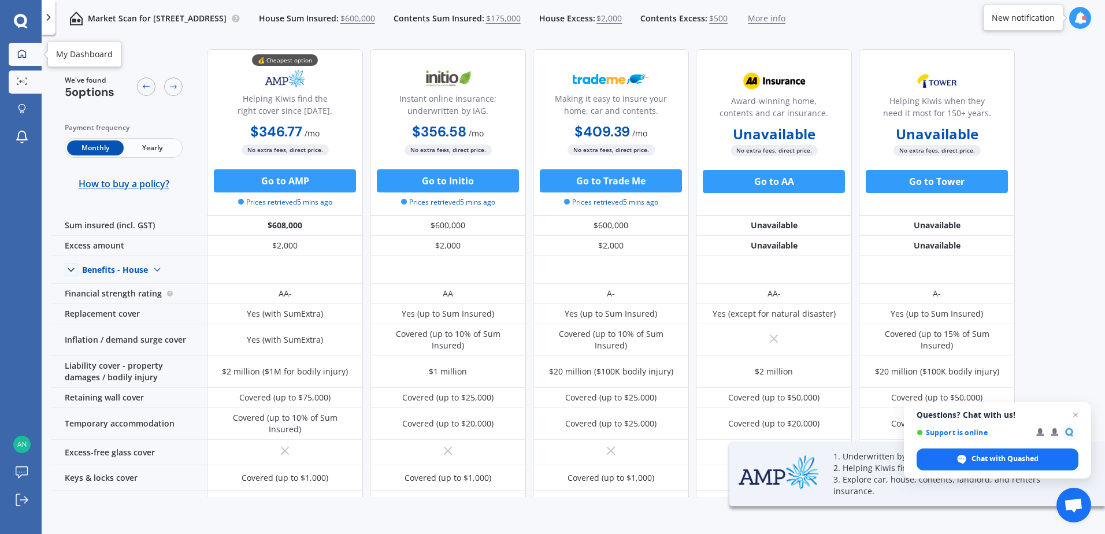
click at [25, 51] on icon at bounding box center [21, 53] width 9 height 9
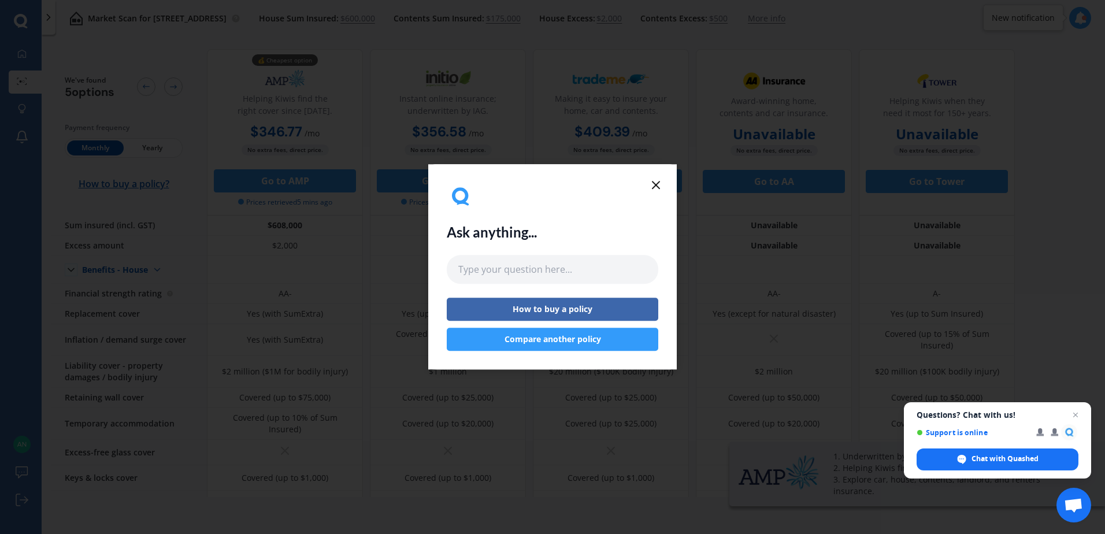
click at [660, 183] on icon at bounding box center [656, 185] width 14 height 14
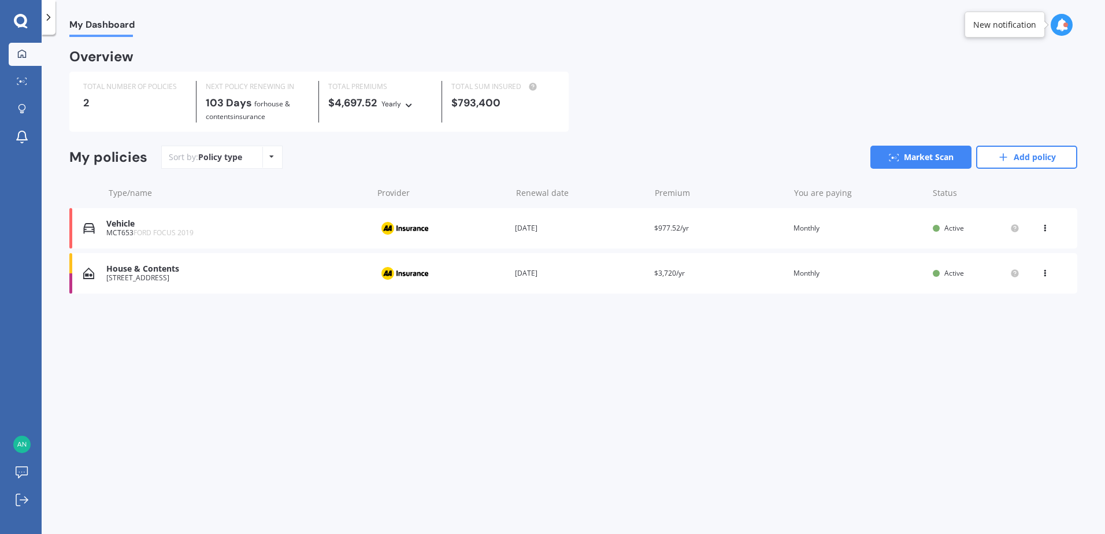
click at [252, 224] on div "Vehicle" at bounding box center [236, 224] width 260 height 10
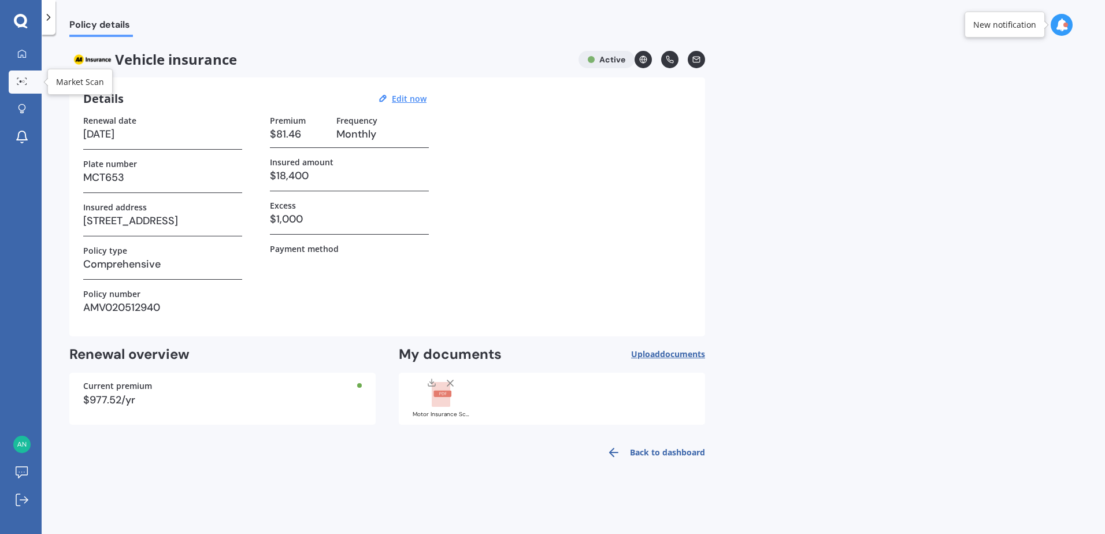
click at [20, 83] on icon at bounding box center [22, 81] width 10 height 8
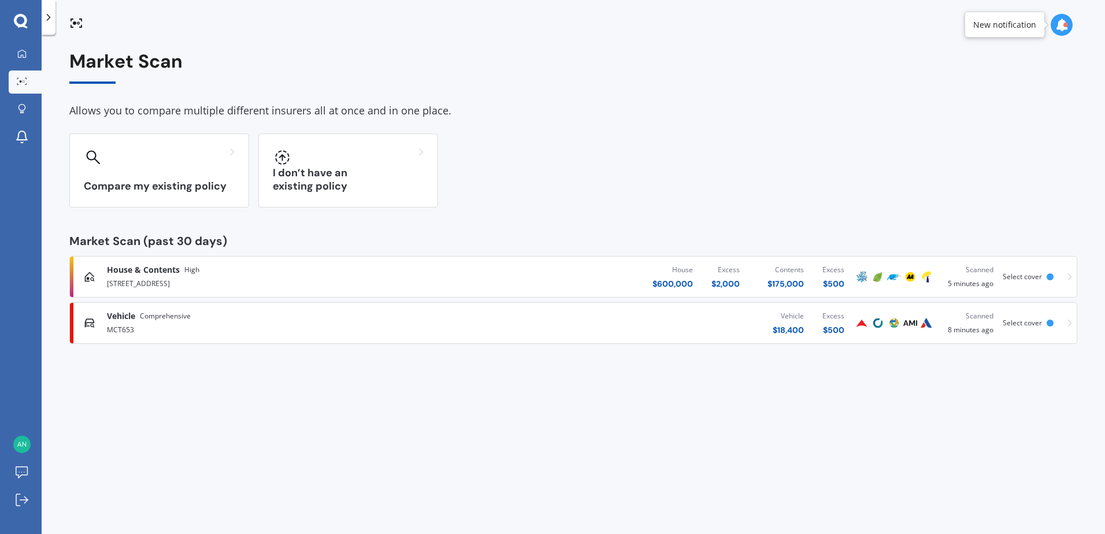
click at [824, 279] on div "$ 500" at bounding box center [834, 284] width 22 height 12
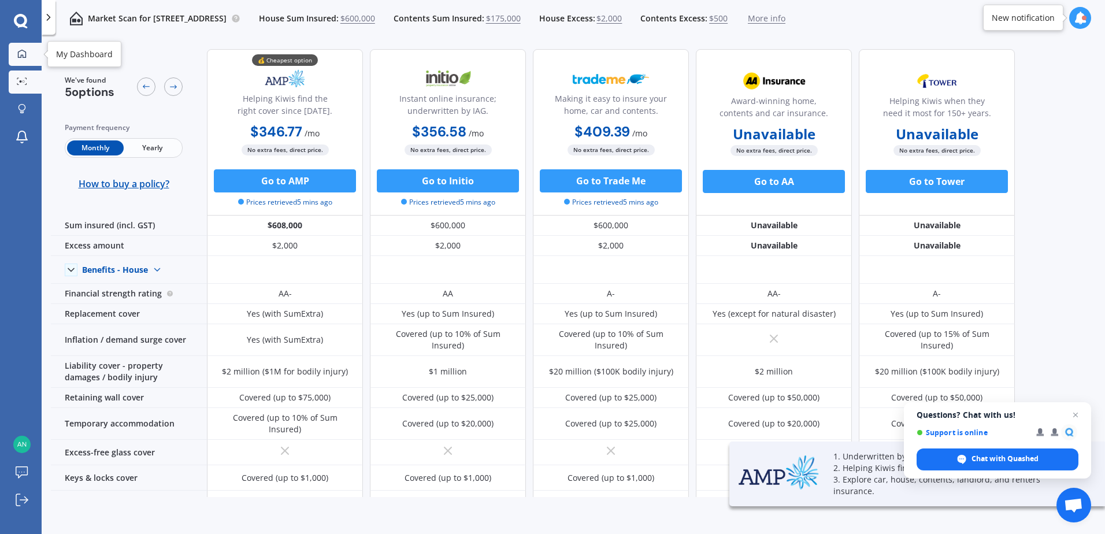
click at [23, 51] on icon at bounding box center [22, 53] width 8 height 8
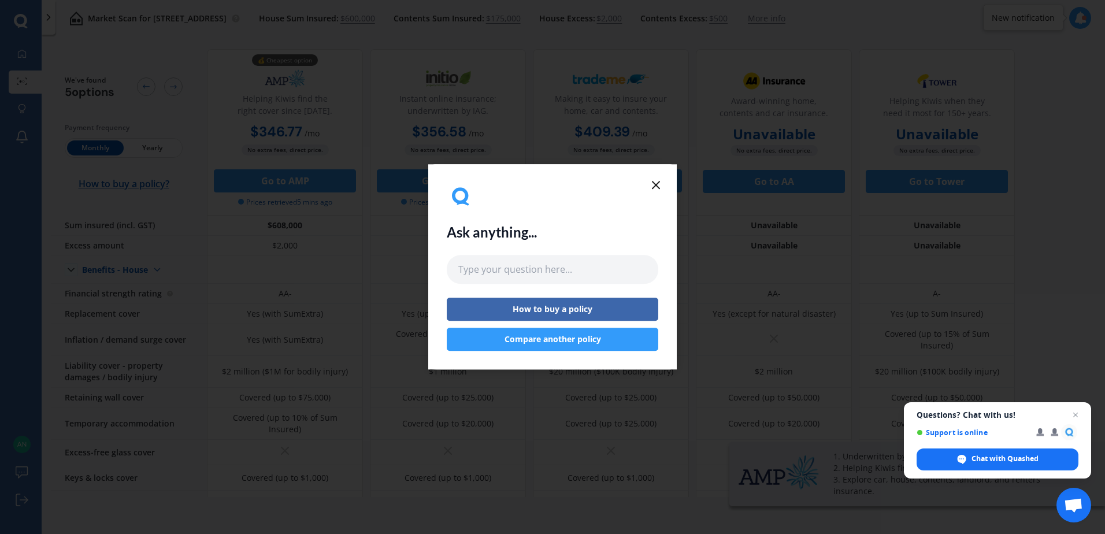
click at [659, 184] on icon at bounding box center [656, 185] width 14 height 14
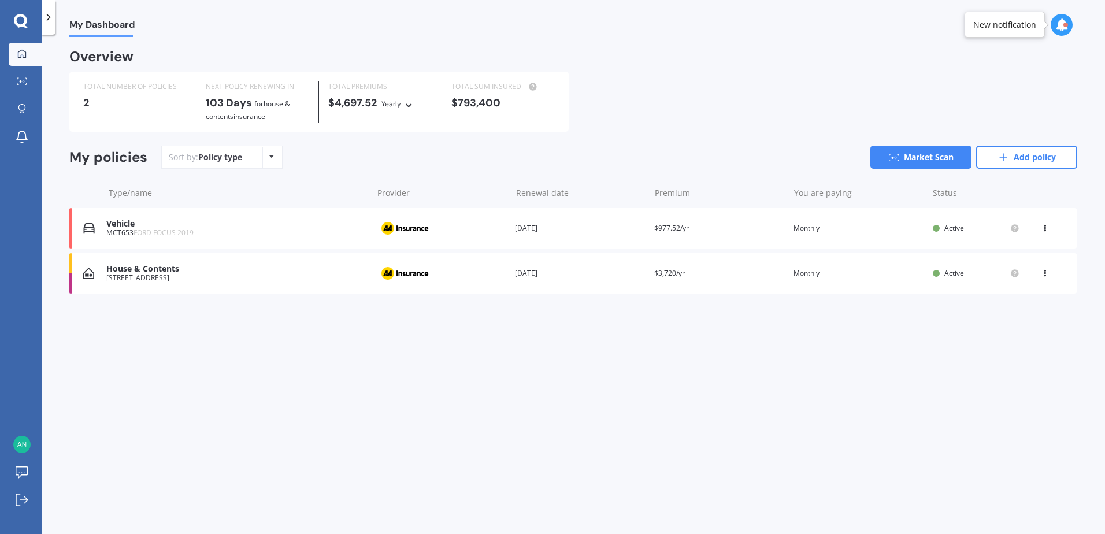
click at [1047, 230] on div "View option View policy Delete" at bounding box center [1046, 229] width 10 height 12
click at [1037, 257] on div "View policy" at bounding box center [1020, 250] width 114 height 23
click at [894, 157] on icon at bounding box center [894, 158] width 10 height 8
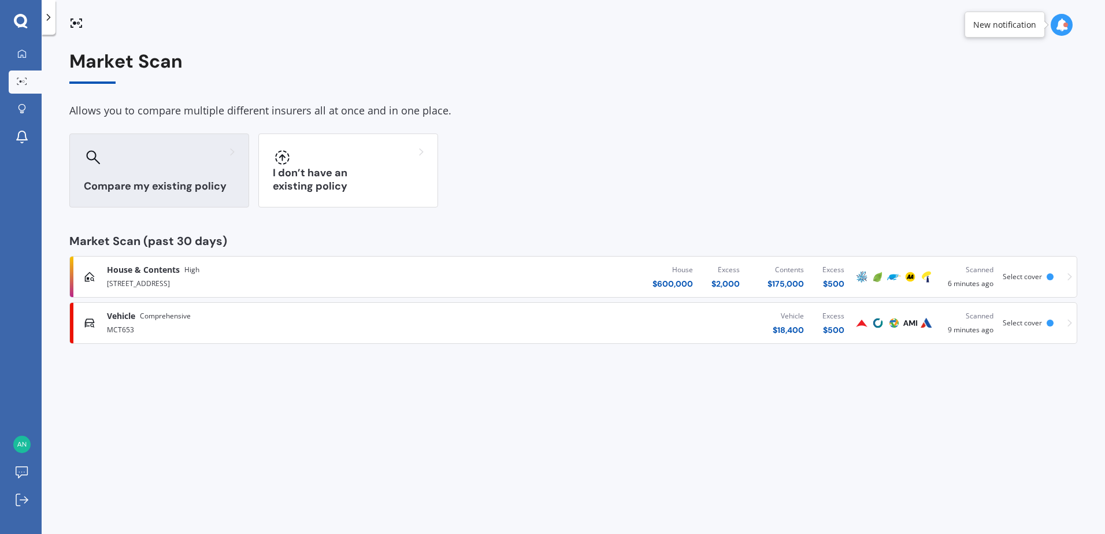
click at [164, 165] on div at bounding box center [159, 157] width 151 height 19
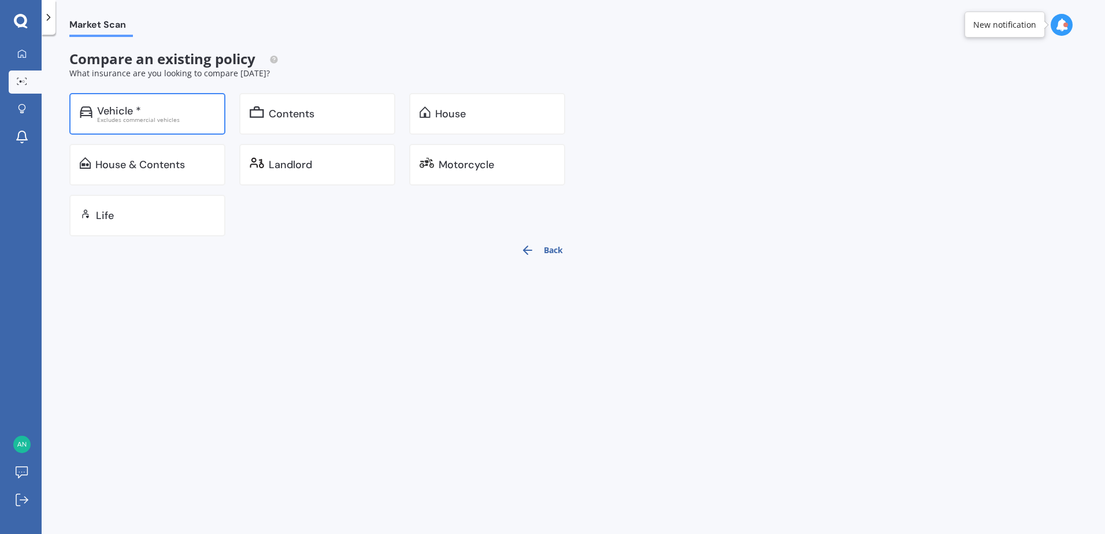
click at [116, 97] on div "Vehicle * Excludes commercial vehicles" at bounding box center [147, 114] width 156 height 42
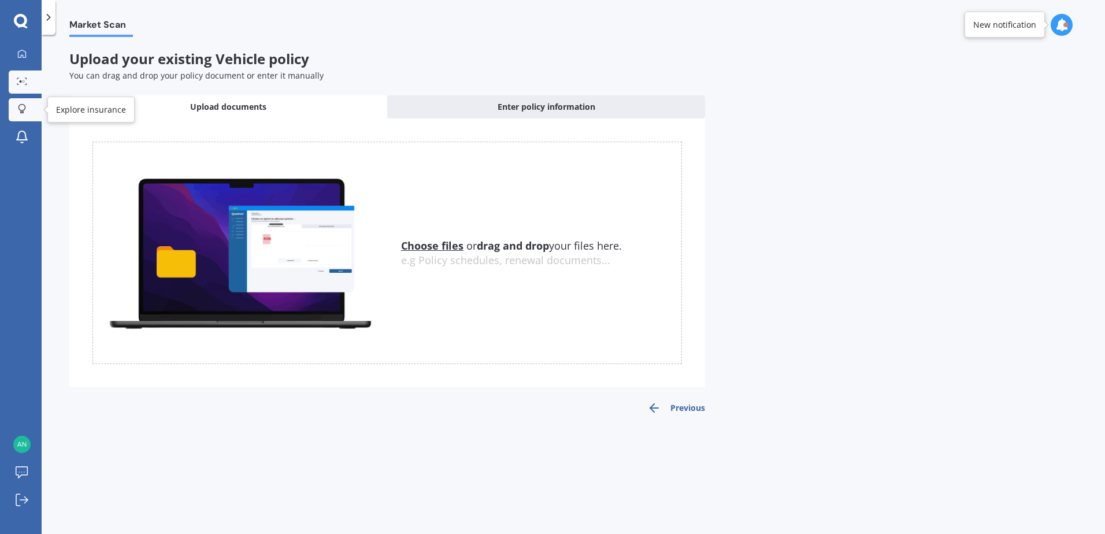
click at [21, 108] on icon at bounding box center [22, 109] width 8 height 10
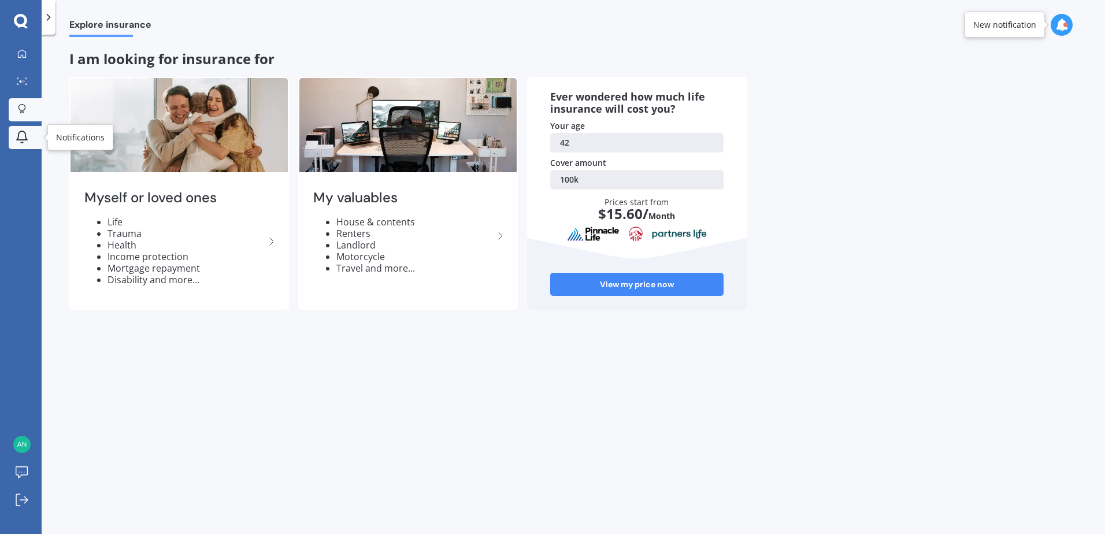
click at [23, 145] on link "Notifications" at bounding box center [25, 137] width 33 height 23
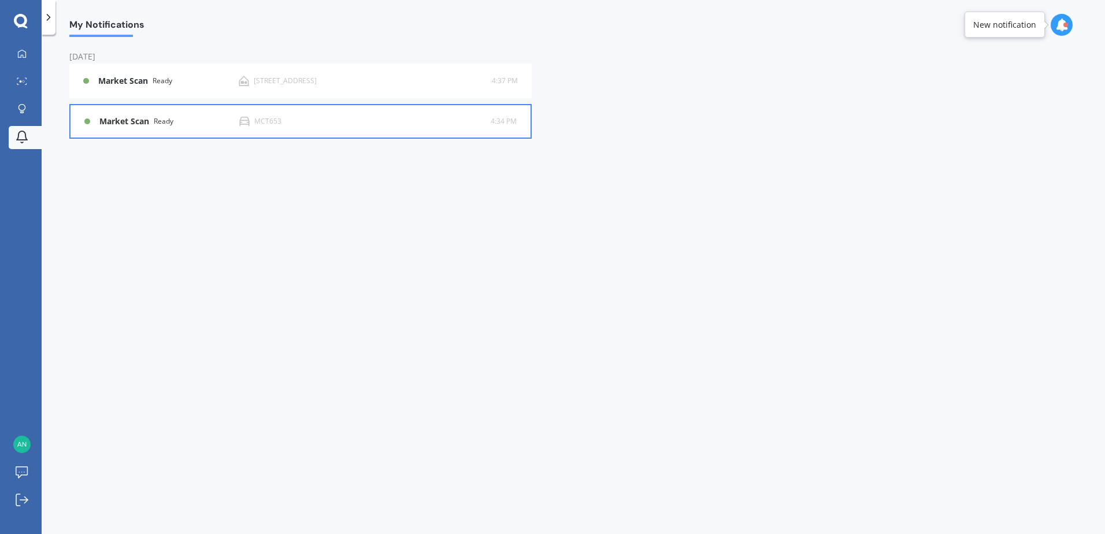
click at [361, 126] on div "MCT653" at bounding box center [365, 121] width 252 height 10
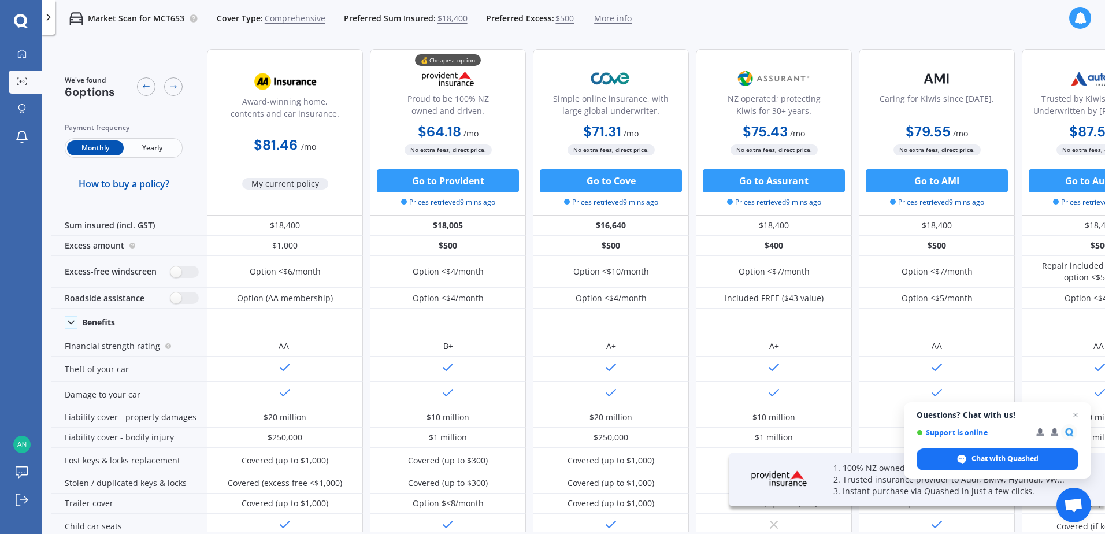
click at [556, 14] on span "$500" at bounding box center [565, 19] width 19 height 12
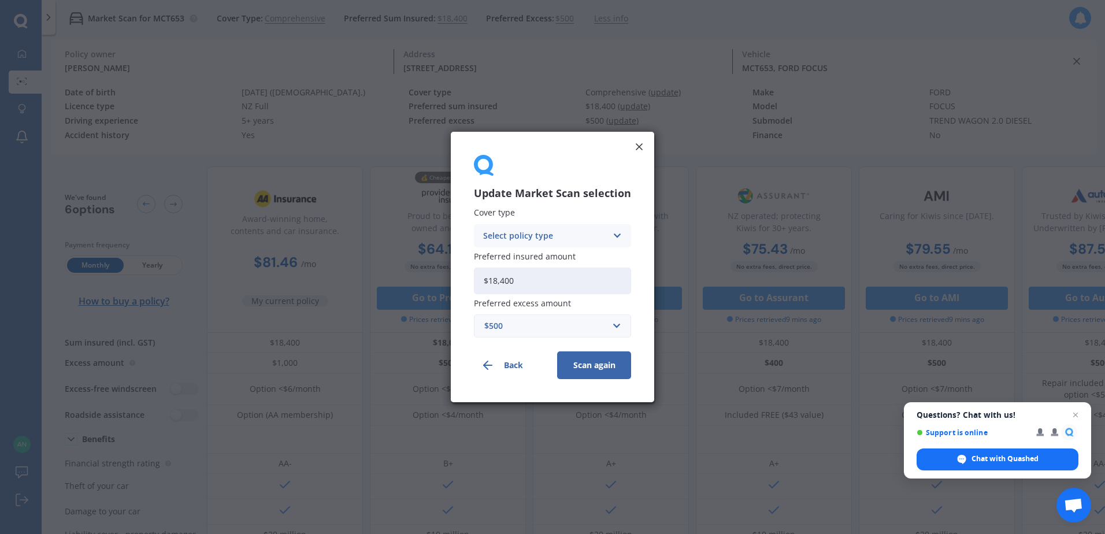
click at [619, 231] on icon at bounding box center [617, 236] width 10 height 13
click at [571, 256] on div "Comprehensive" at bounding box center [553, 258] width 156 height 21
click at [532, 328] on div "$500" at bounding box center [546, 326] width 123 height 13
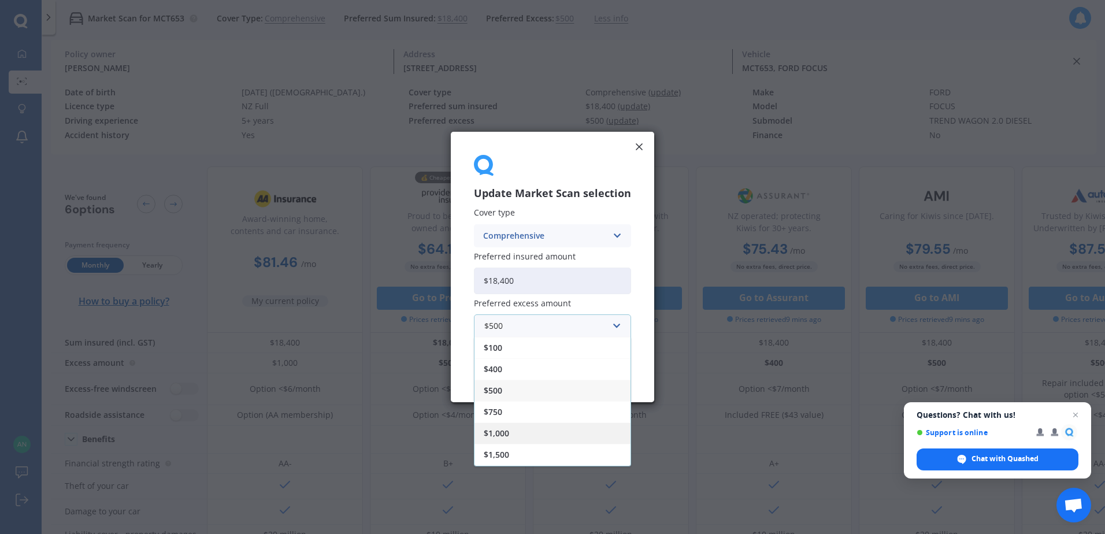
click at [532, 428] on div "$1,000" at bounding box center [553, 433] width 156 height 21
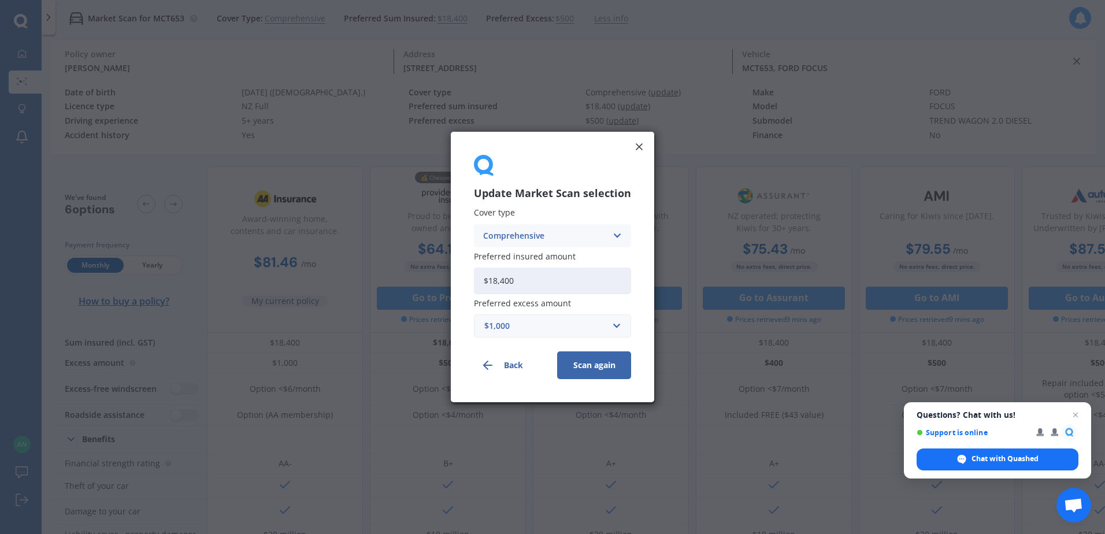
click at [611, 357] on button "Scan again" at bounding box center [594, 366] width 74 height 28
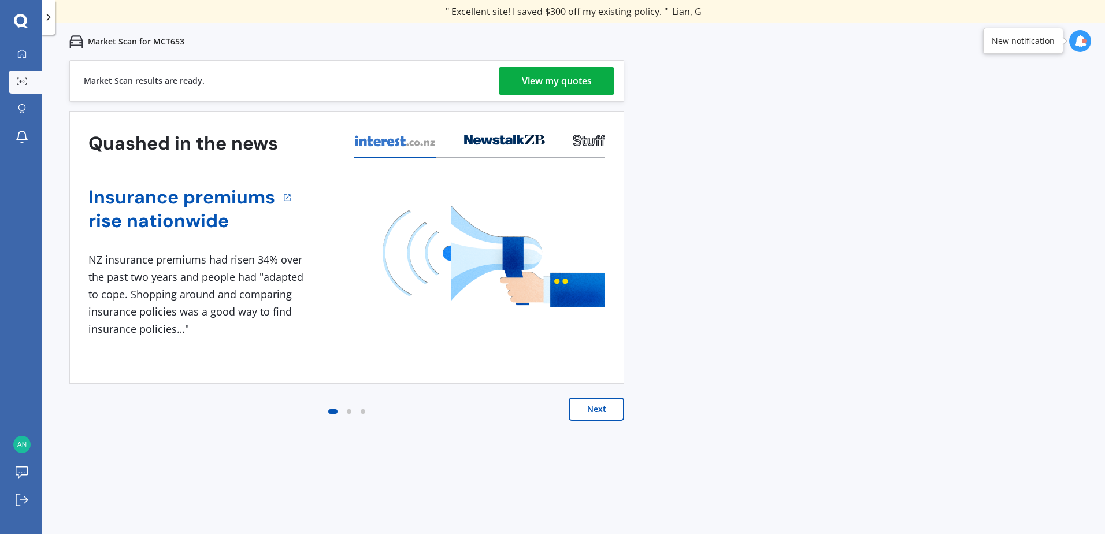
click at [554, 80] on div "View my quotes" at bounding box center [557, 81] width 70 height 28
